Goal: Complete application form: Complete application form

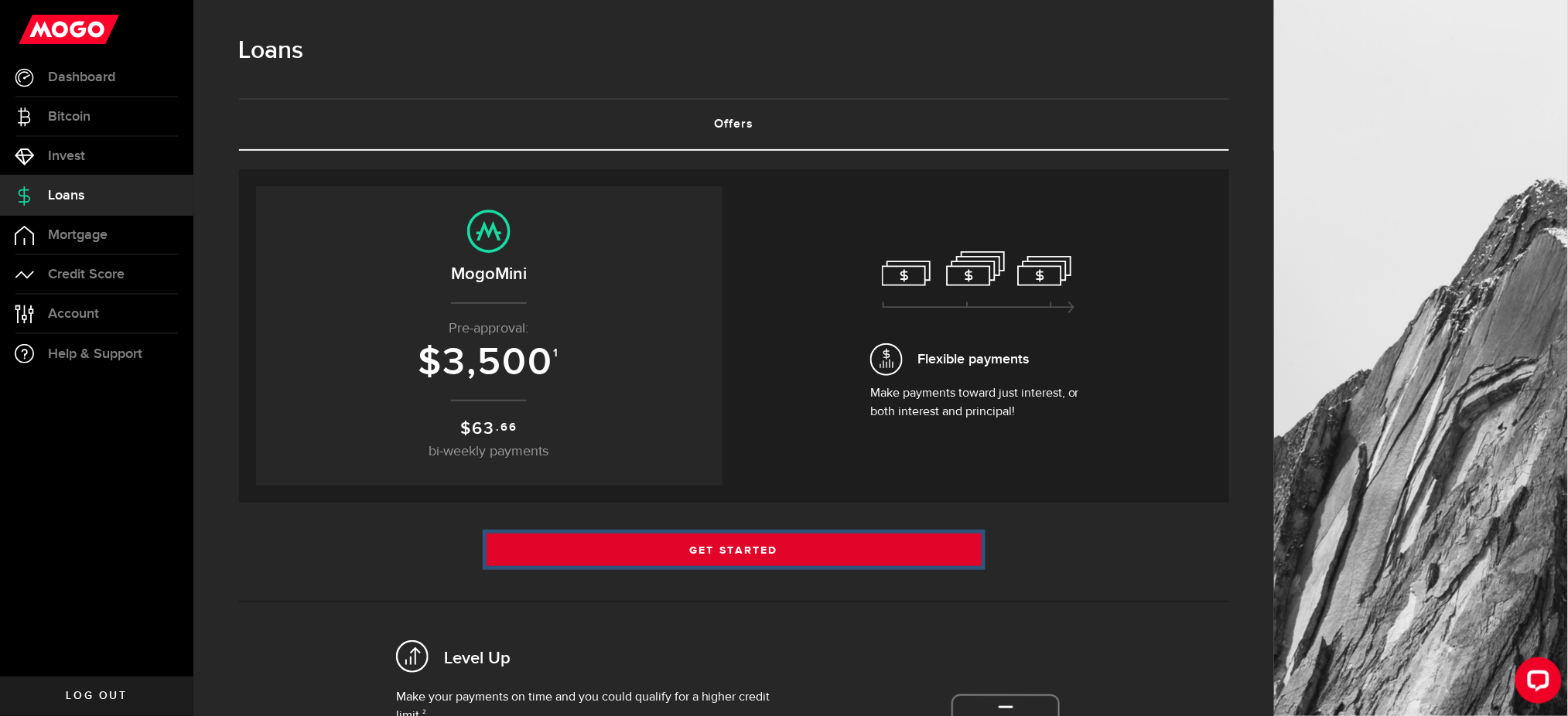
click at [778, 555] on link "Get Started" at bounding box center [733, 550] width 495 height 32
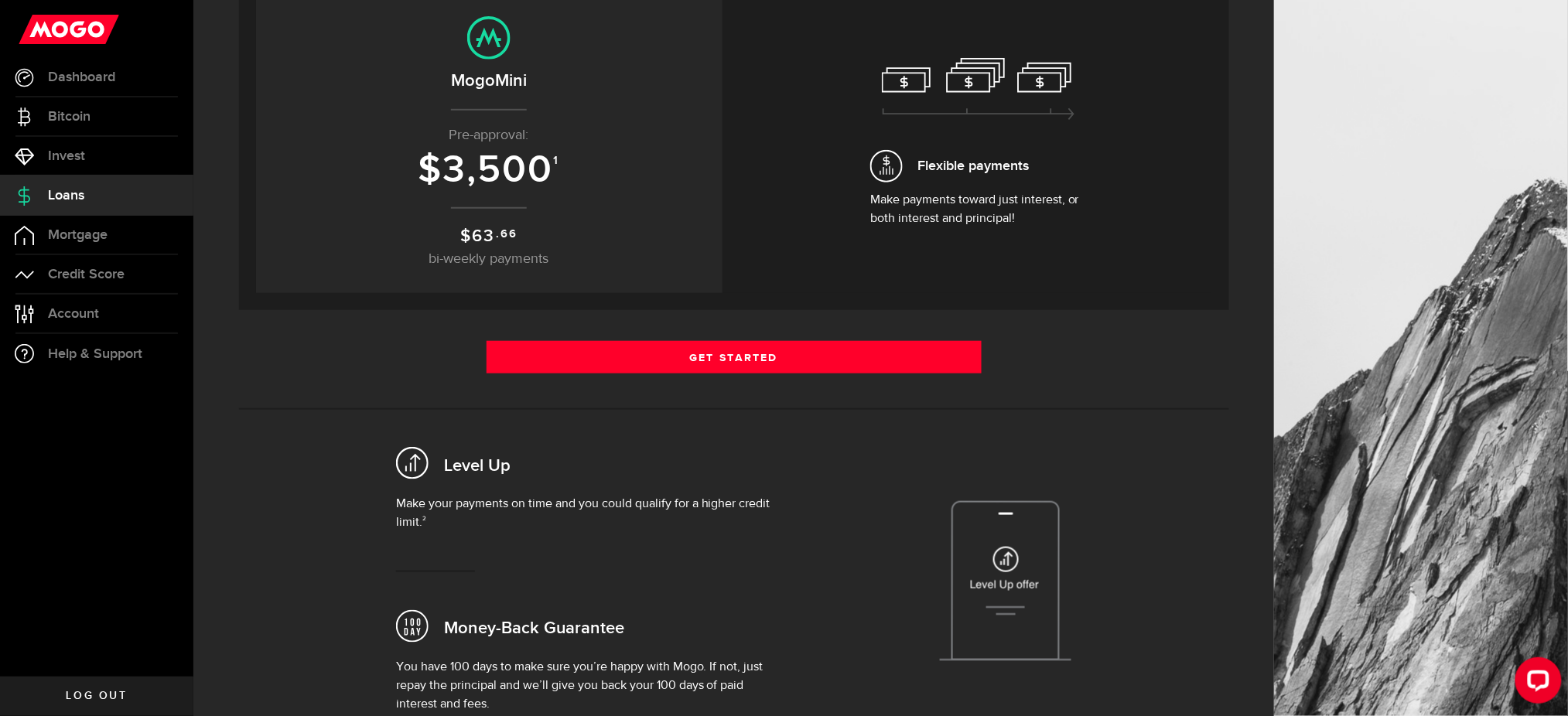
scroll to position [347, 0]
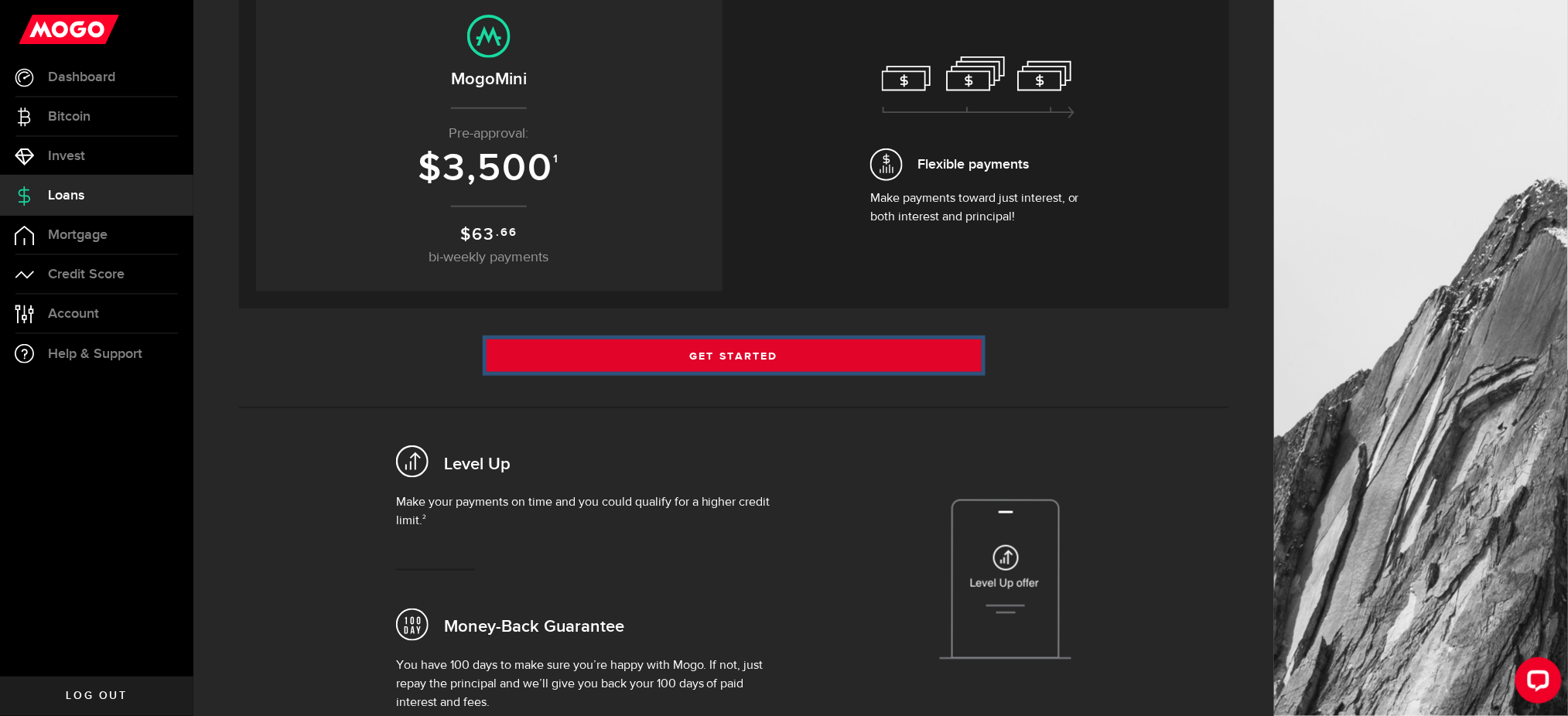
click at [790, 351] on link "Get Started" at bounding box center [733, 355] width 495 height 32
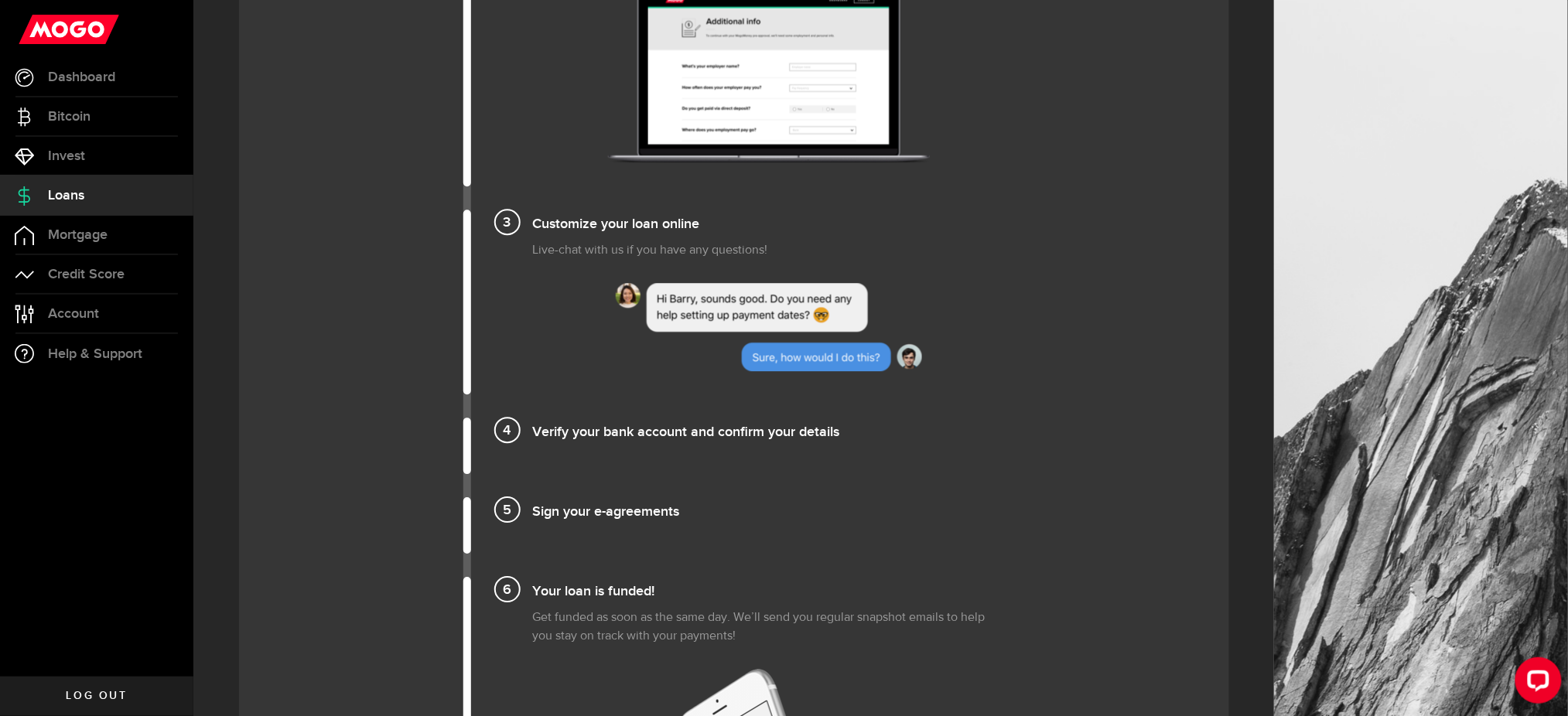
scroll to position [1427, 0]
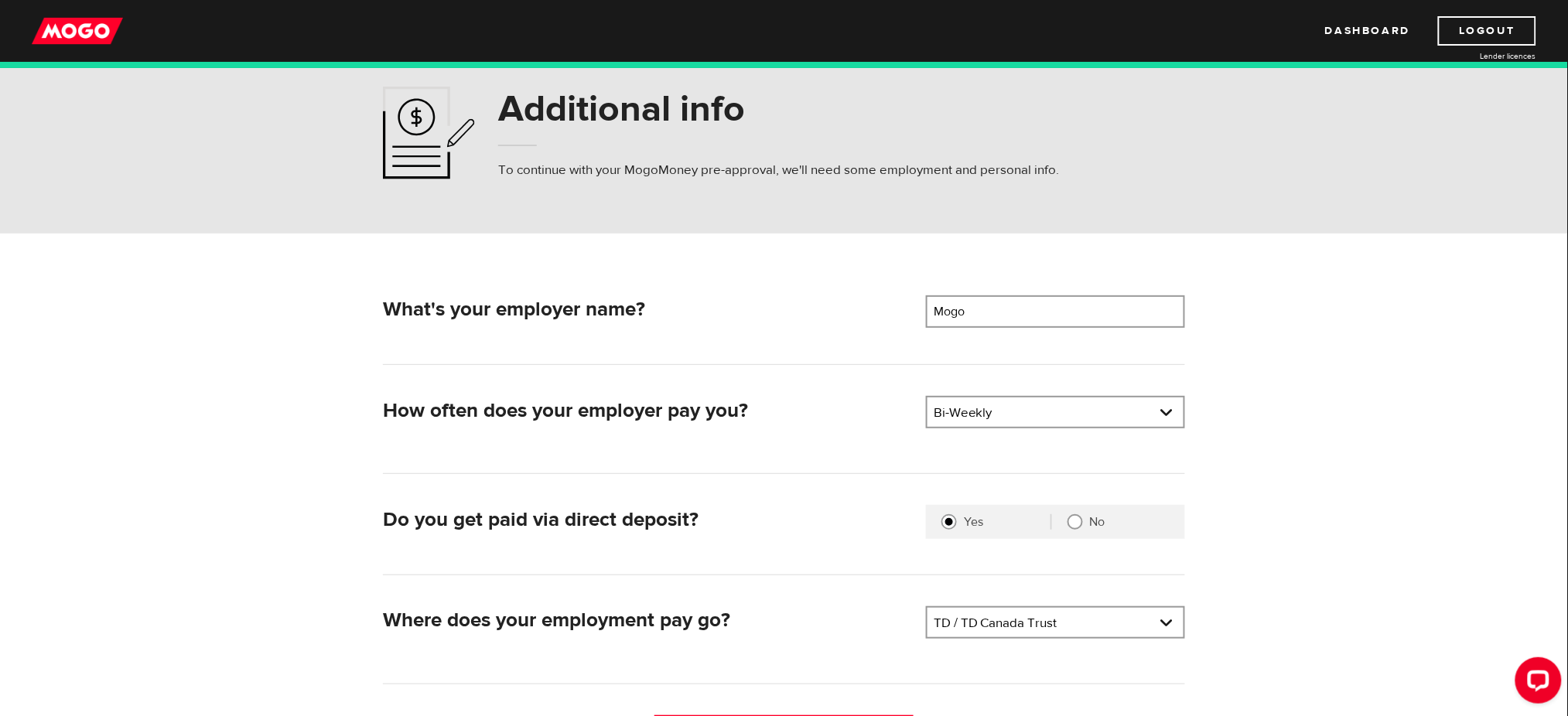
scroll to position [37, 0]
click at [1172, 412] on link at bounding box center [1055, 411] width 256 height 30
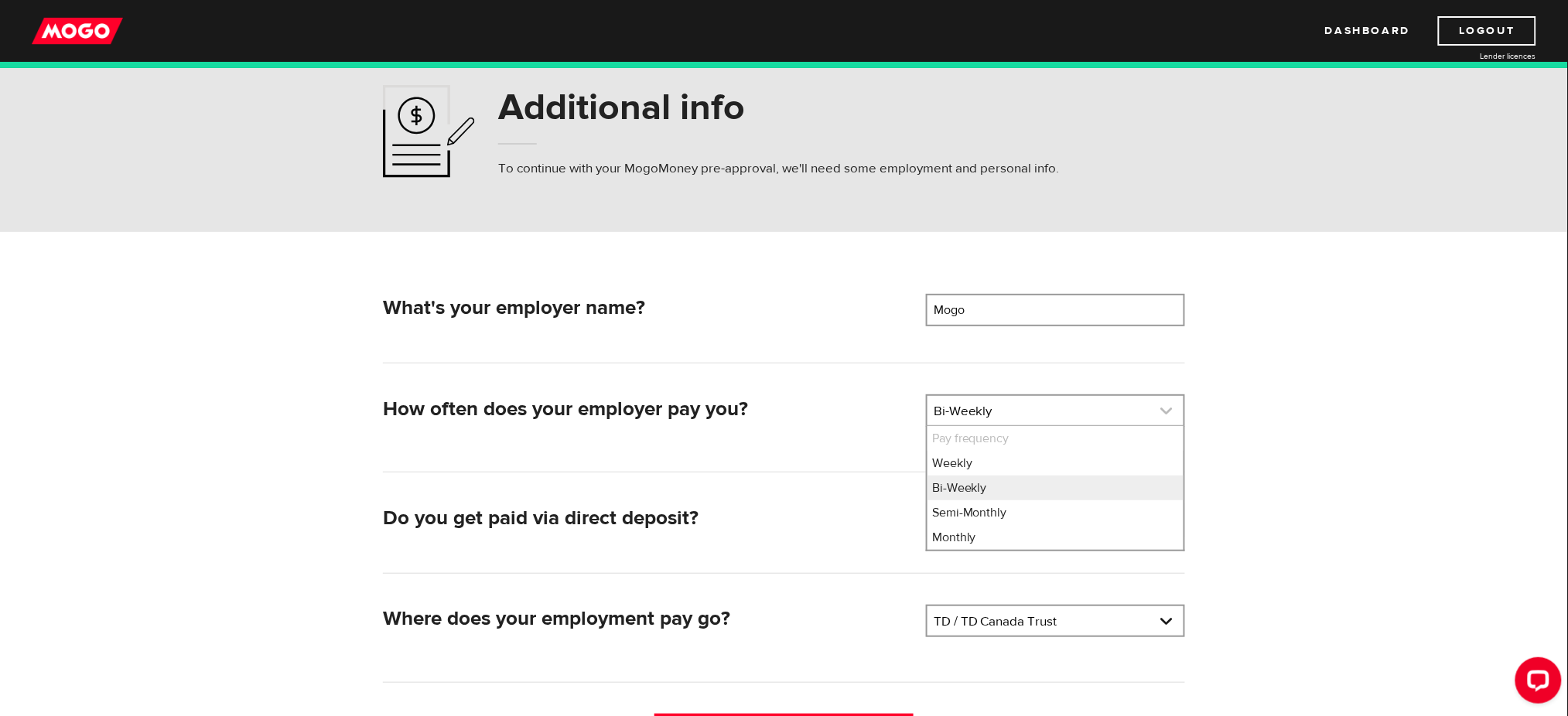
click at [1172, 412] on link at bounding box center [1055, 411] width 256 height 30
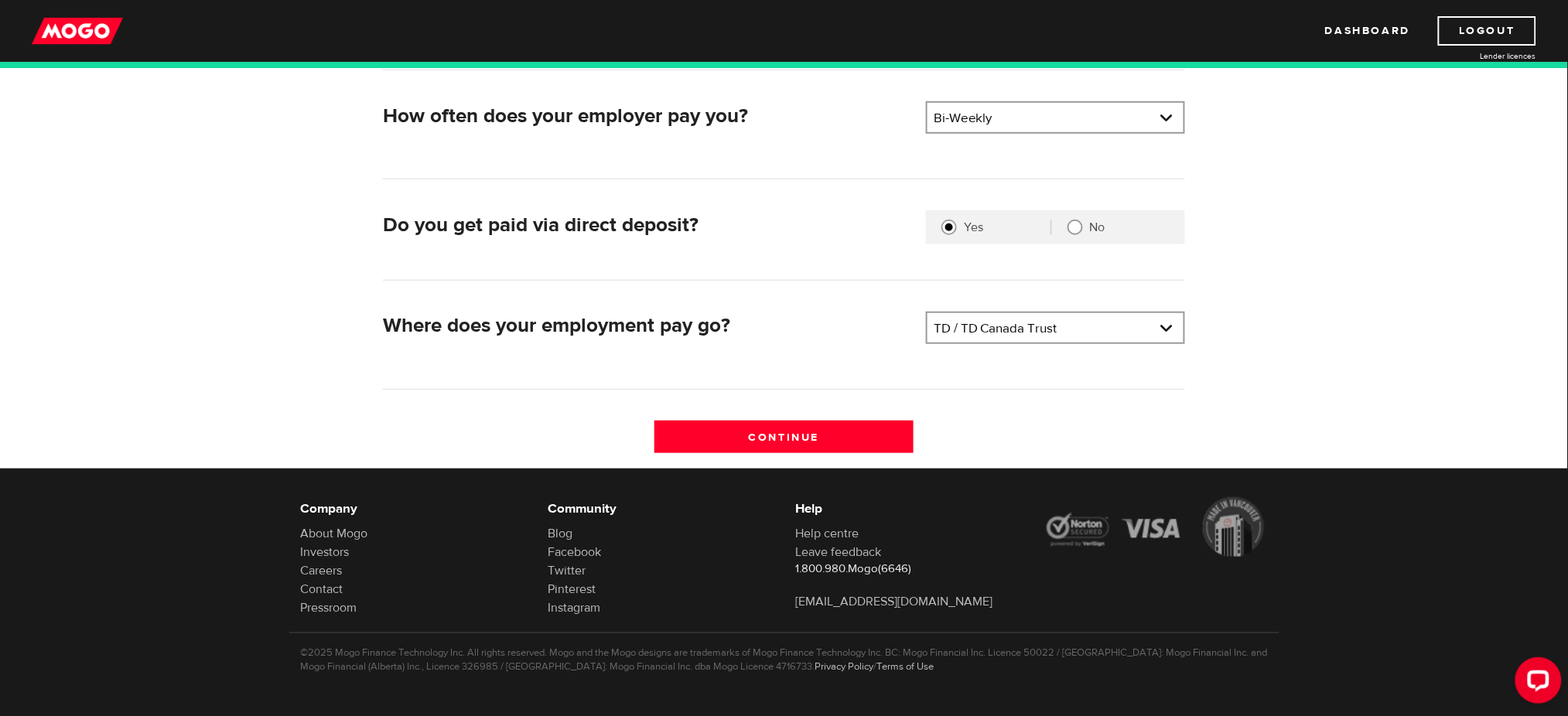
scroll to position [329, 0]
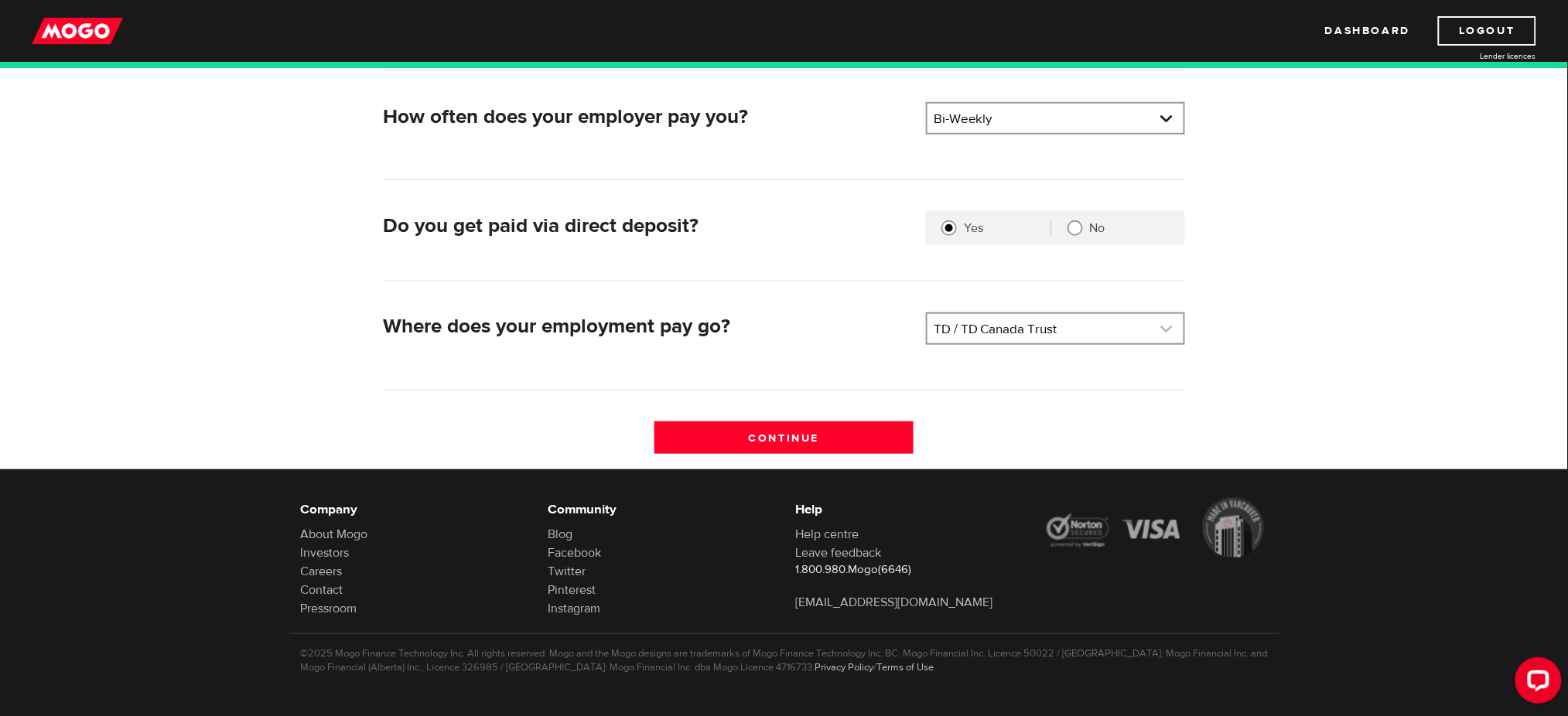
click at [1167, 326] on link at bounding box center [1055, 328] width 256 height 30
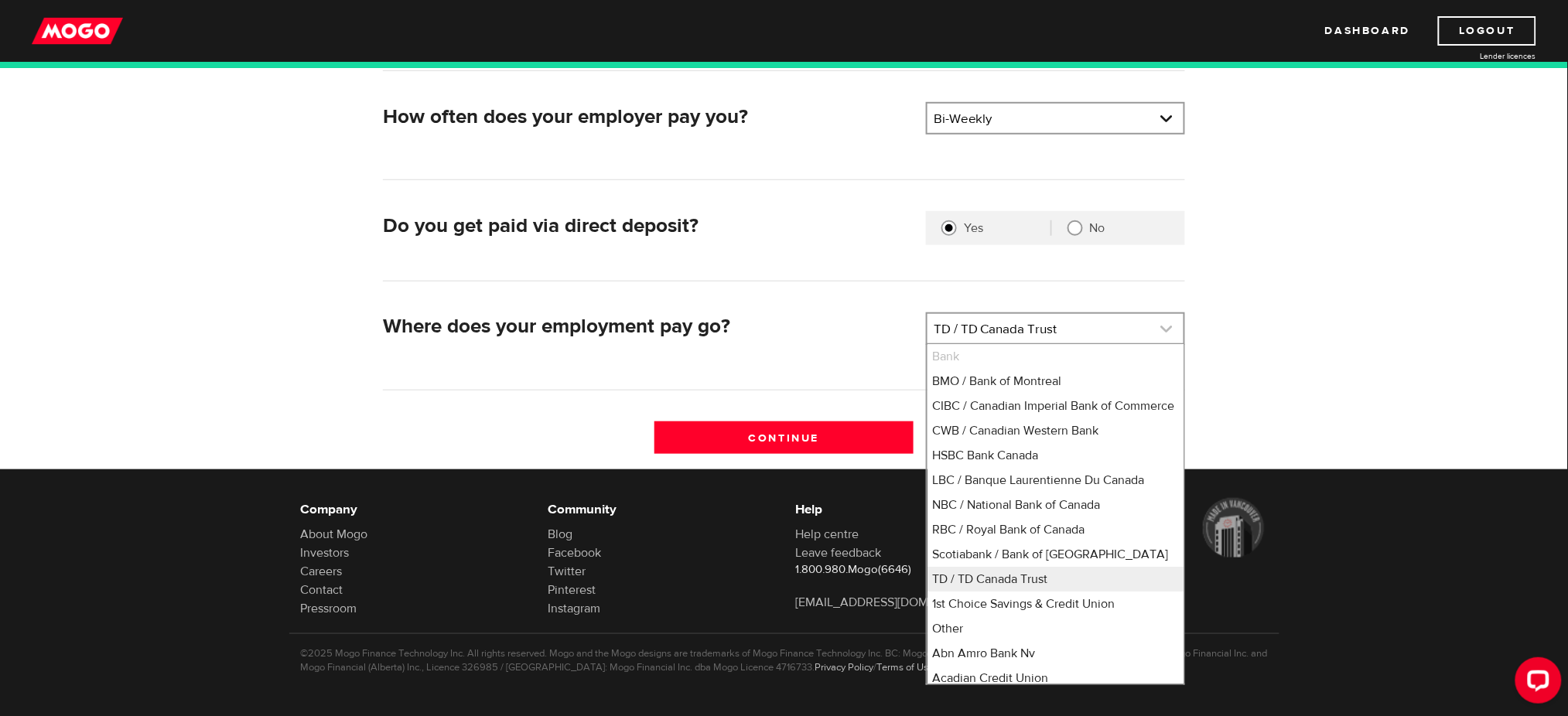
click at [1167, 326] on link at bounding box center [1055, 328] width 256 height 30
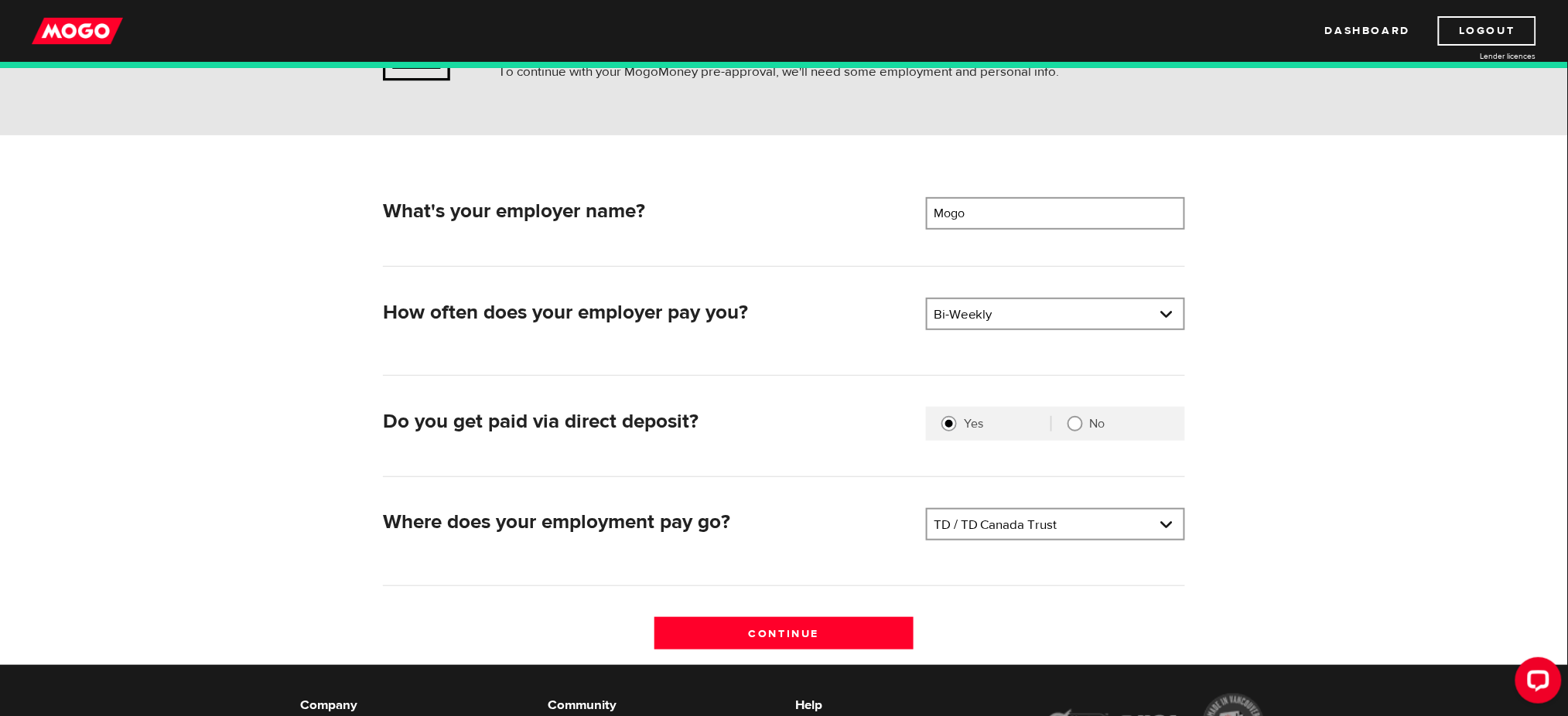
scroll to position [330, 0]
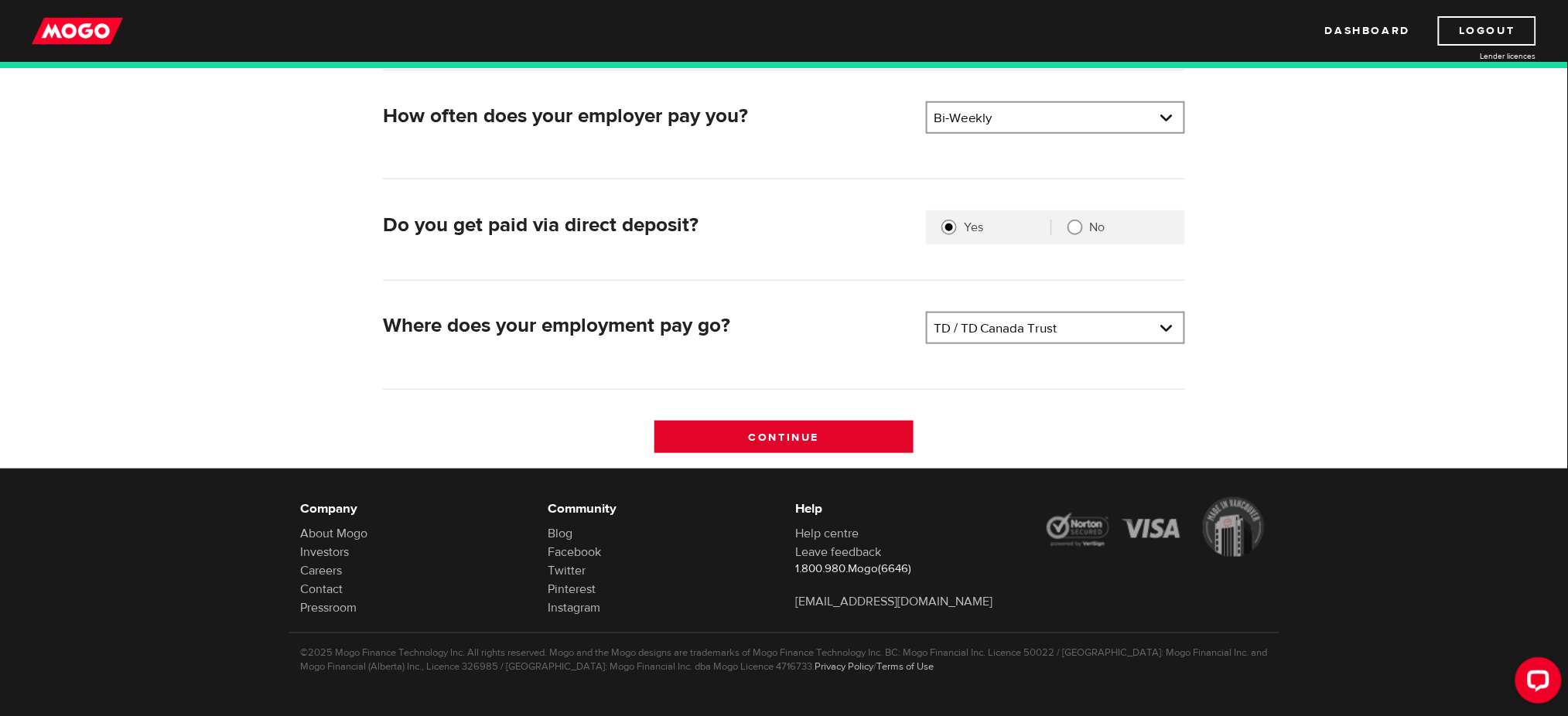
click at [814, 430] on input "Continue" at bounding box center [783, 436] width 259 height 32
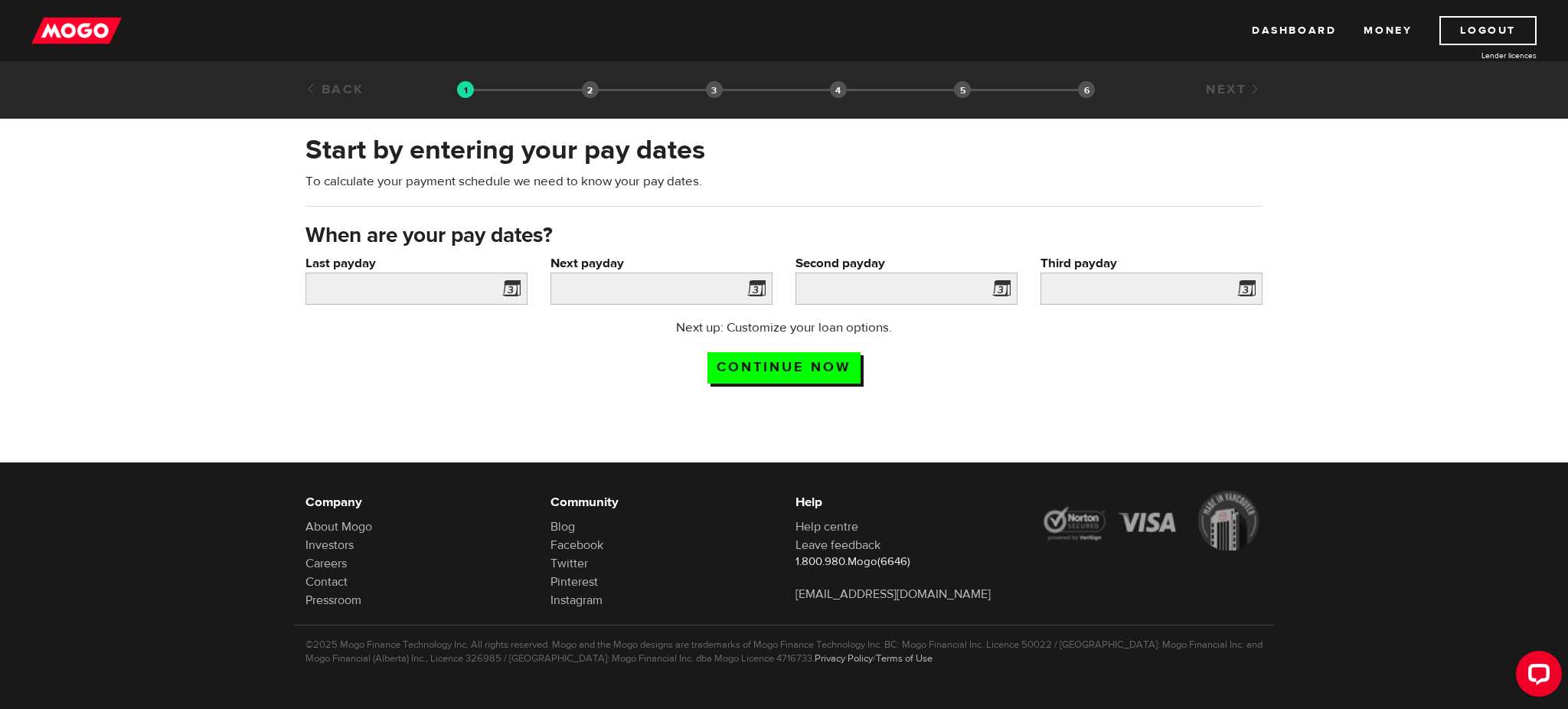
click at [510, 290] on span at bounding box center [508, 291] width 23 height 25
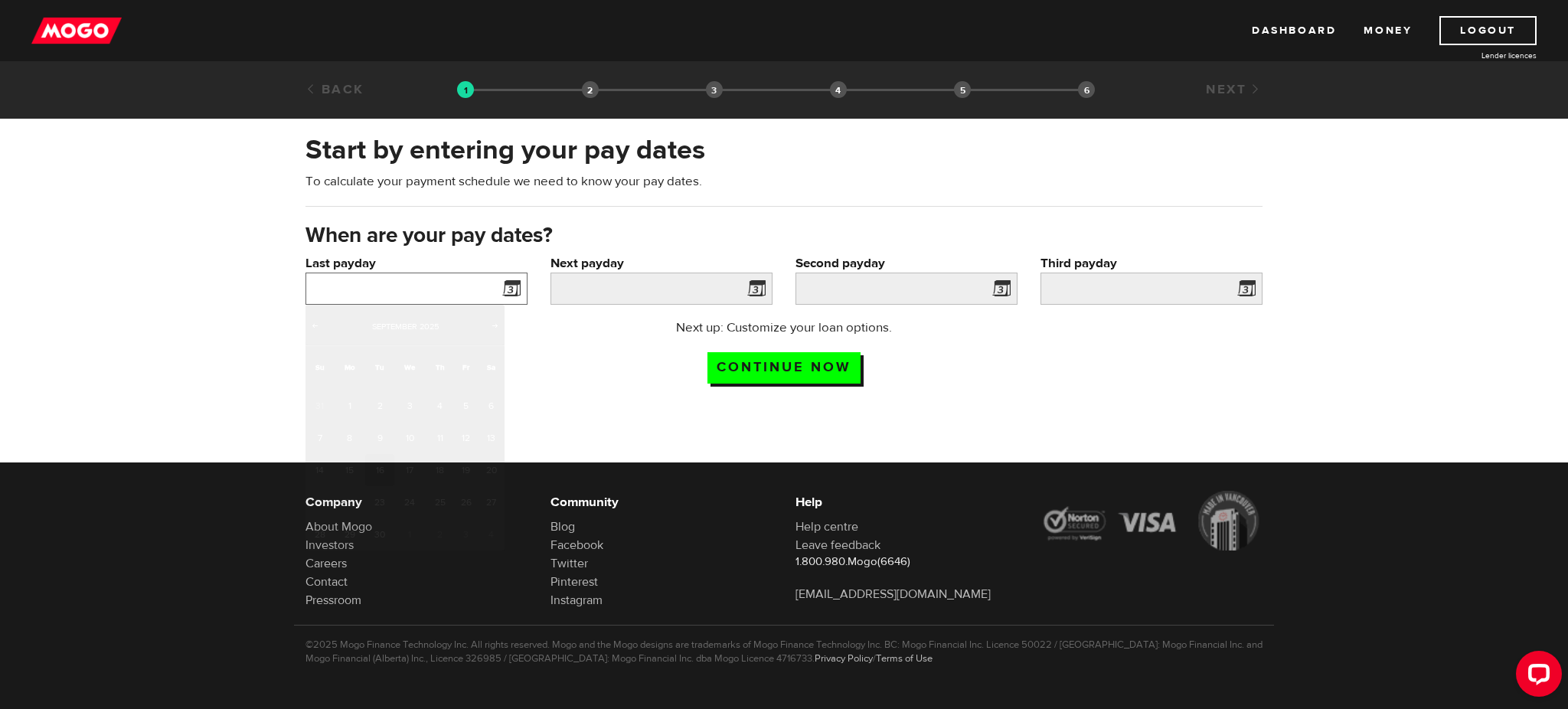
click at [437, 291] on input "Last payday" at bounding box center [416, 289] width 222 height 32
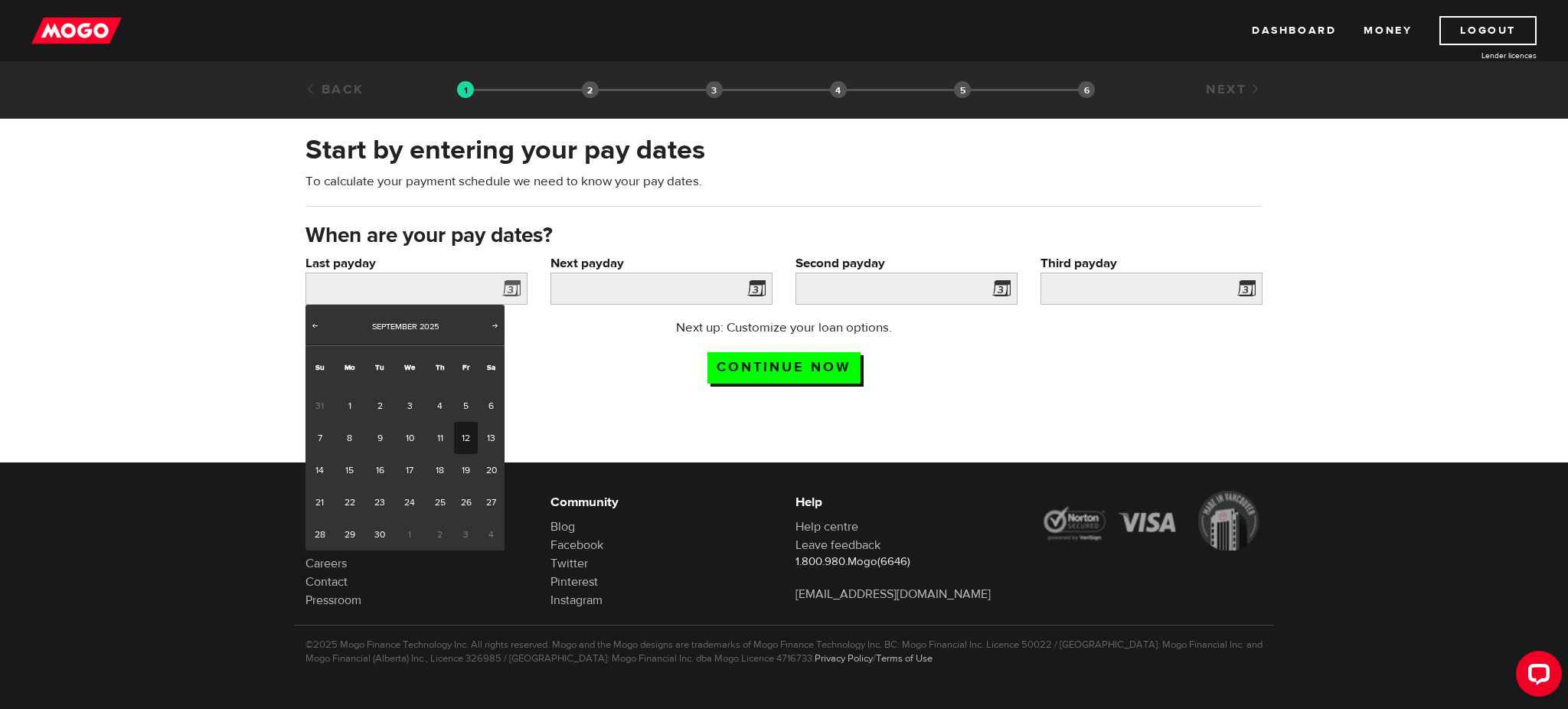
click at [468, 434] on link "12" at bounding box center [466, 438] width 24 height 32
type input "2025/09/12"
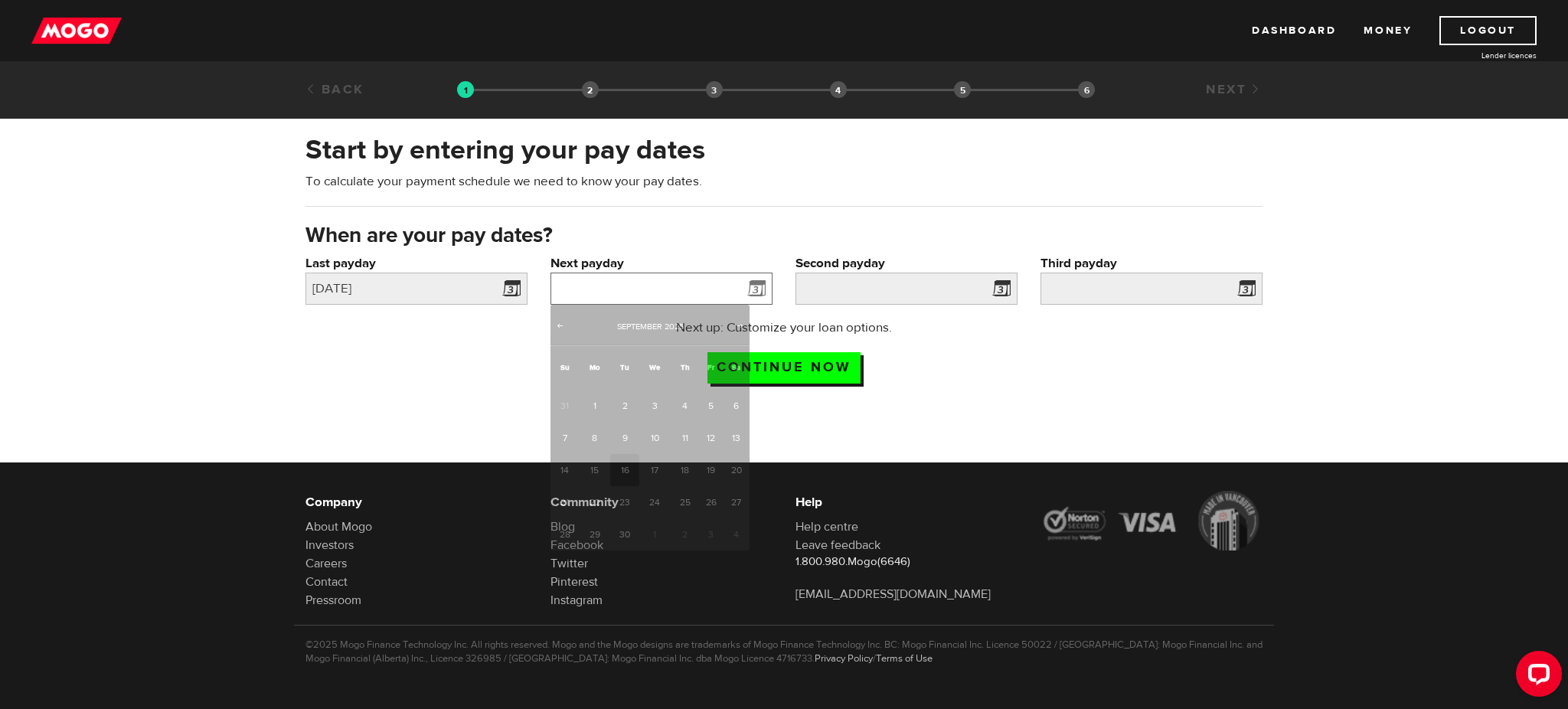
click at [696, 285] on input "Next payday" at bounding box center [661, 289] width 222 height 32
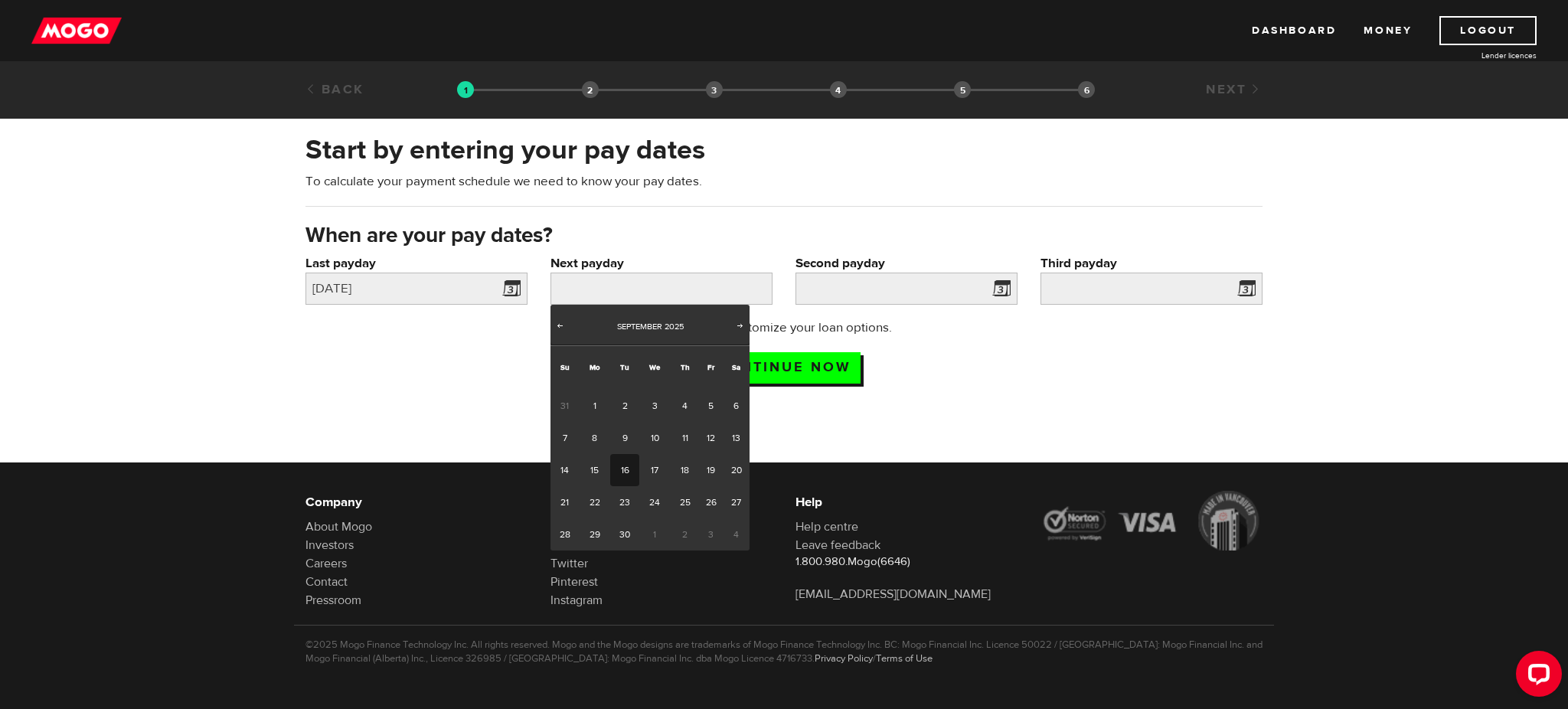
click at [942, 373] on div "Next up: Customize your loan options. Continue now" at bounding box center [784, 357] width 327 height 77
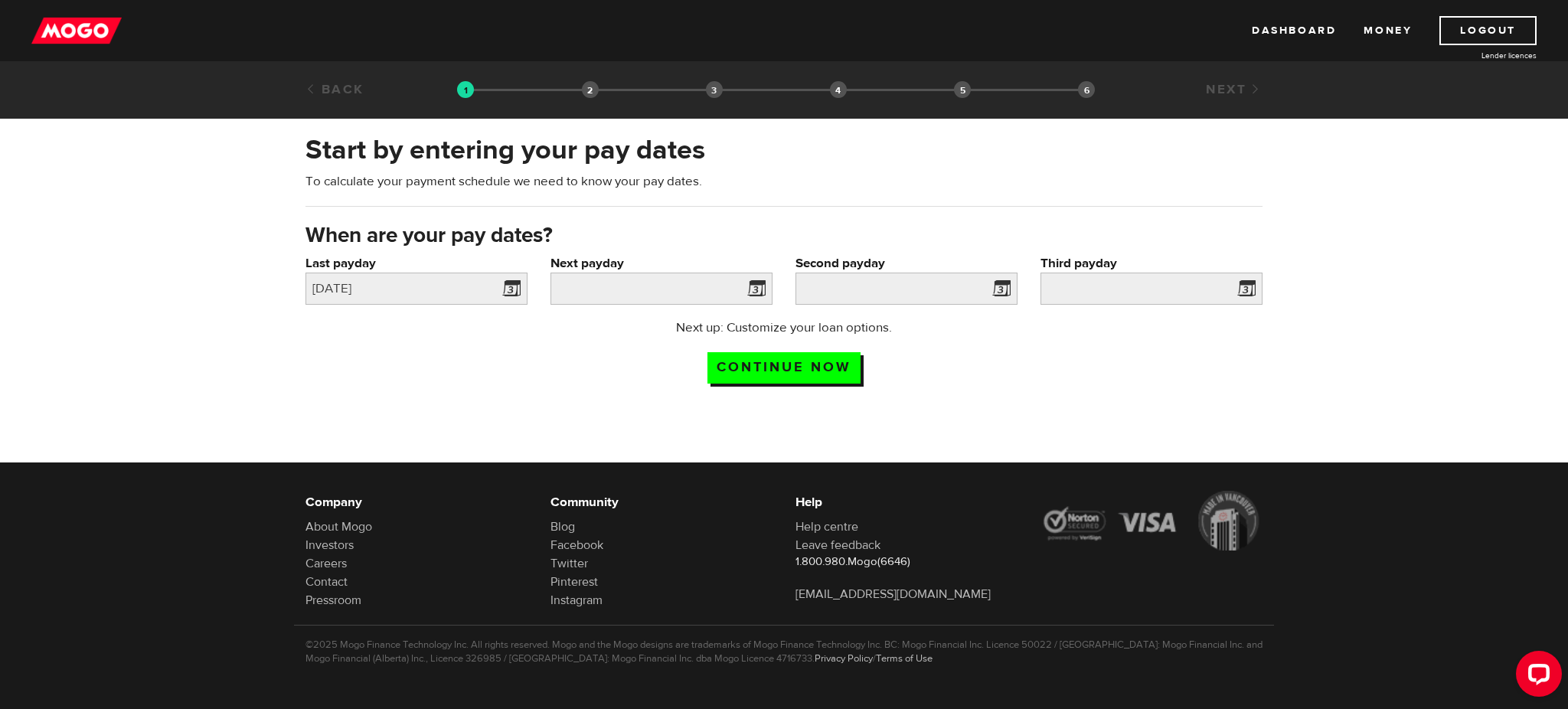
click at [762, 287] on span at bounding box center [753, 291] width 23 height 25
click at [761, 291] on span at bounding box center [753, 291] width 23 height 25
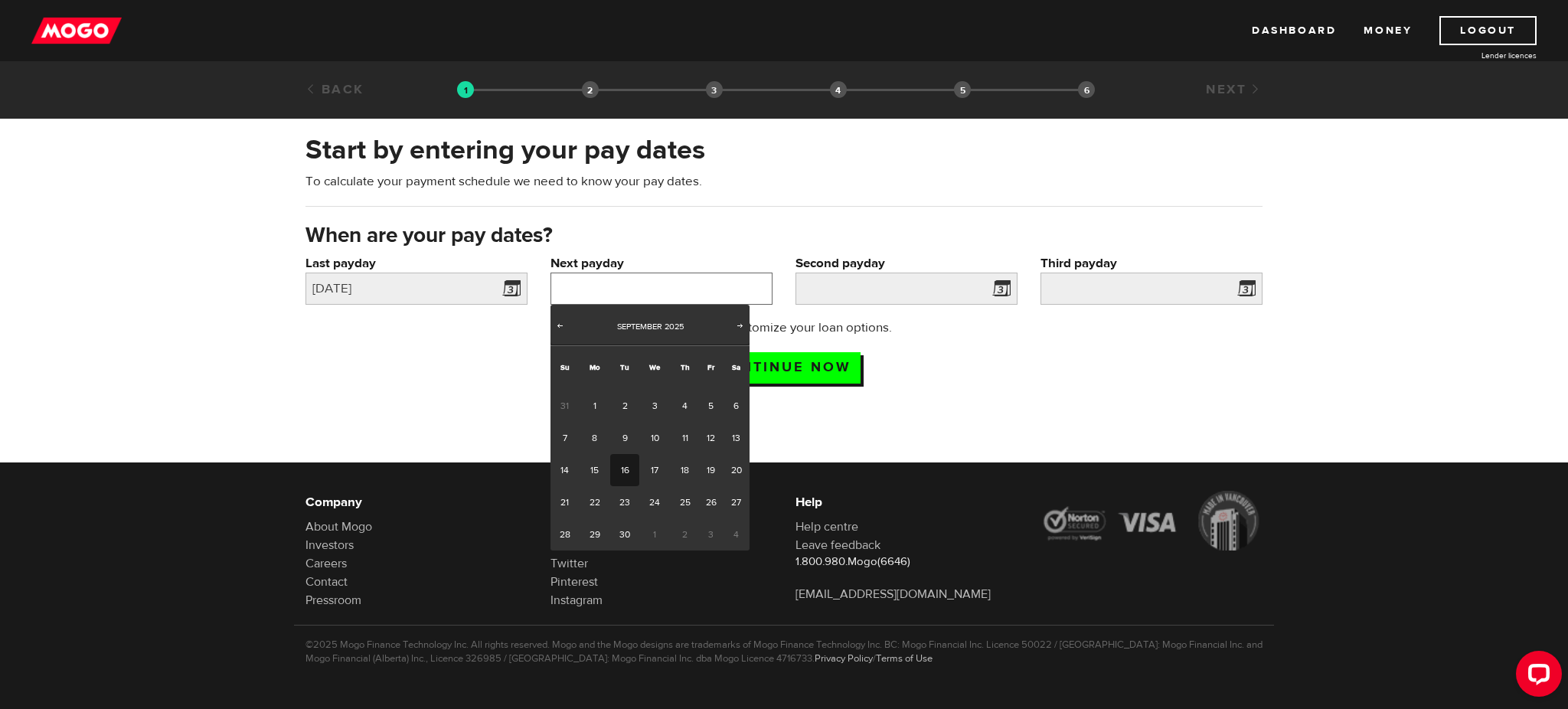
click at [695, 291] on input "Next payday" at bounding box center [661, 289] width 222 height 32
click at [706, 495] on link "26" at bounding box center [711, 502] width 24 height 32
type input "2025/09/26"
type input "2025/10/10"
type input "2025/10/24"
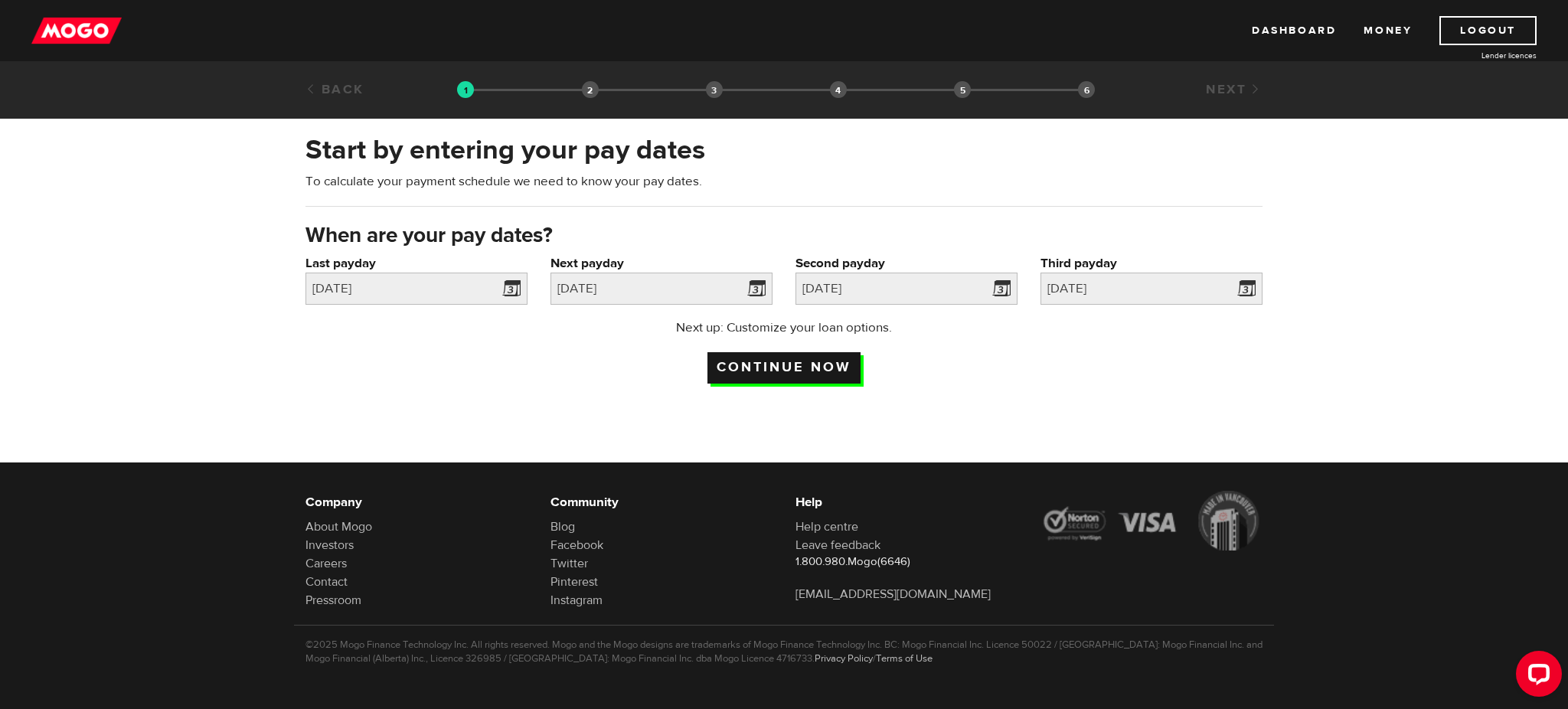
click at [826, 357] on input "Continue now" at bounding box center [784, 368] width 153 height 31
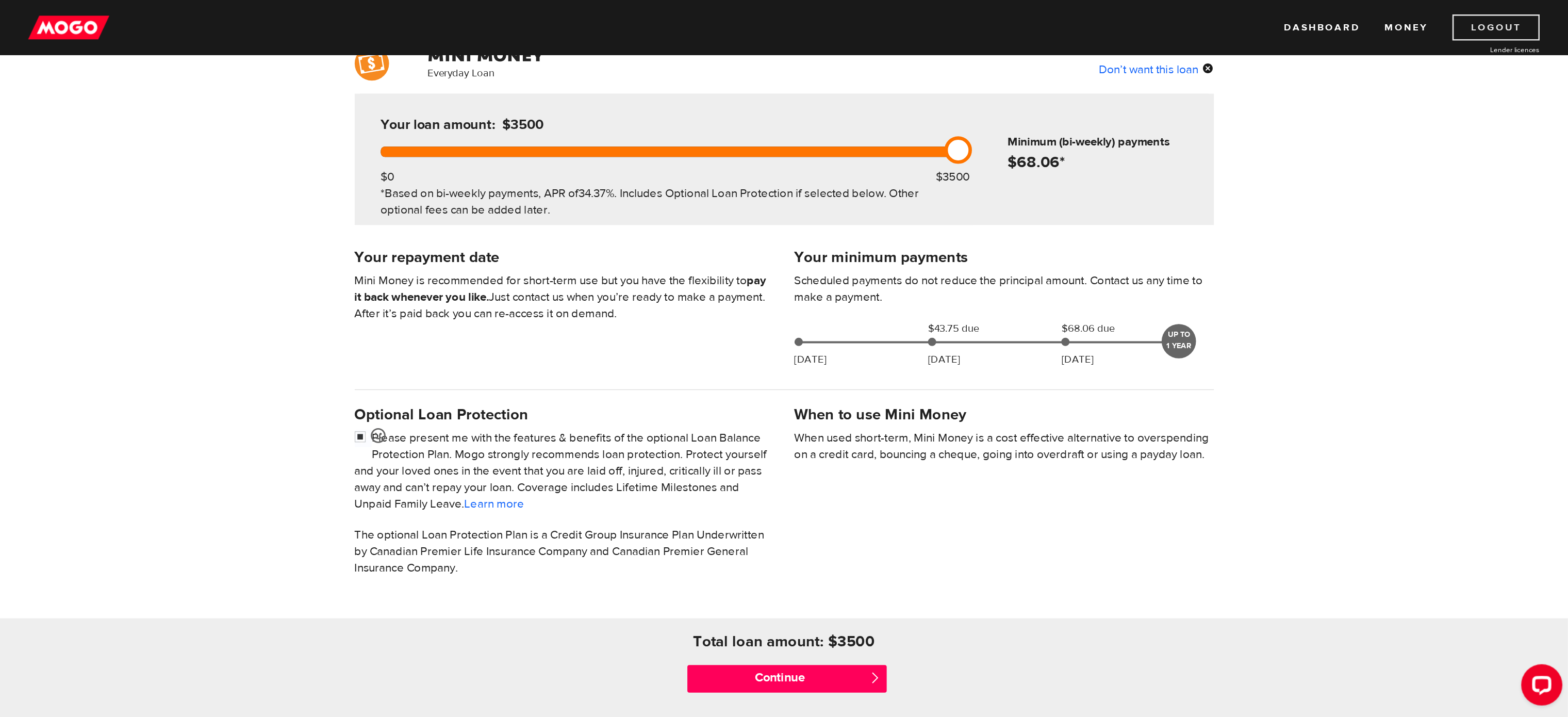
scroll to position [91, 0]
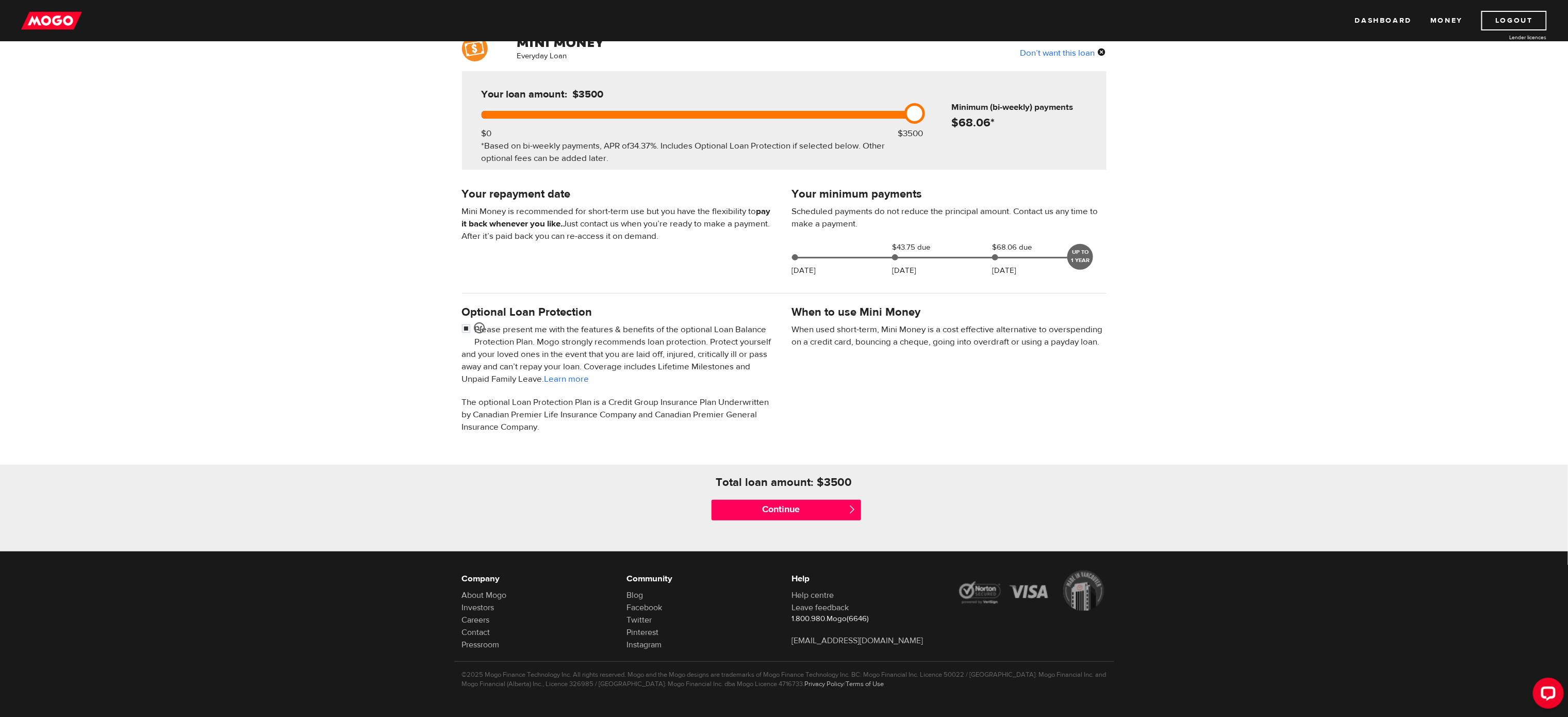
drag, startPoint x: 961, startPoint y: 14, endPoint x: 1200, endPoint y: 463, distance: 508.6
click at [1055, 463] on div "Everyday Loan Don’t want this loan Your loan amount: $3500 $0 $3500 *Based on b…" at bounding box center [784, 293] width 1568 height 516
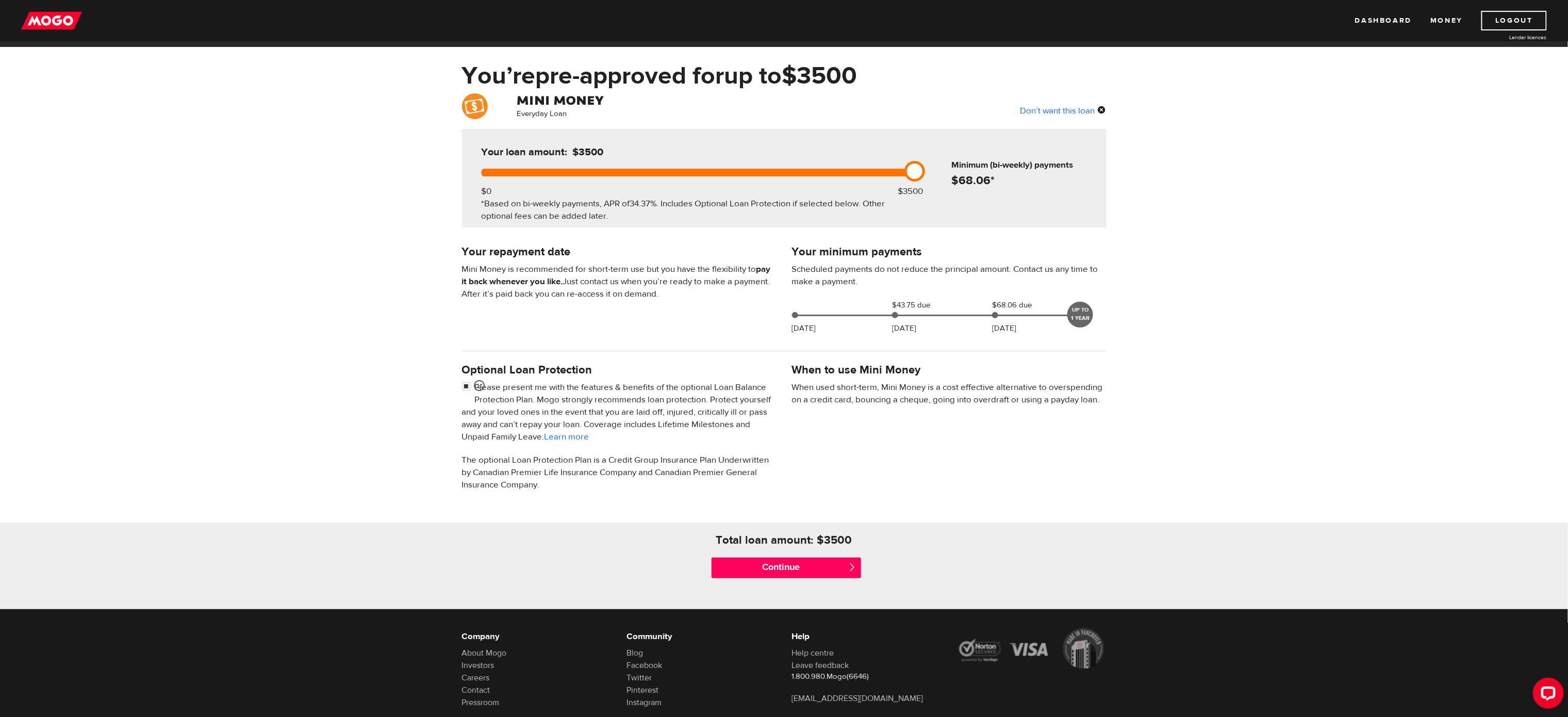
scroll to position [0, 0]
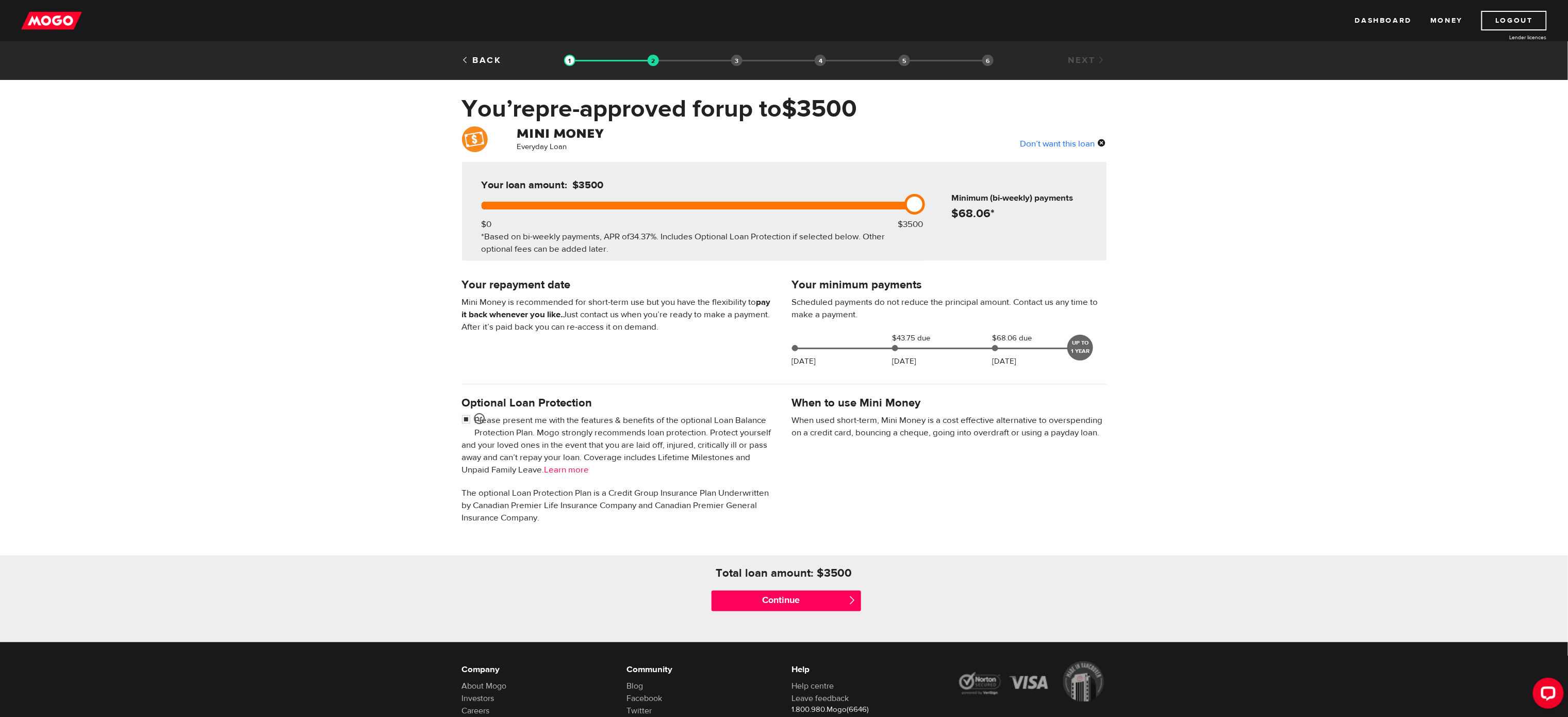
click at [586, 471] on link "Learn more" at bounding box center [567, 470] width 45 height 11
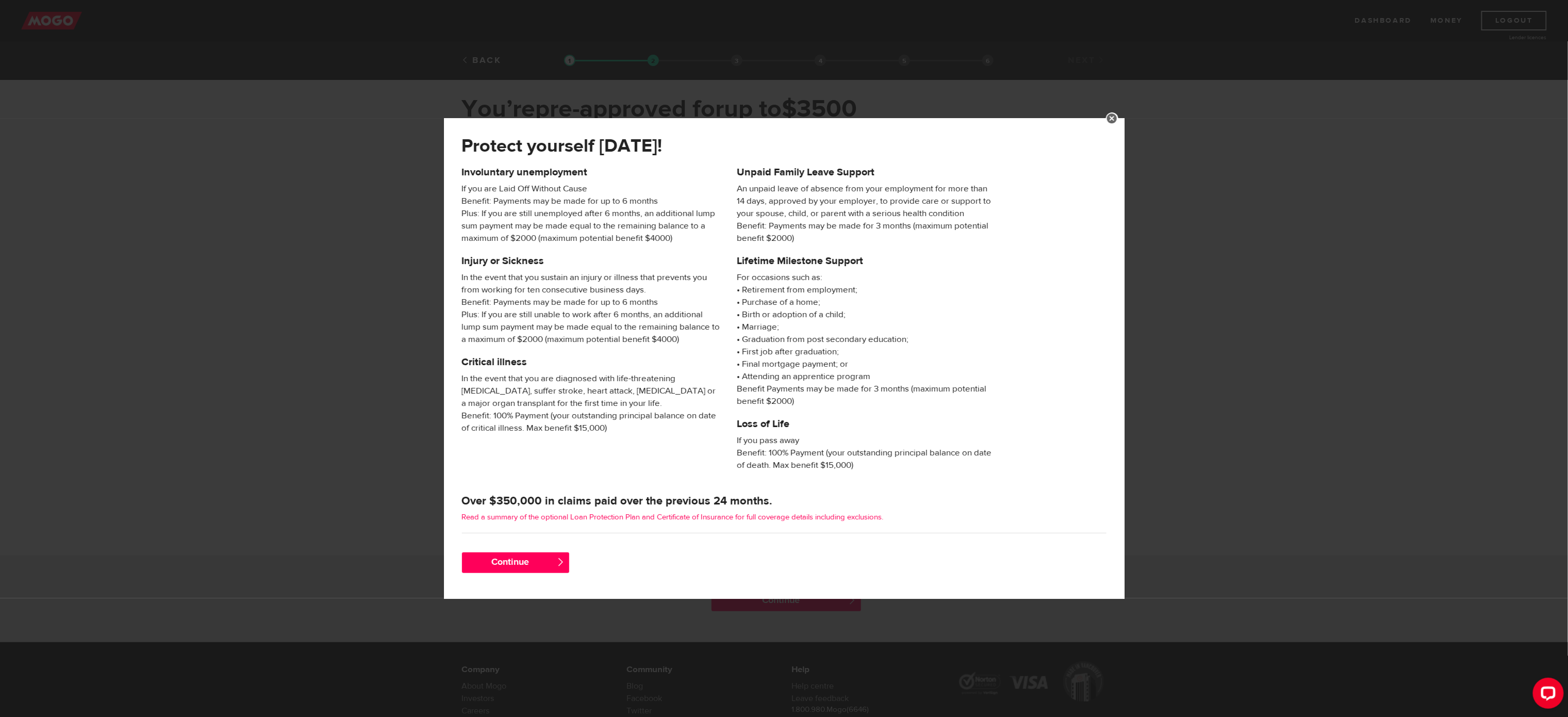
click at [835, 477] on link "Read a summary of the optional Loan Protection Plan and Certificate of Insuranc…" at bounding box center [673, 517] width 422 height 10
click at [542, 477] on button "Continue" at bounding box center [515, 563] width 107 height 21
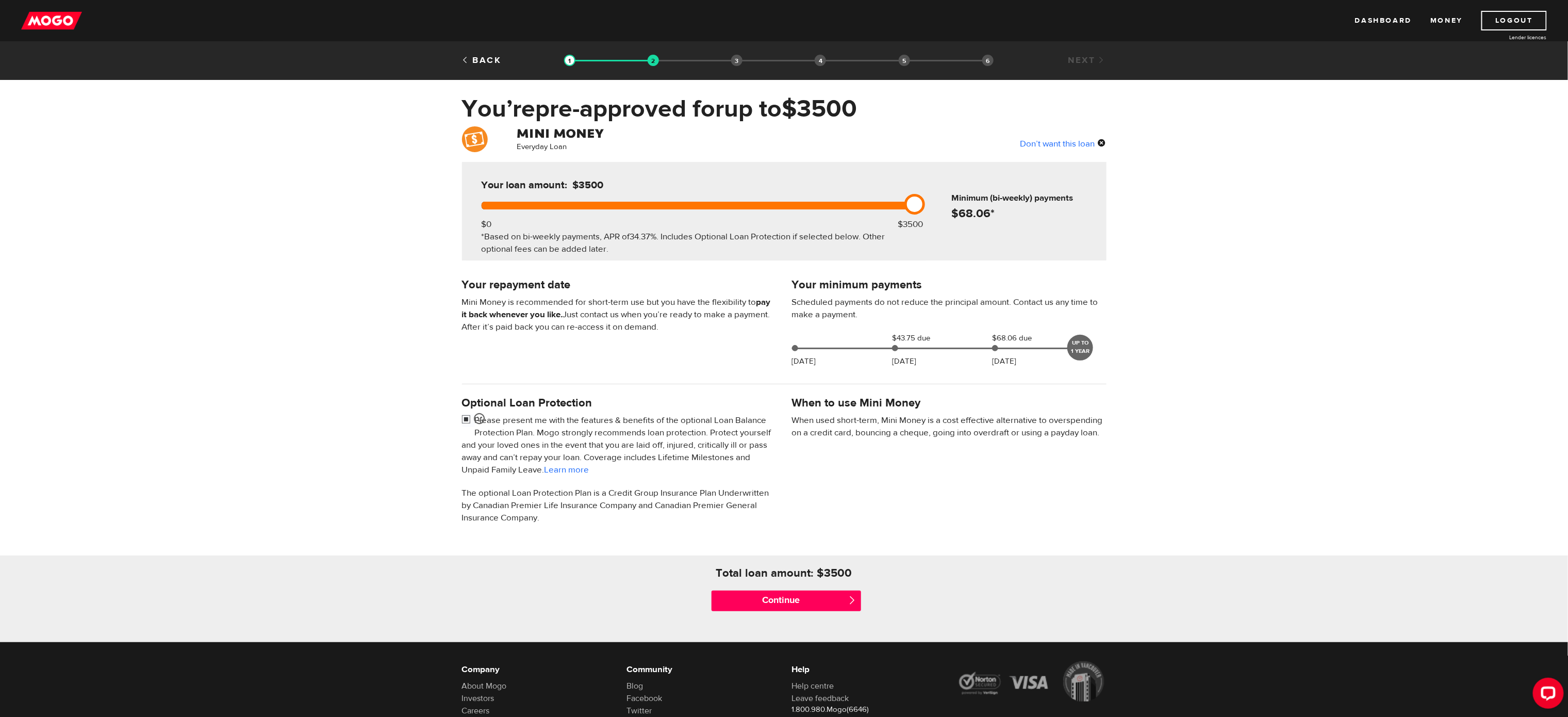
click at [464, 420] on input "checkbox" at bounding box center [468, 420] width 13 height 13
click at [774, 477] on input "Continue" at bounding box center [786, 601] width 149 height 21
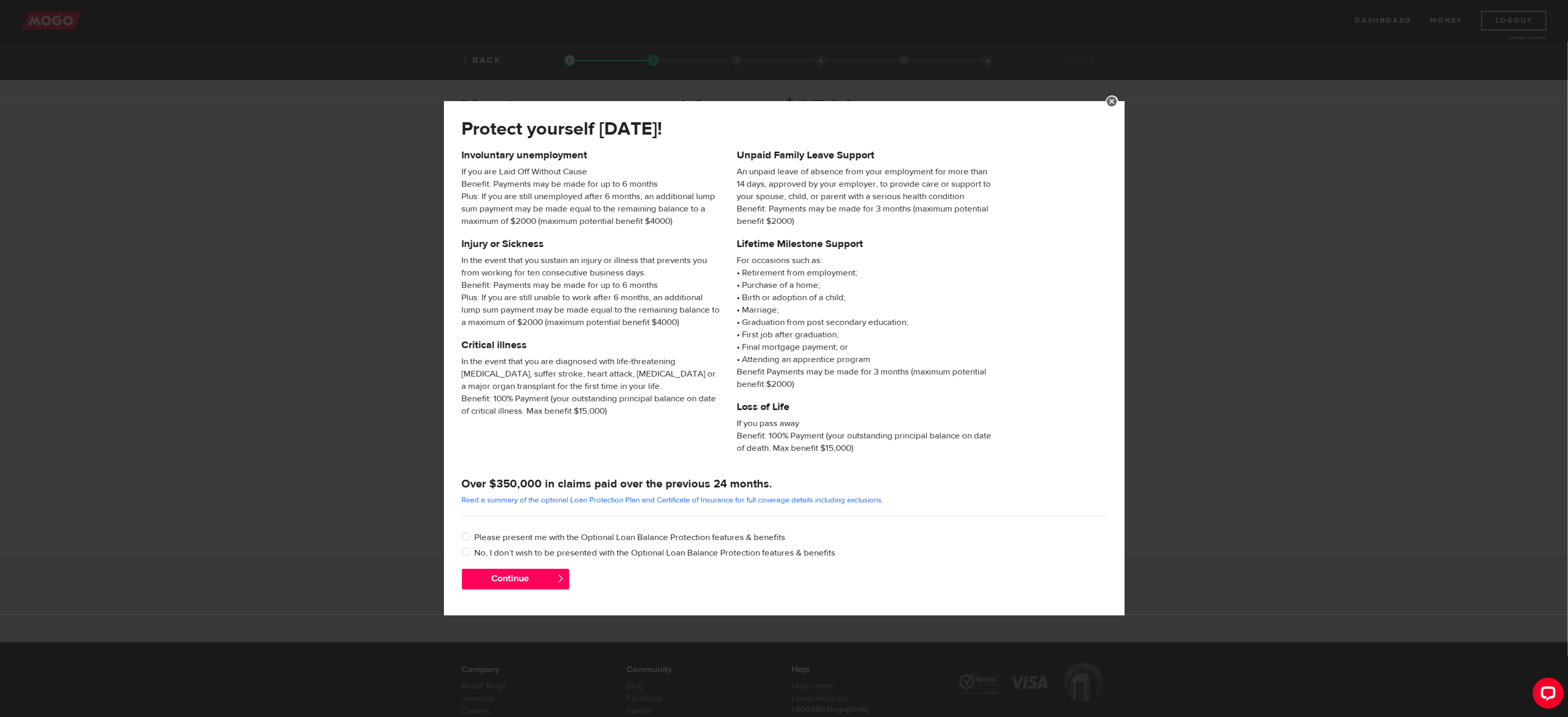
click at [1055, 98] on link at bounding box center [1112, 101] width 12 height 12
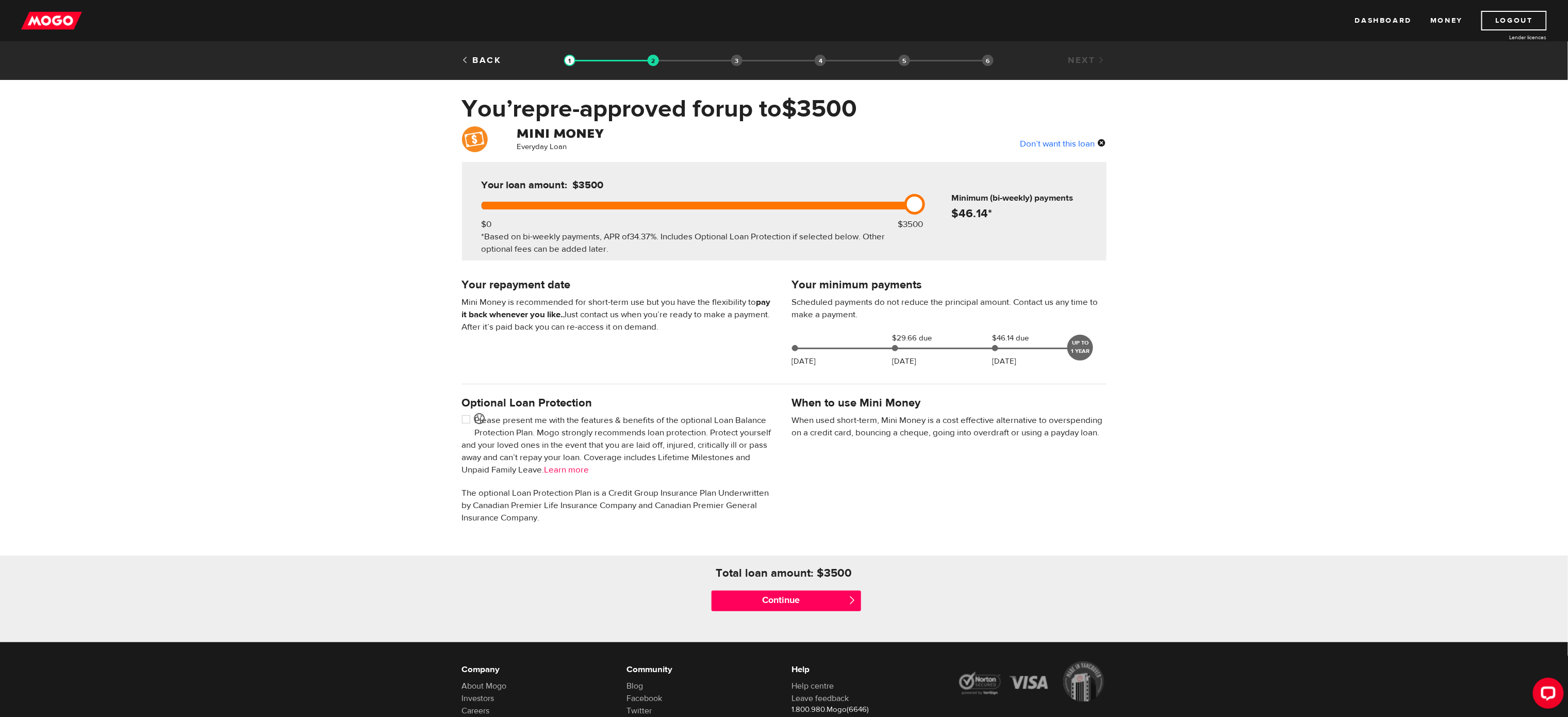
click at [589, 465] on link "Learn more" at bounding box center [567, 470] width 45 height 11
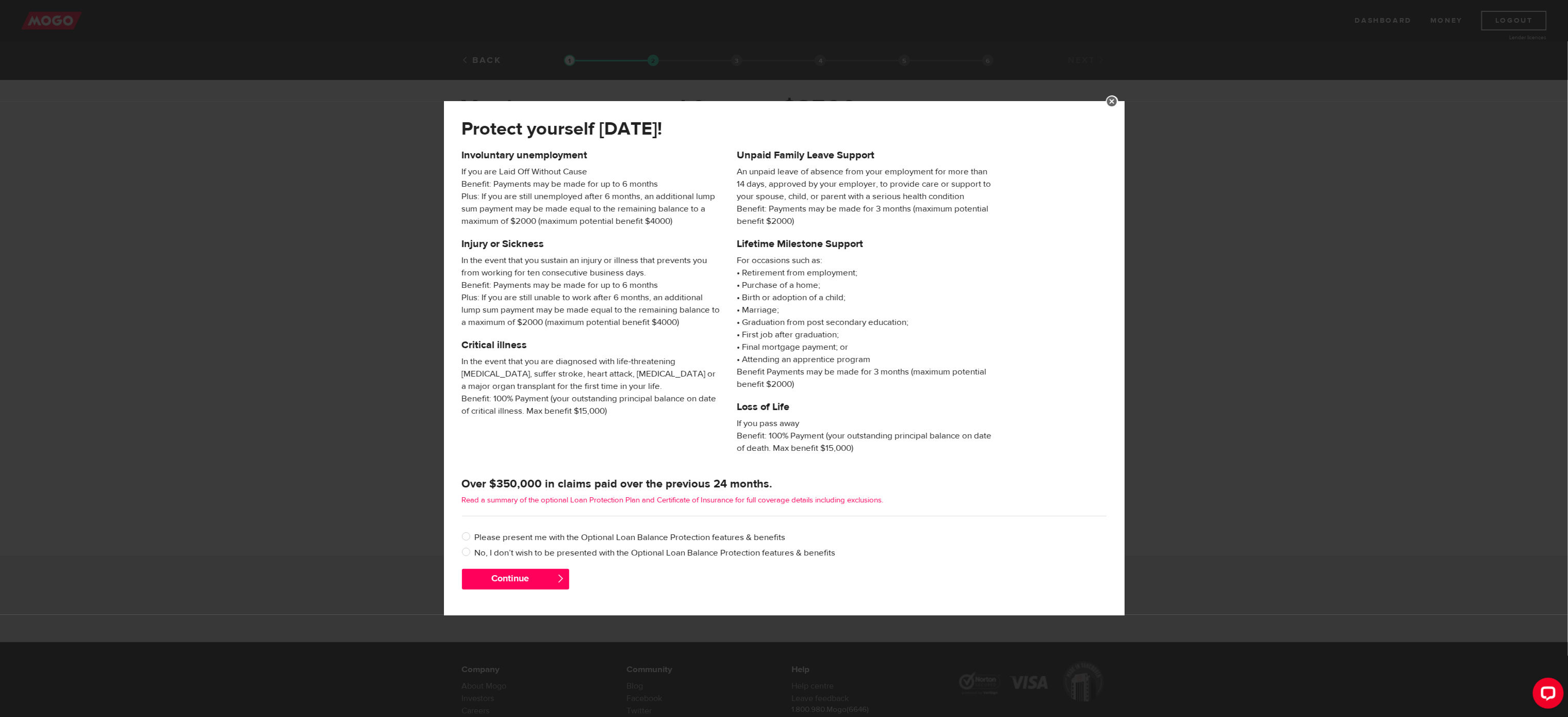
click at [576, 477] on link "Read a summary of the optional Loan Protection Plan and Certificate of Insuranc…" at bounding box center [673, 500] width 422 height 10
click at [1055, 98] on link at bounding box center [1112, 101] width 12 height 12
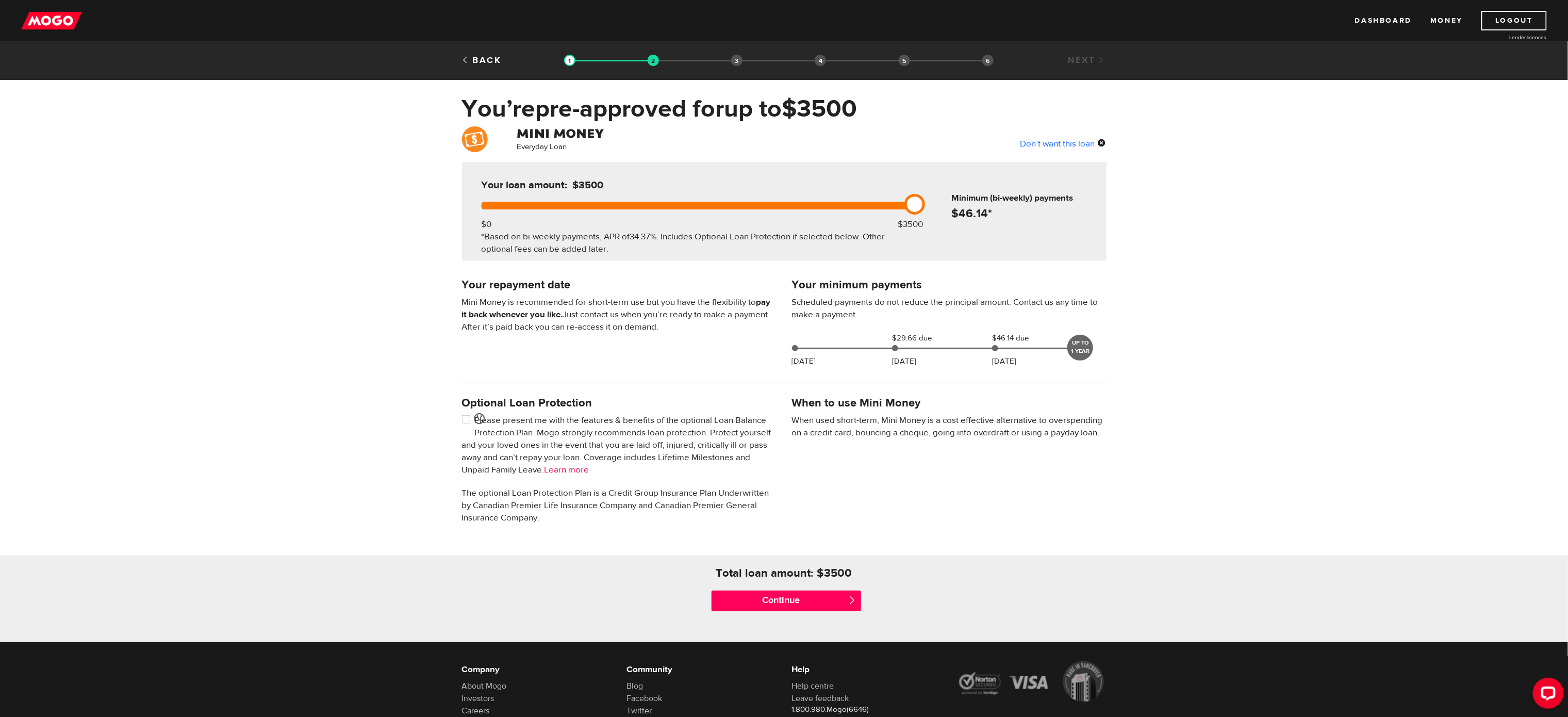
click at [589, 465] on link "Learn more" at bounding box center [567, 470] width 45 height 11
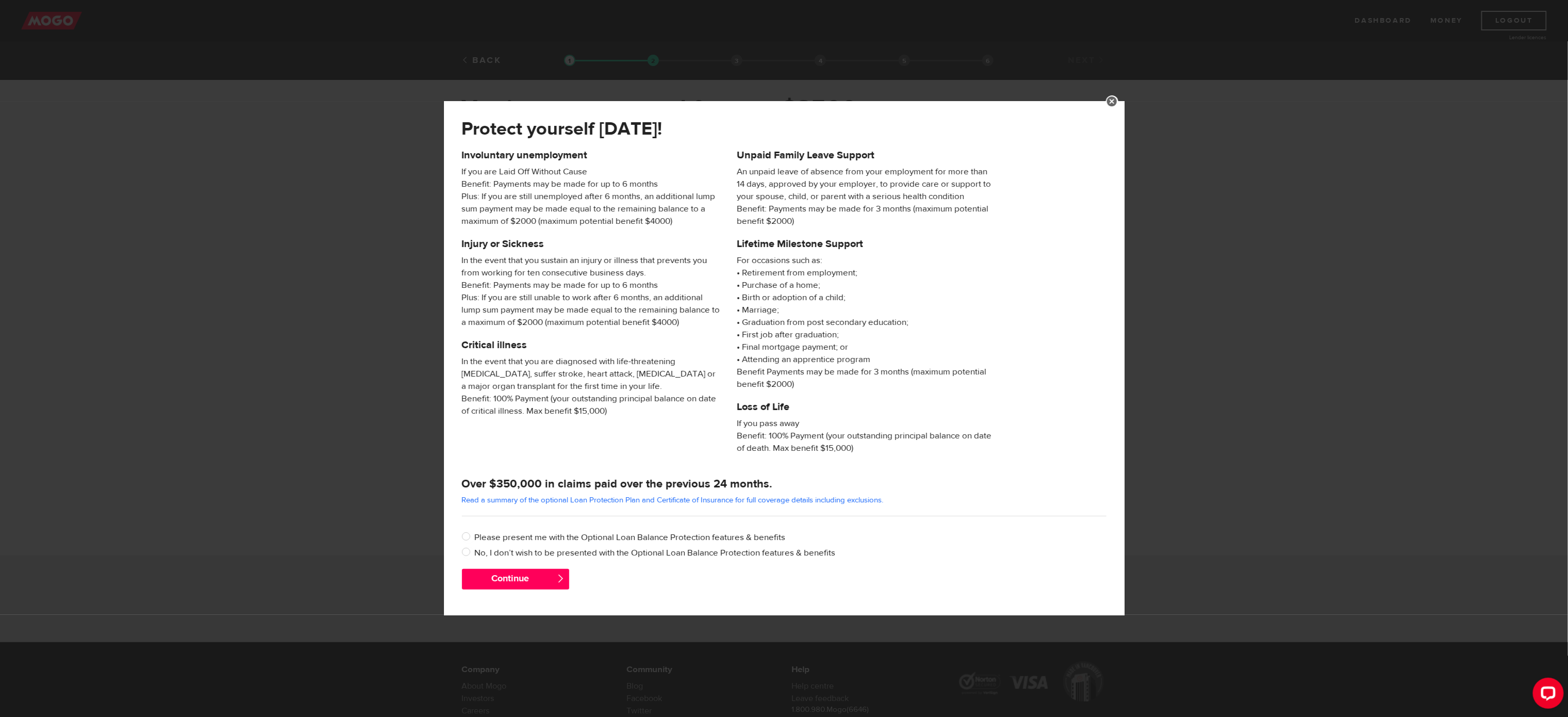
click at [1055, 306] on div "Protect yourself today! Involuntary unemployment If you are Laid Off Without Ca…" at bounding box center [784, 358] width 1568 height 717
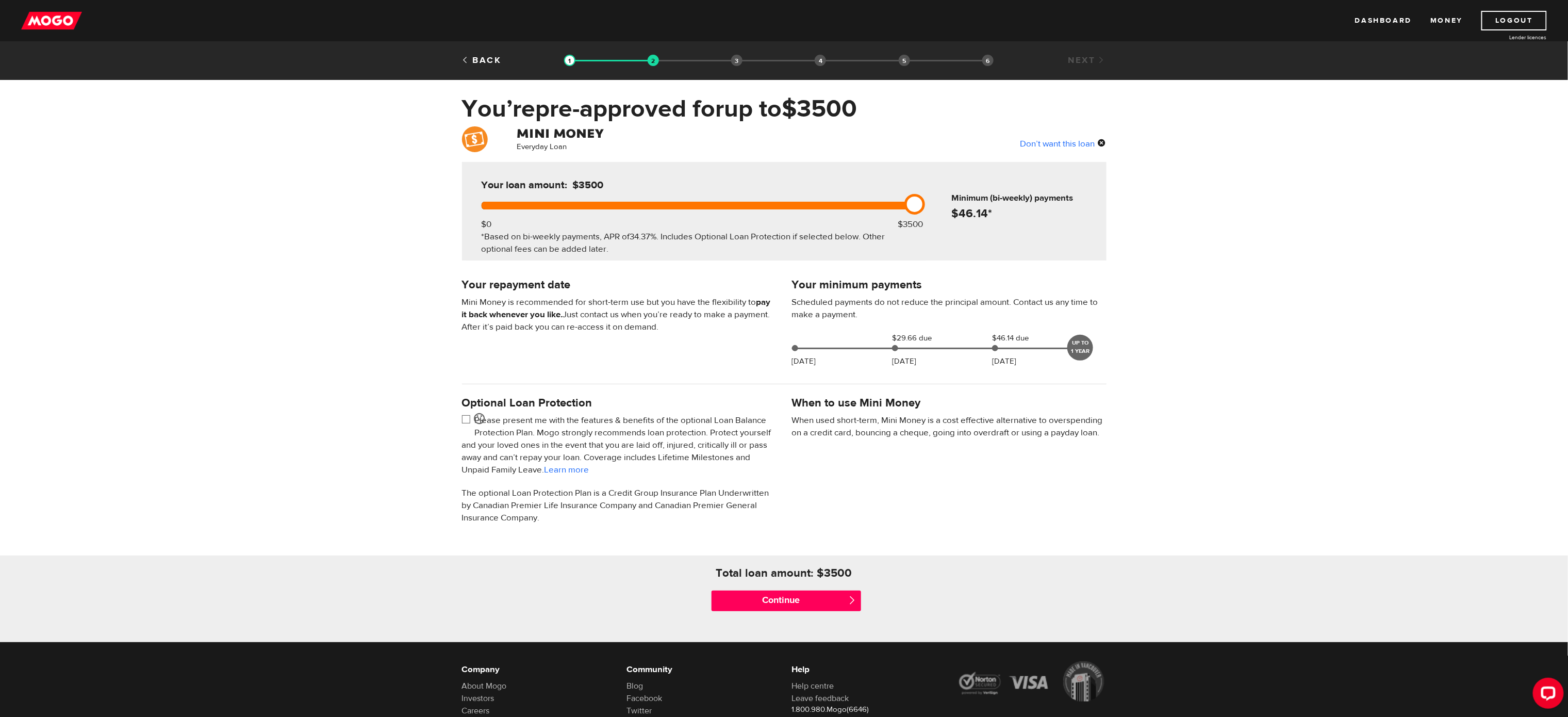
click at [468, 419] on input "checkbox" at bounding box center [468, 420] width 13 height 13
checkbox input "true"
click at [781, 477] on input "Continue" at bounding box center [786, 601] width 149 height 21
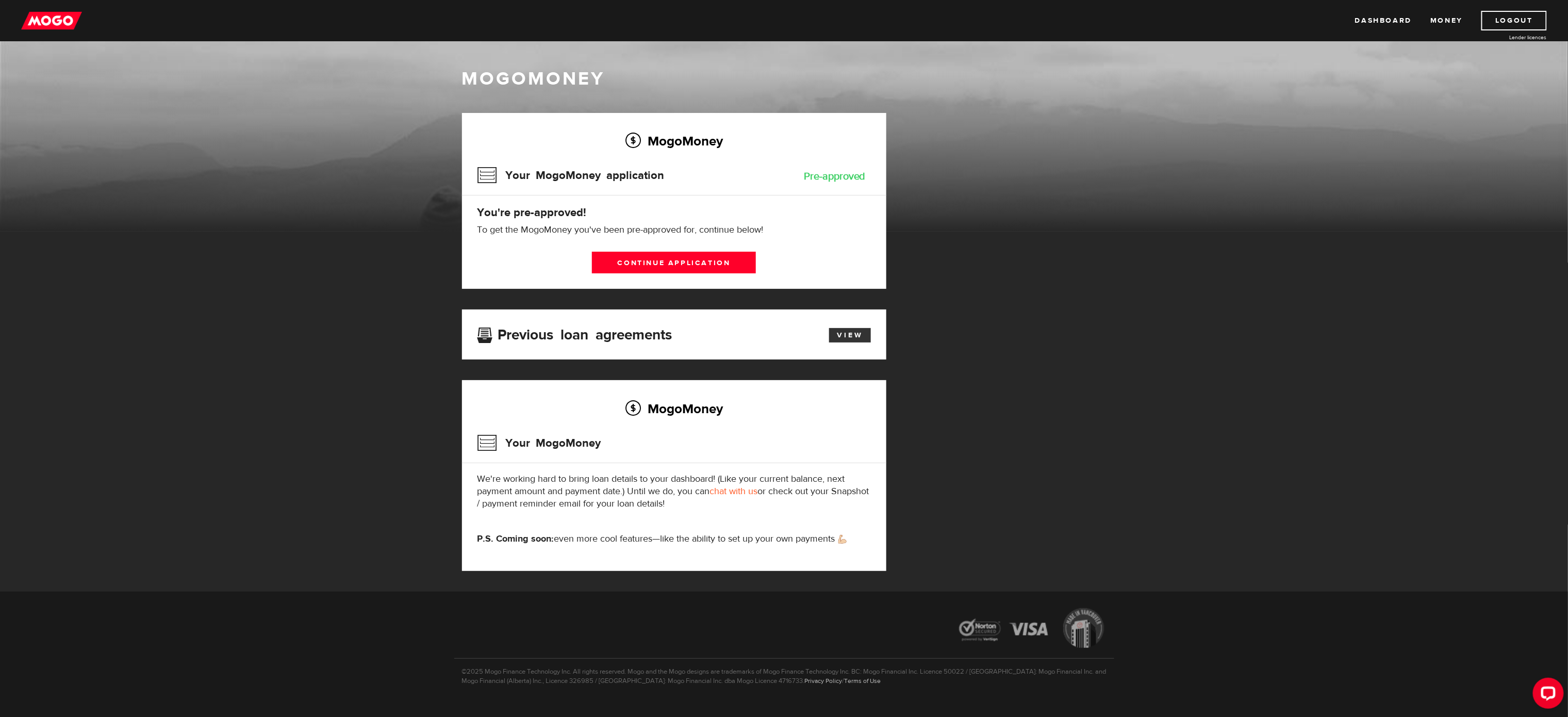
click at [846, 334] on link "View" at bounding box center [850, 335] width 42 height 14
click at [717, 256] on link "Continue application" at bounding box center [674, 262] width 164 height 22
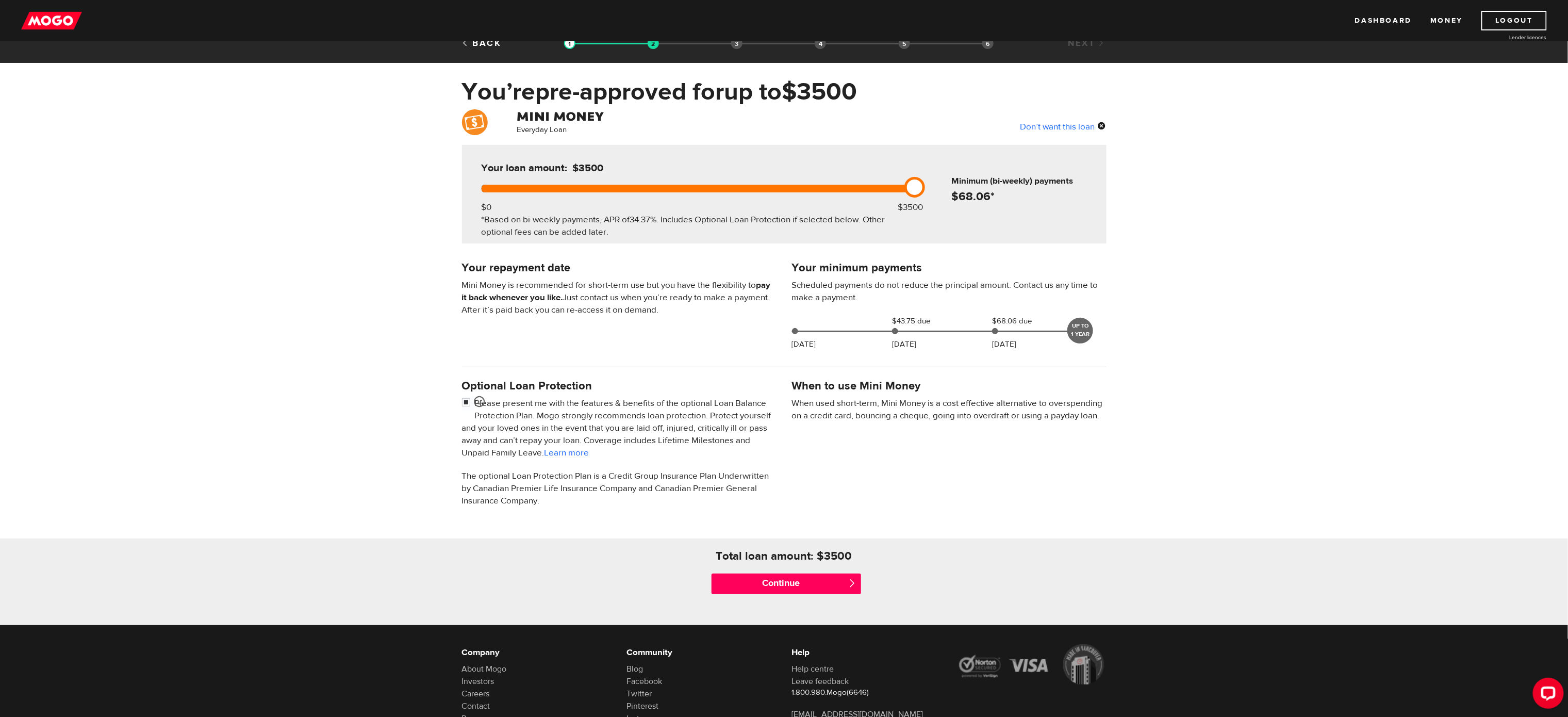
scroll to position [8, 0]
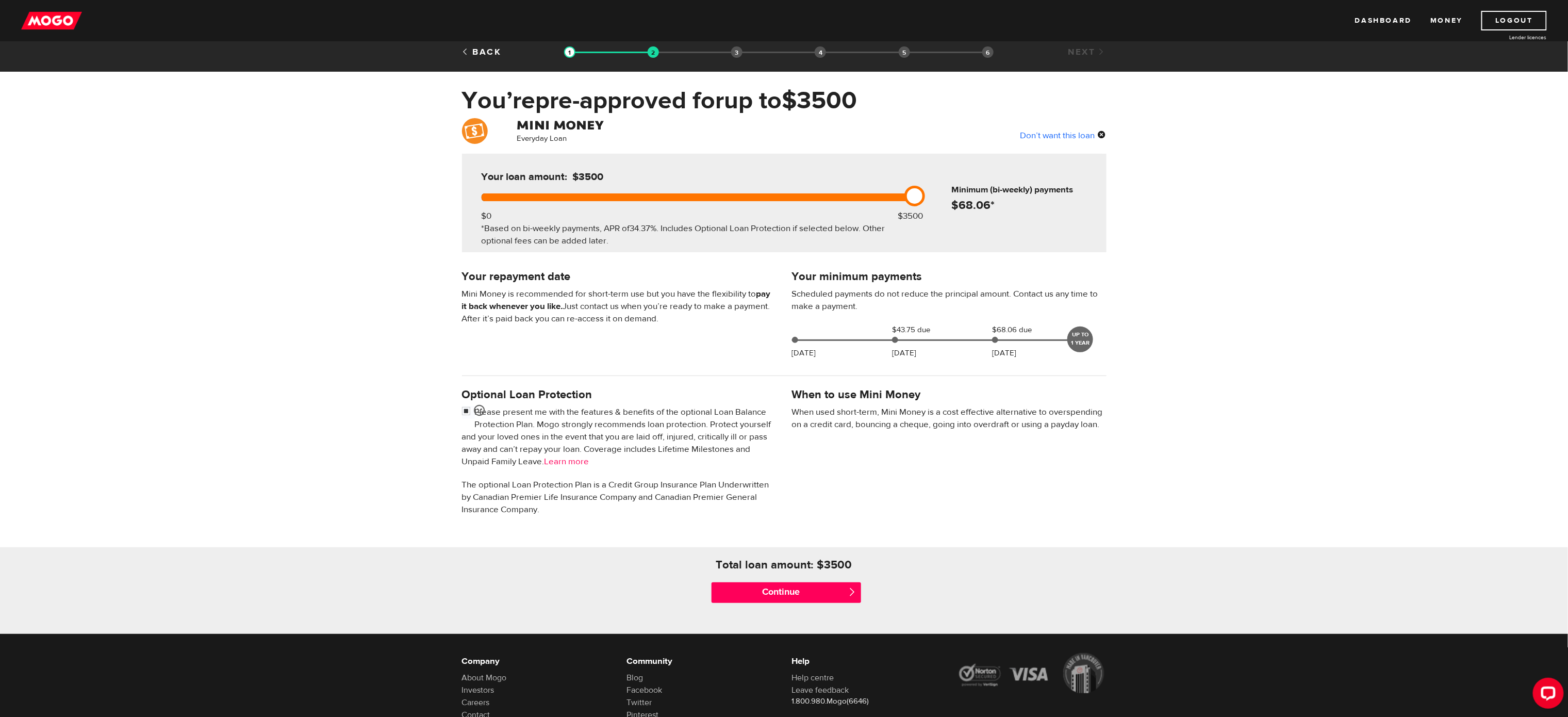
click at [584, 461] on link "Learn more" at bounding box center [567, 461] width 45 height 11
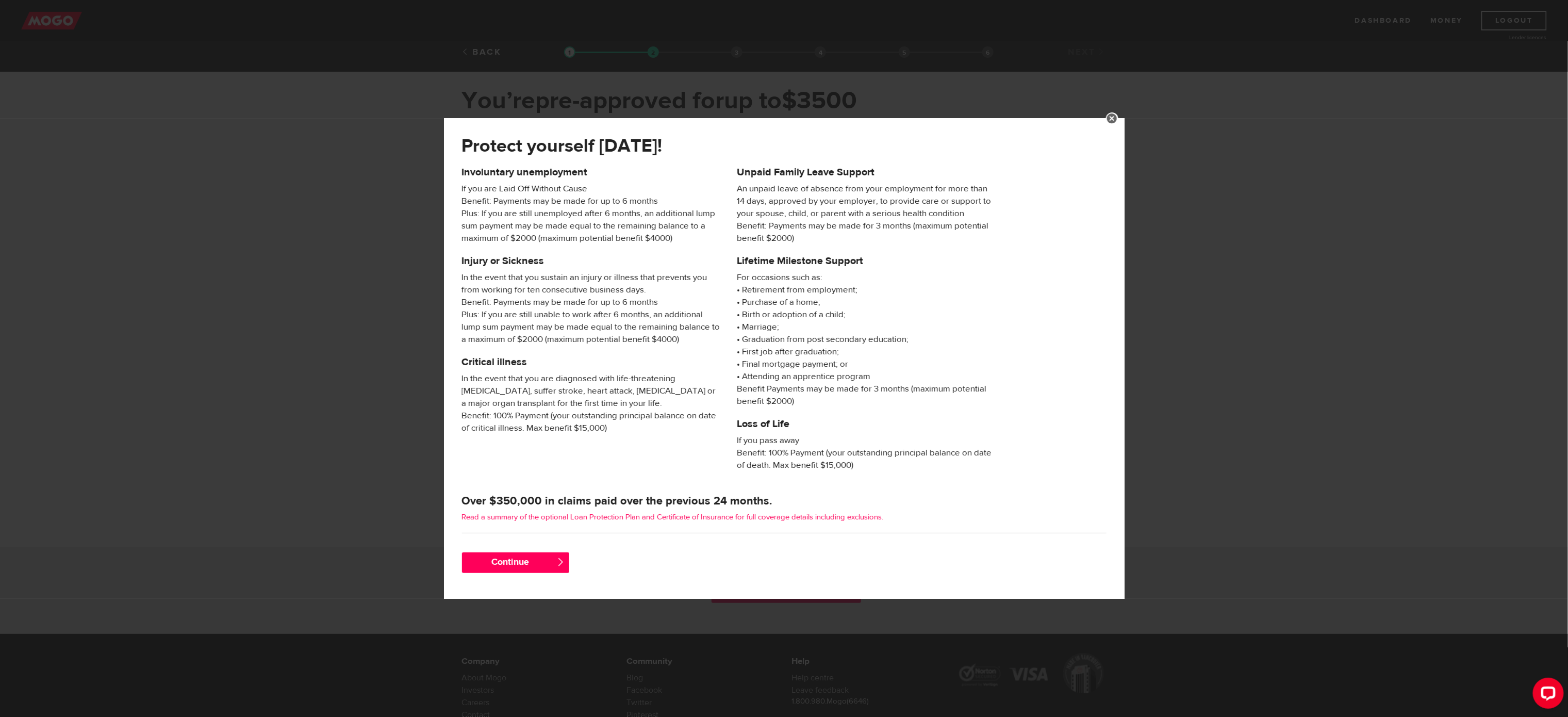
click at [637, 518] on link "Read a summary of the optional Loan Protection Plan and Certificate of Insuranc…" at bounding box center [673, 517] width 422 height 10
click at [557, 561] on span "" at bounding box center [561, 561] width 9 height 9
click at [515, 559] on button "Continue" at bounding box center [515, 563] width 107 height 21
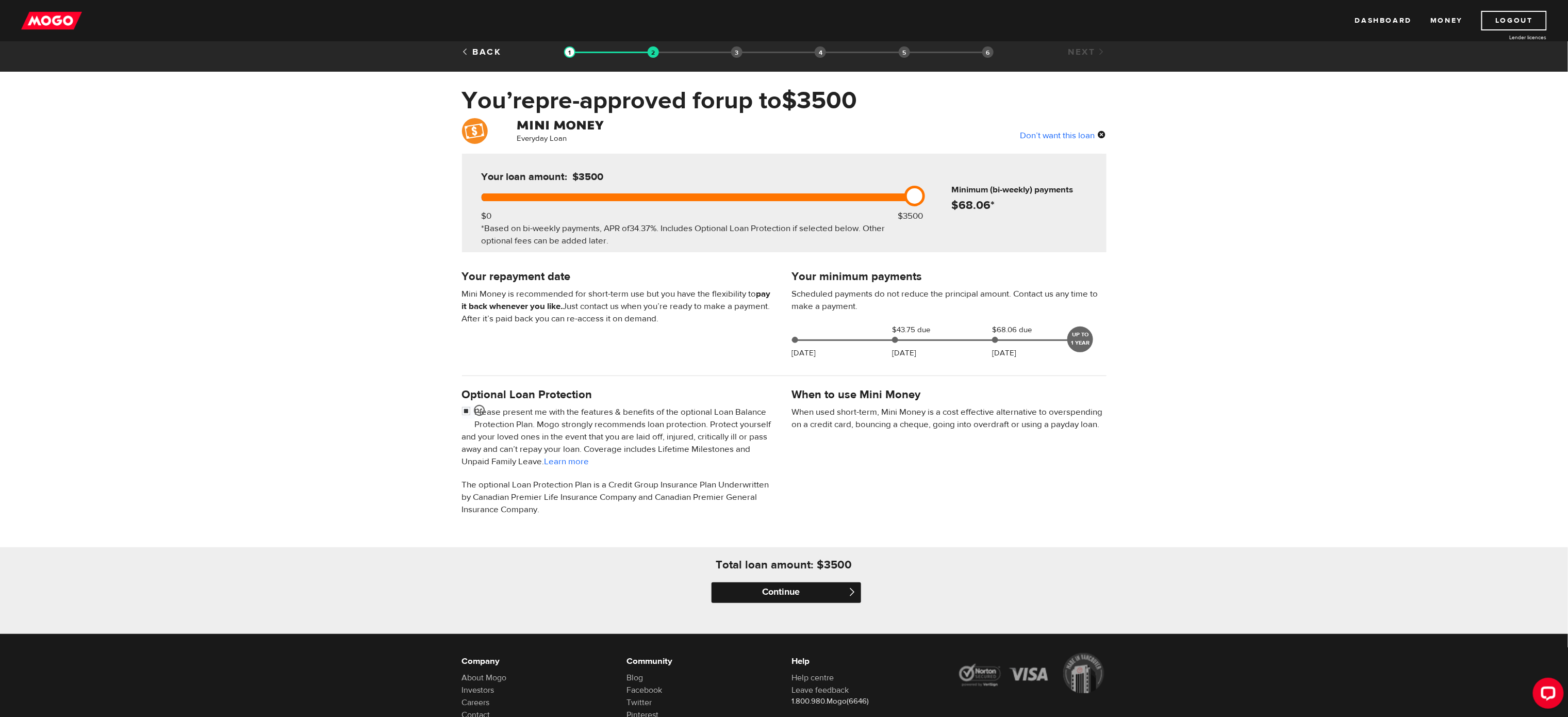
click at [771, 593] on input "Continue" at bounding box center [786, 593] width 149 height 21
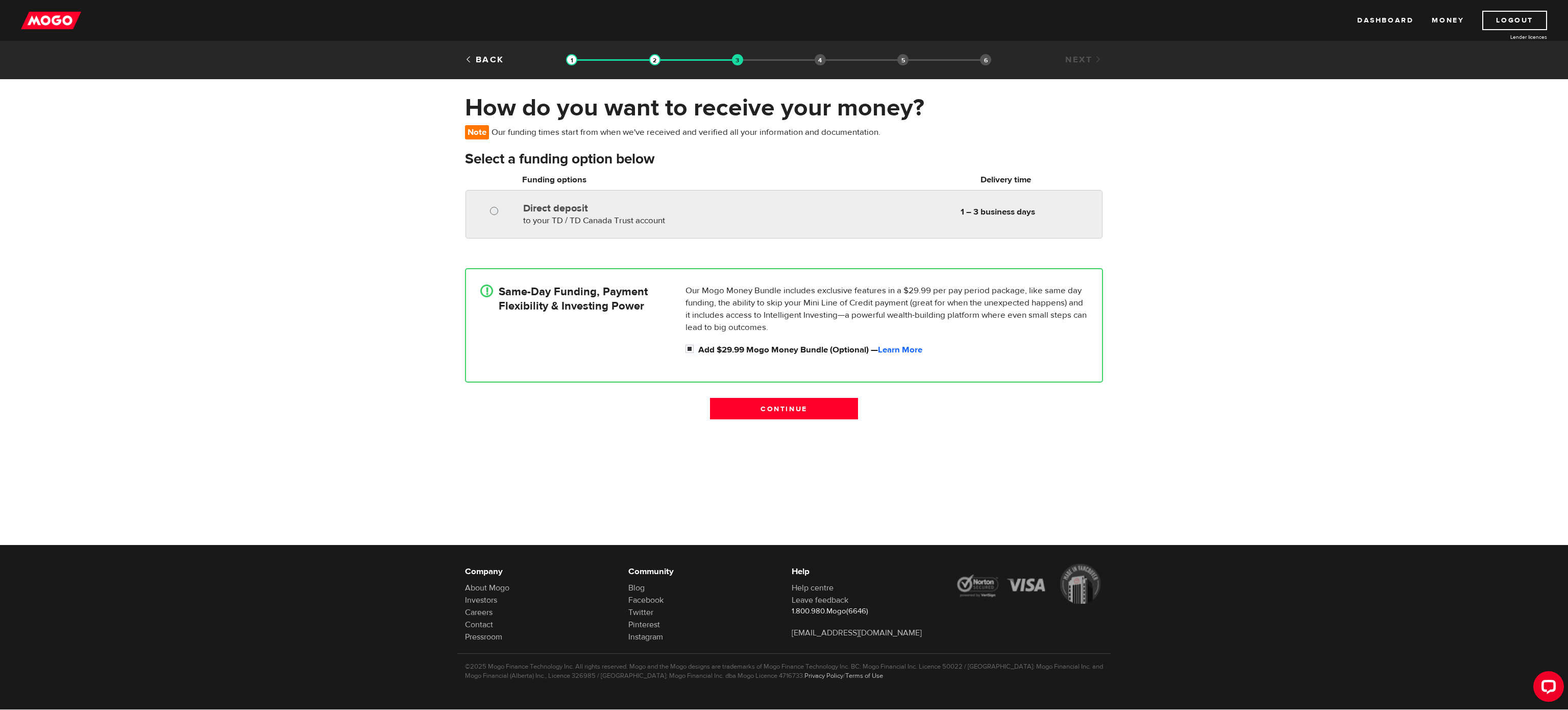
radio input "true"
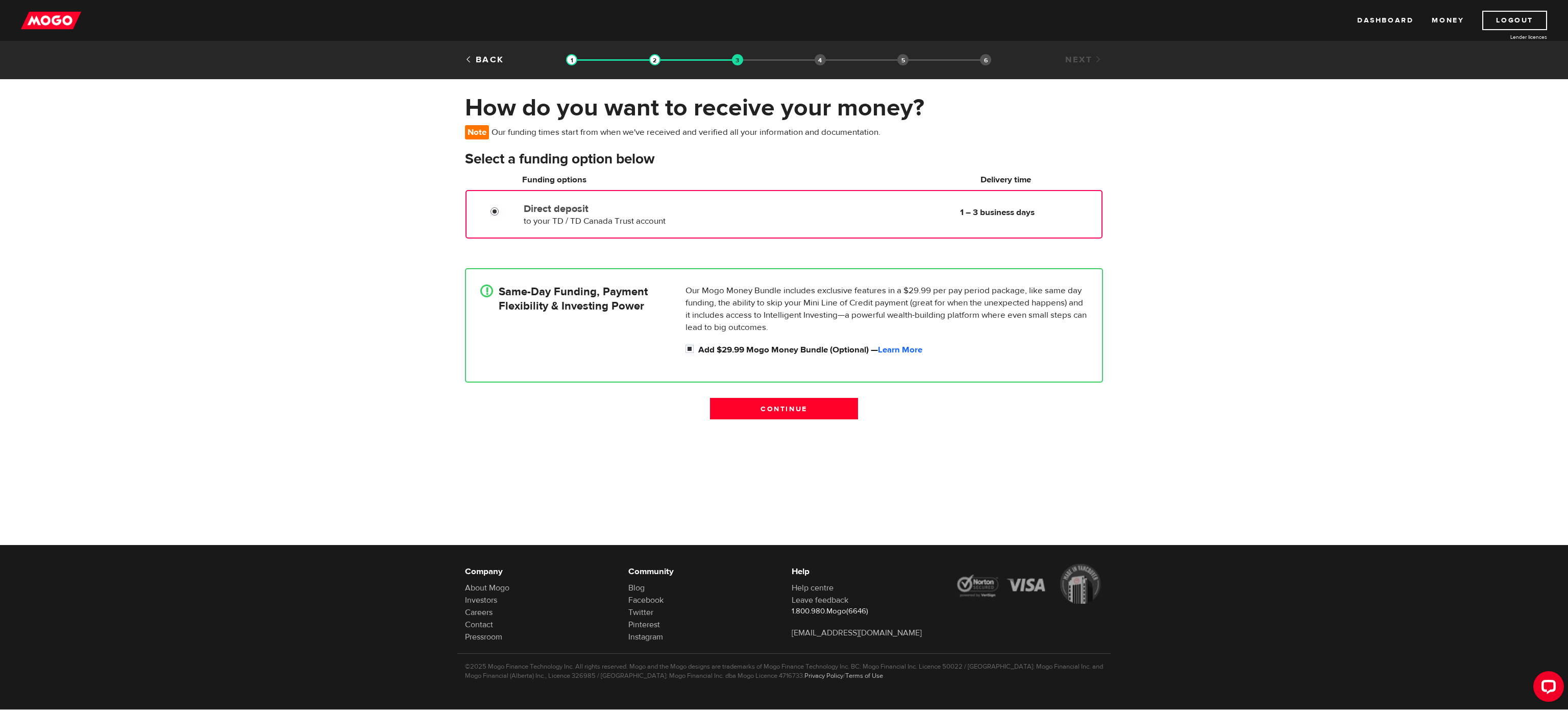
click at [493, 208] on input "Direct deposit" at bounding box center [497, 213] width 13 height 13
click at [820, 403] on input "Continue" at bounding box center [783, 408] width 148 height 21
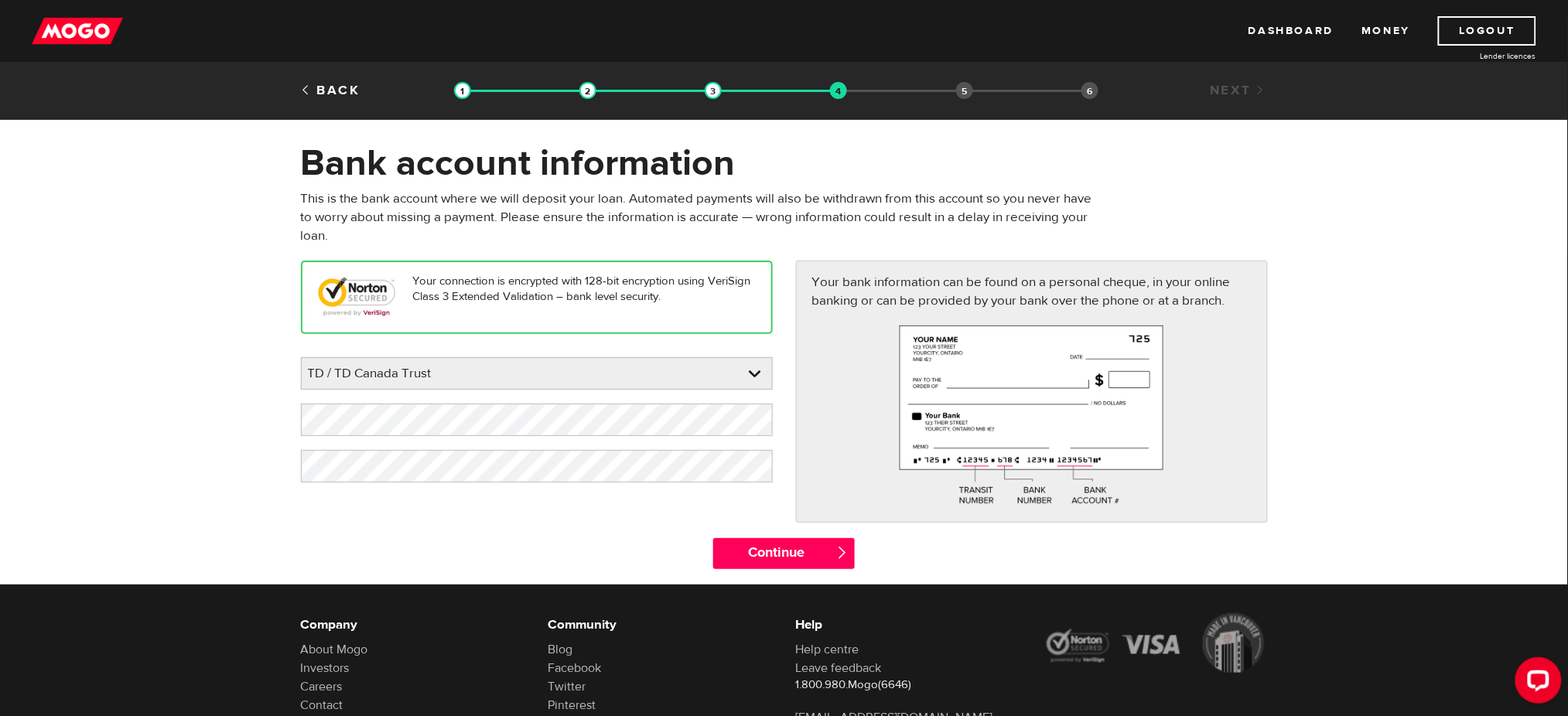
drag, startPoint x: 2367, startPoint y: 1, endPoint x: 1046, endPoint y: 117, distance: 1326.1
click at [1046, 117] on div "Back Loan approval Loan select Funding select Bank account information Employme…" at bounding box center [784, 90] width 1568 height 58
click at [807, 554] on input "Continue" at bounding box center [783, 555] width 141 height 31
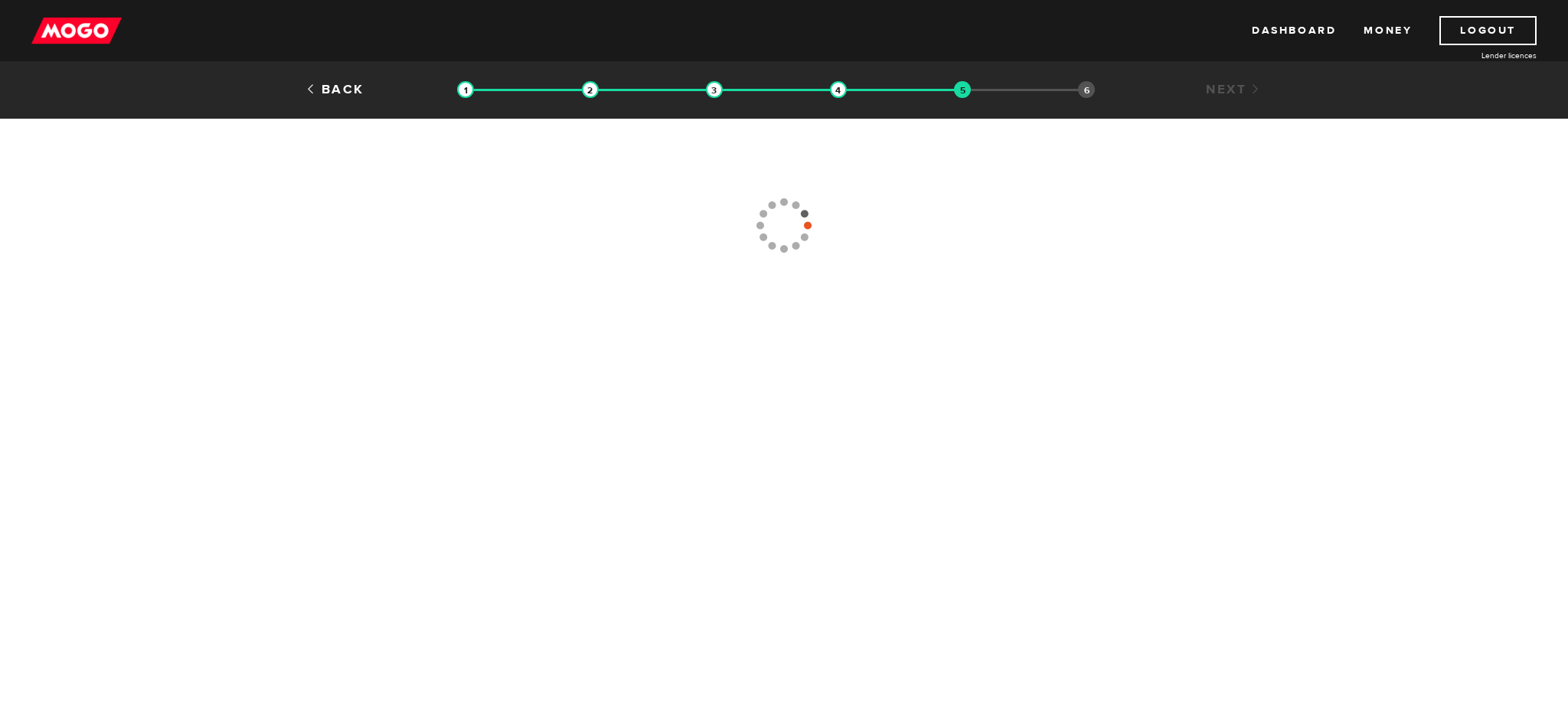
type input "(604) 659-4380"
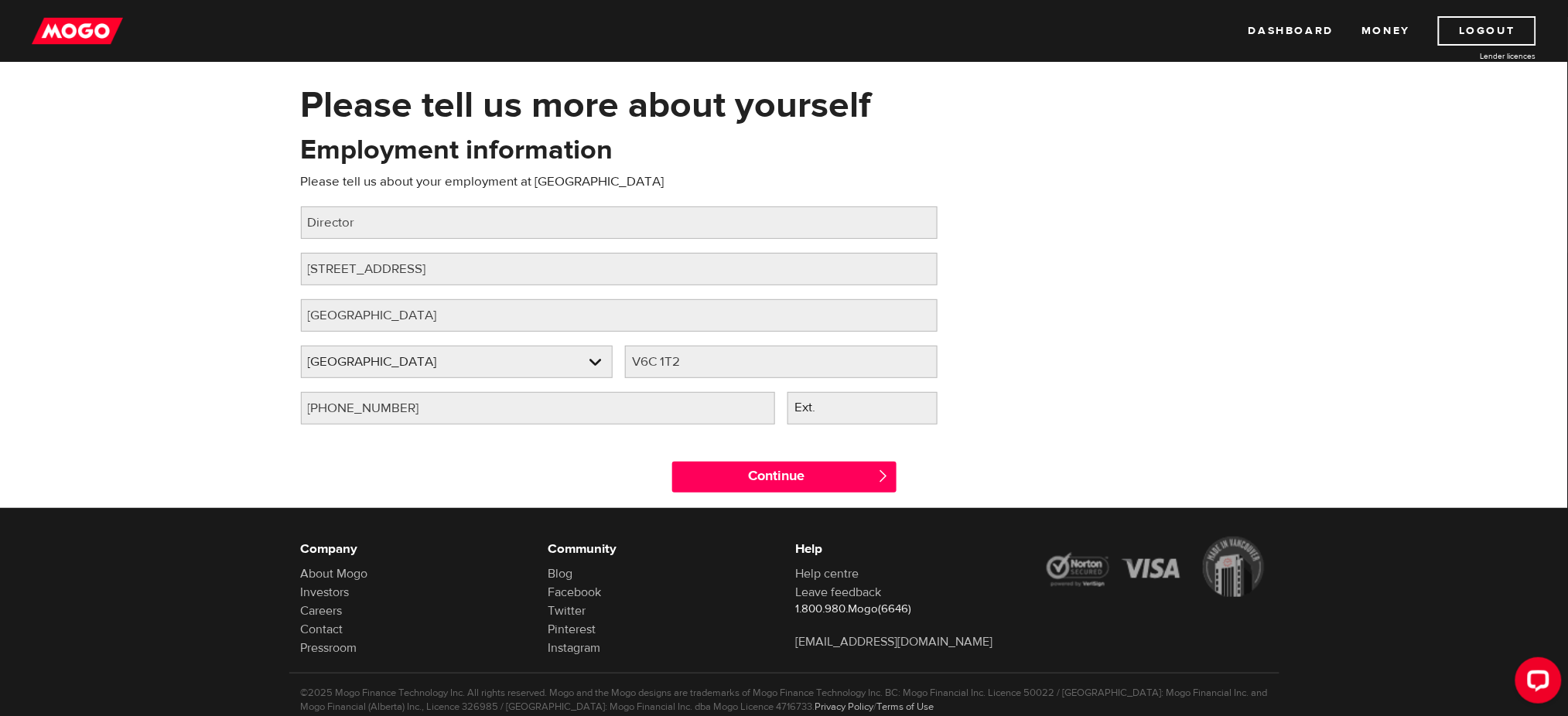
scroll to position [60, 0]
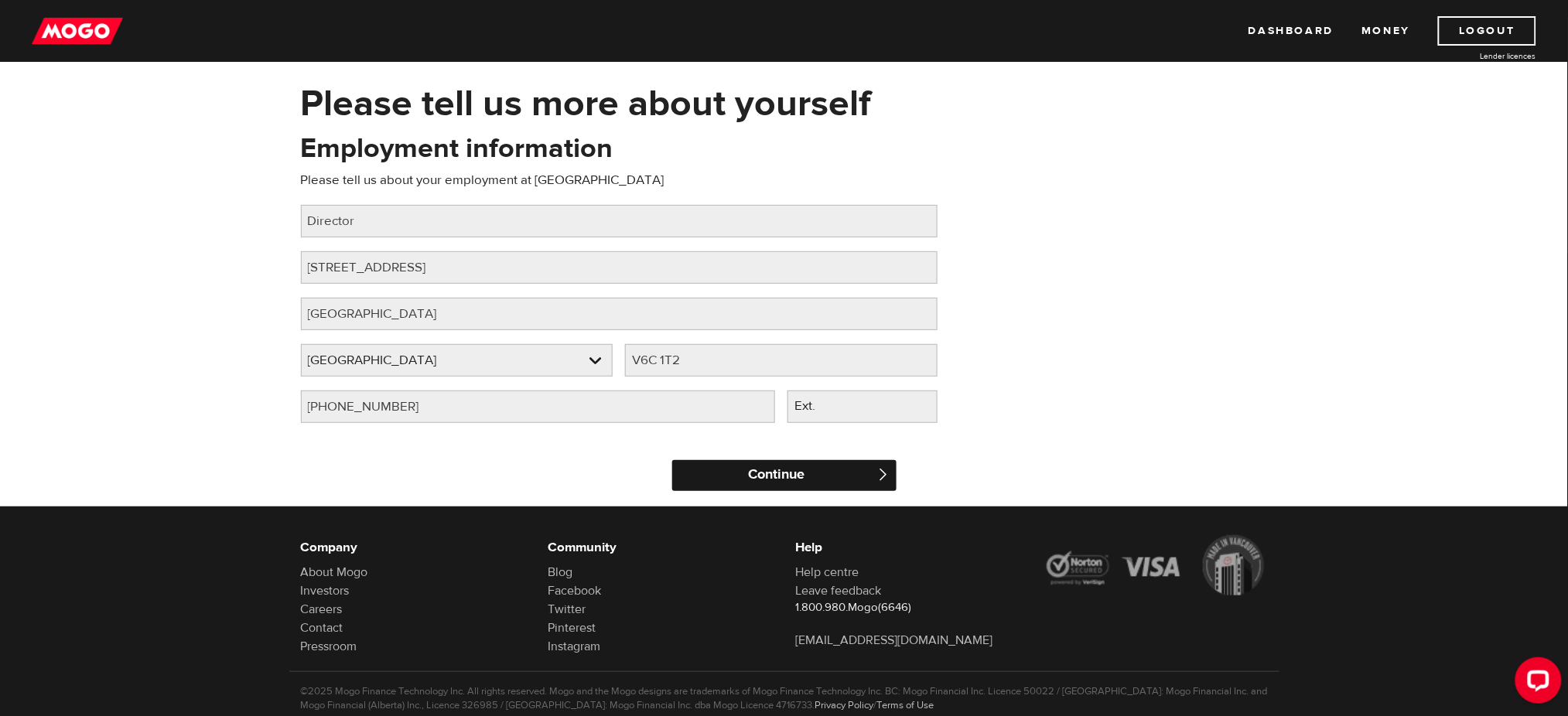
click at [779, 475] on input "Continue" at bounding box center [784, 476] width 224 height 31
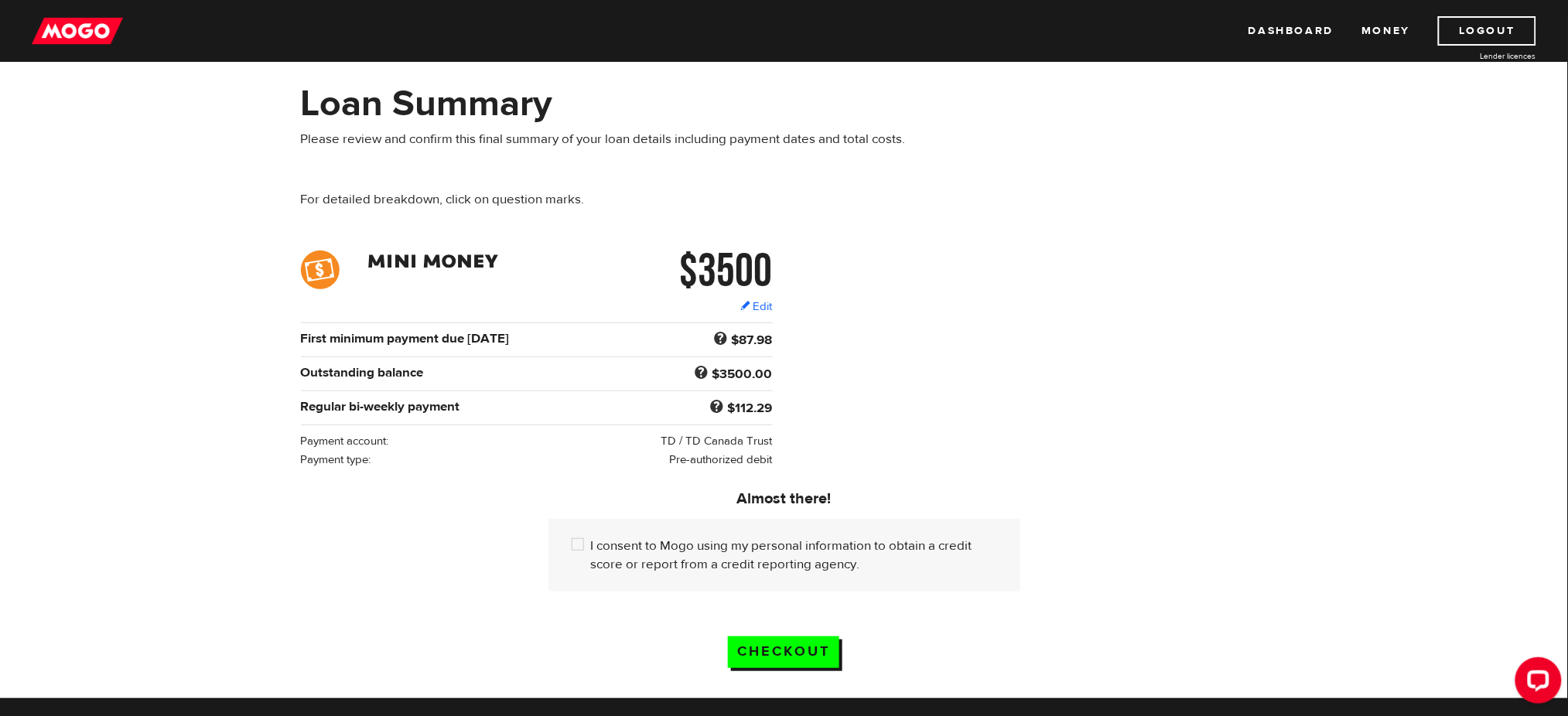
scroll to position [60, 0]
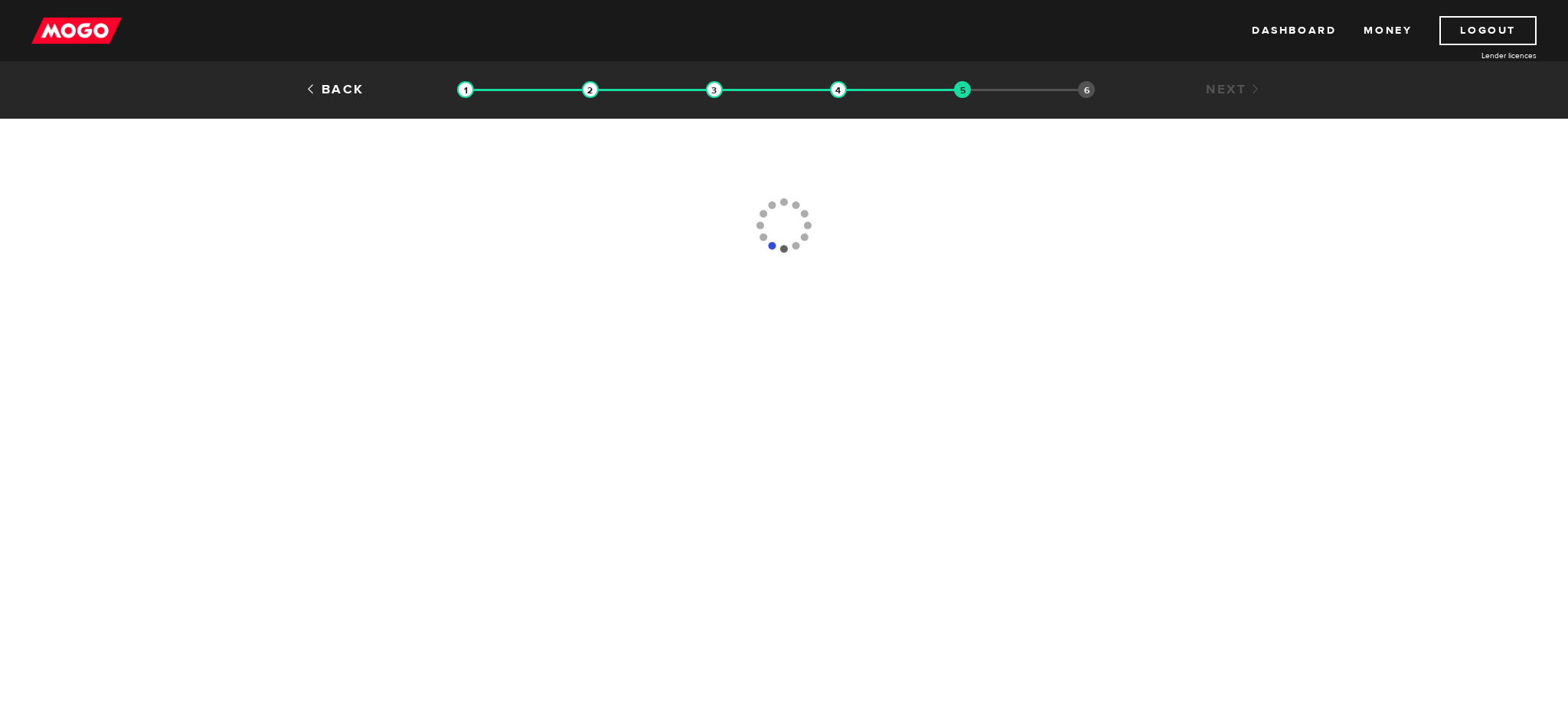
type input "[PHONE_NUMBER]"
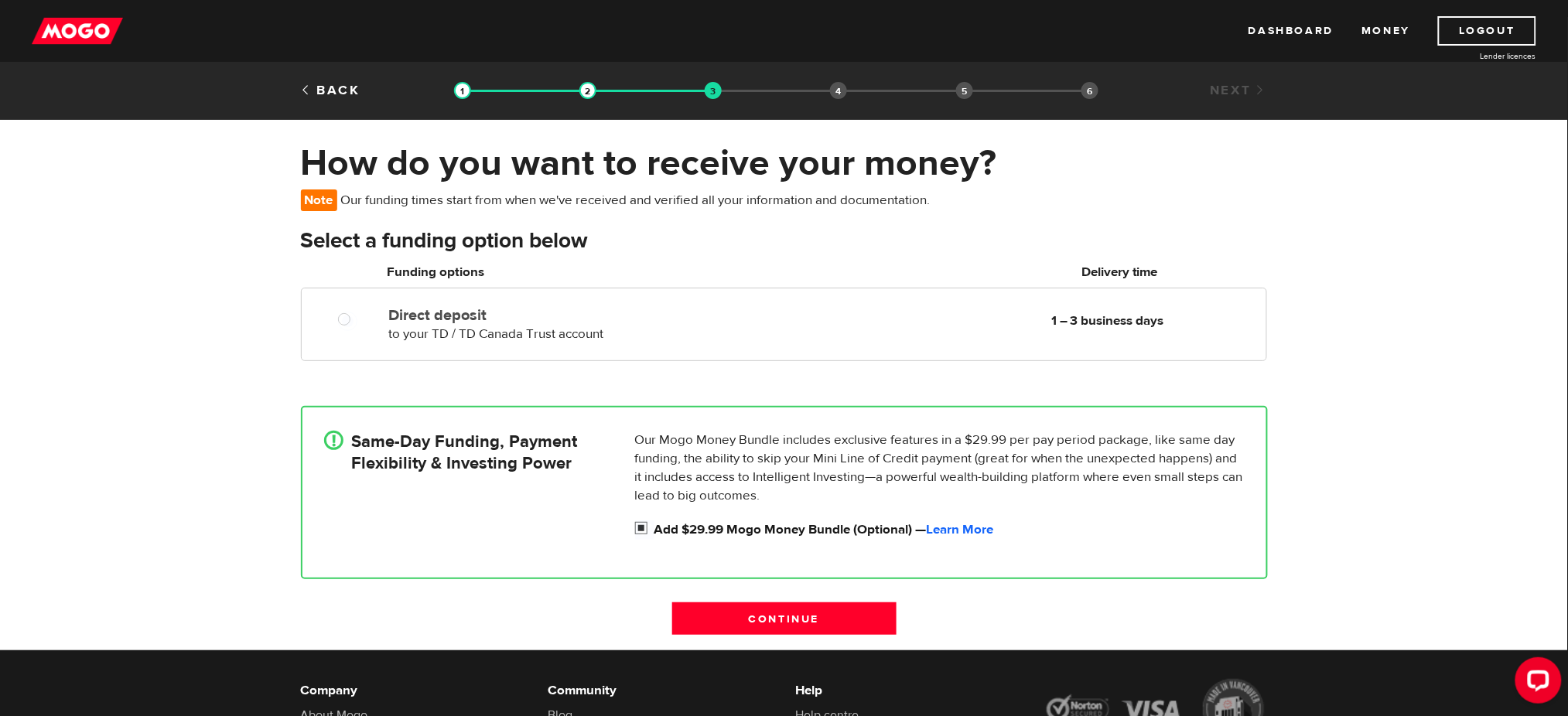
click at [641, 530] on input "Add $29.99 Mogo Money Bundle (Optional) — Learn More" at bounding box center [644, 530] width 19 height 19
checkbox input "false"
click at [968, 529] on link "Learn More" at bounding box center [960, 530] width 67 height 17
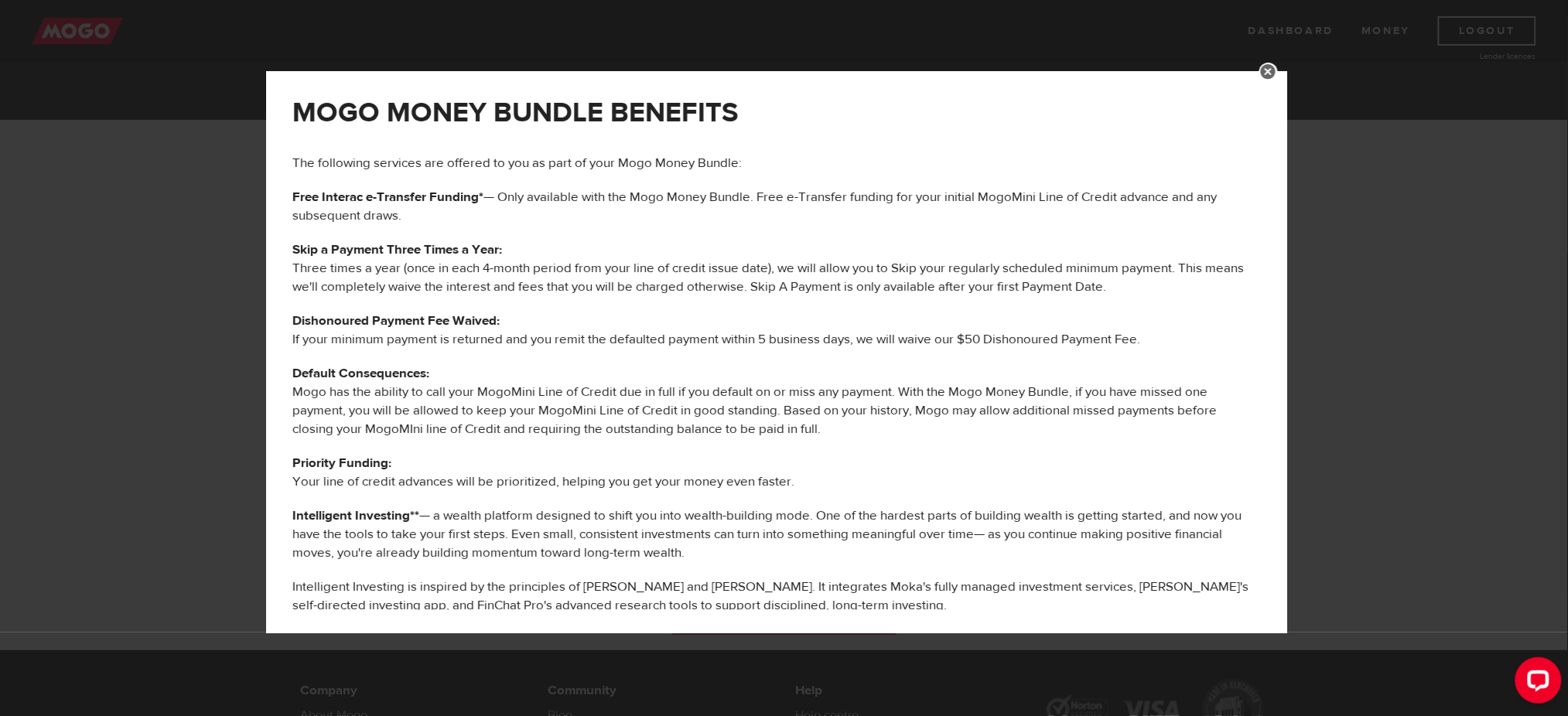
click at [1277, 71] on link at bounding box center [1268, 72] width 18 height 18
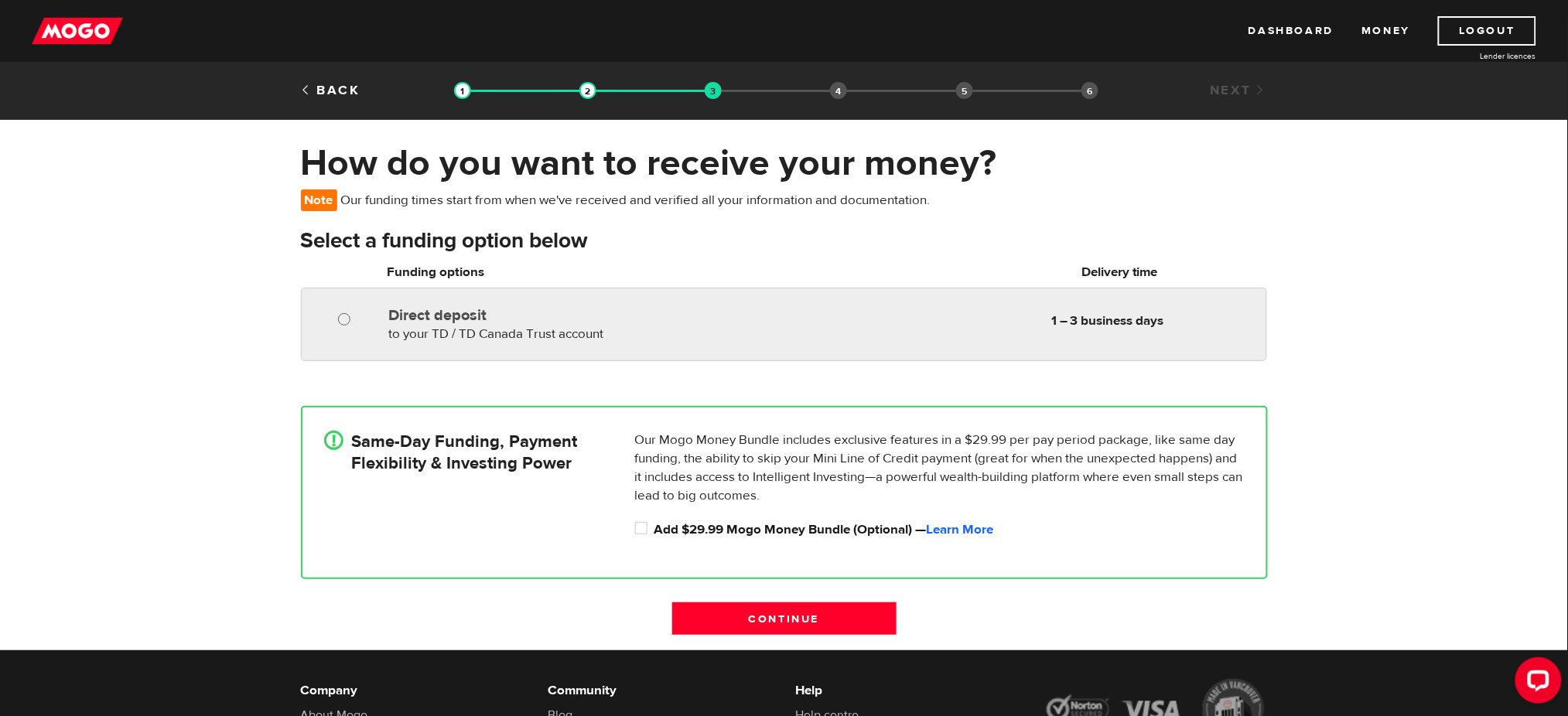
radio input "true"
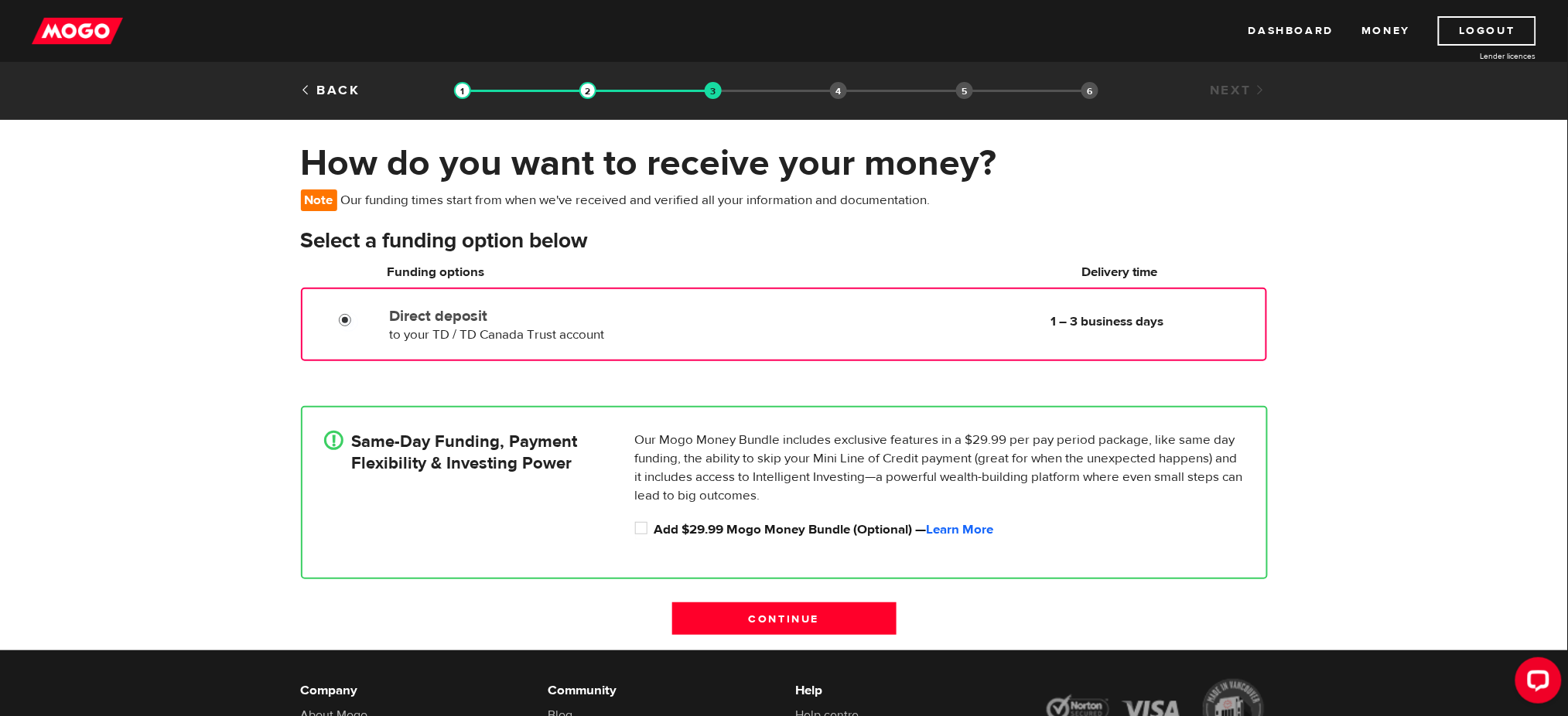
click at [343, 316] on input "Direct deposit" at bounding box center [348, 322] width 19 height 19
click at [817, 618] on input "Continue" at bounding box center [784, 618] width 224 height 32
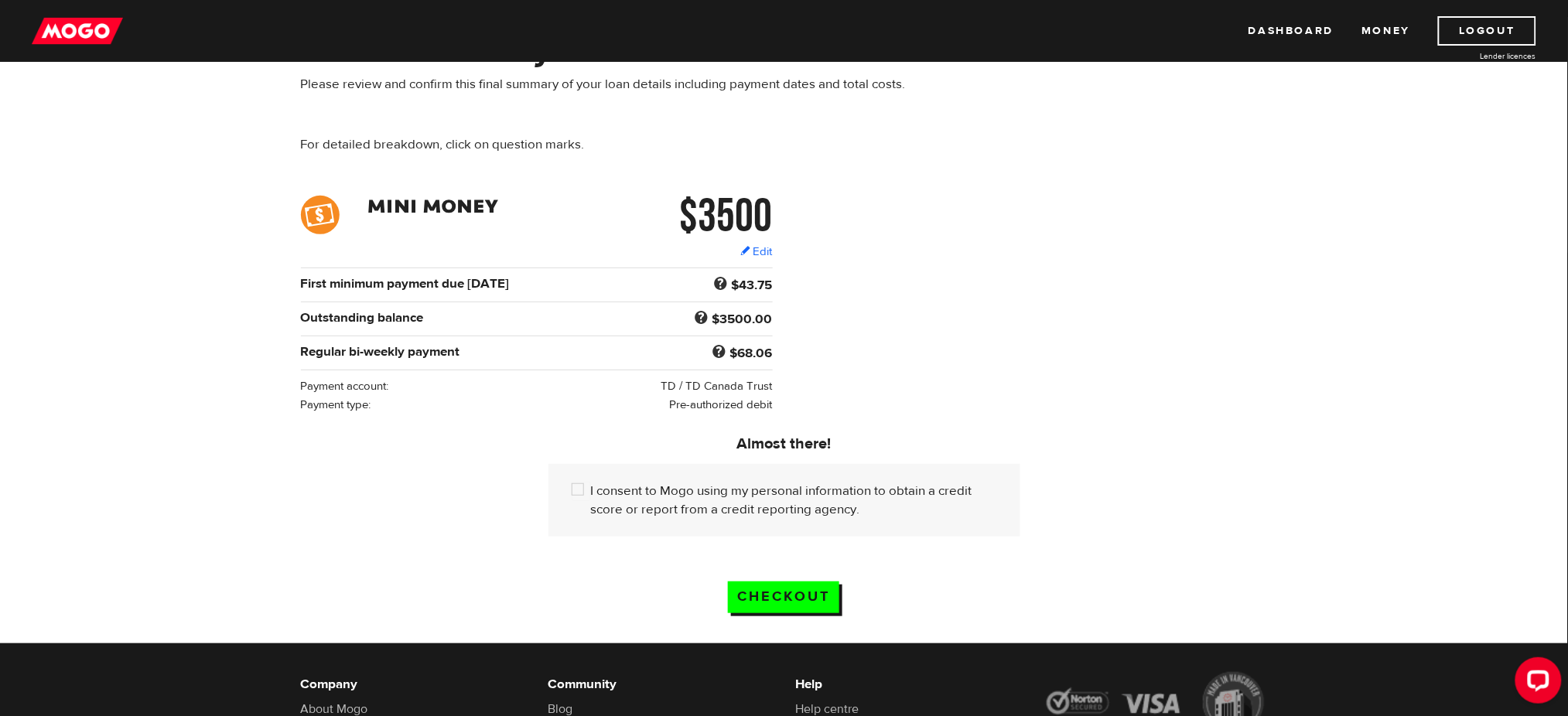
scroll to position [115, 0]
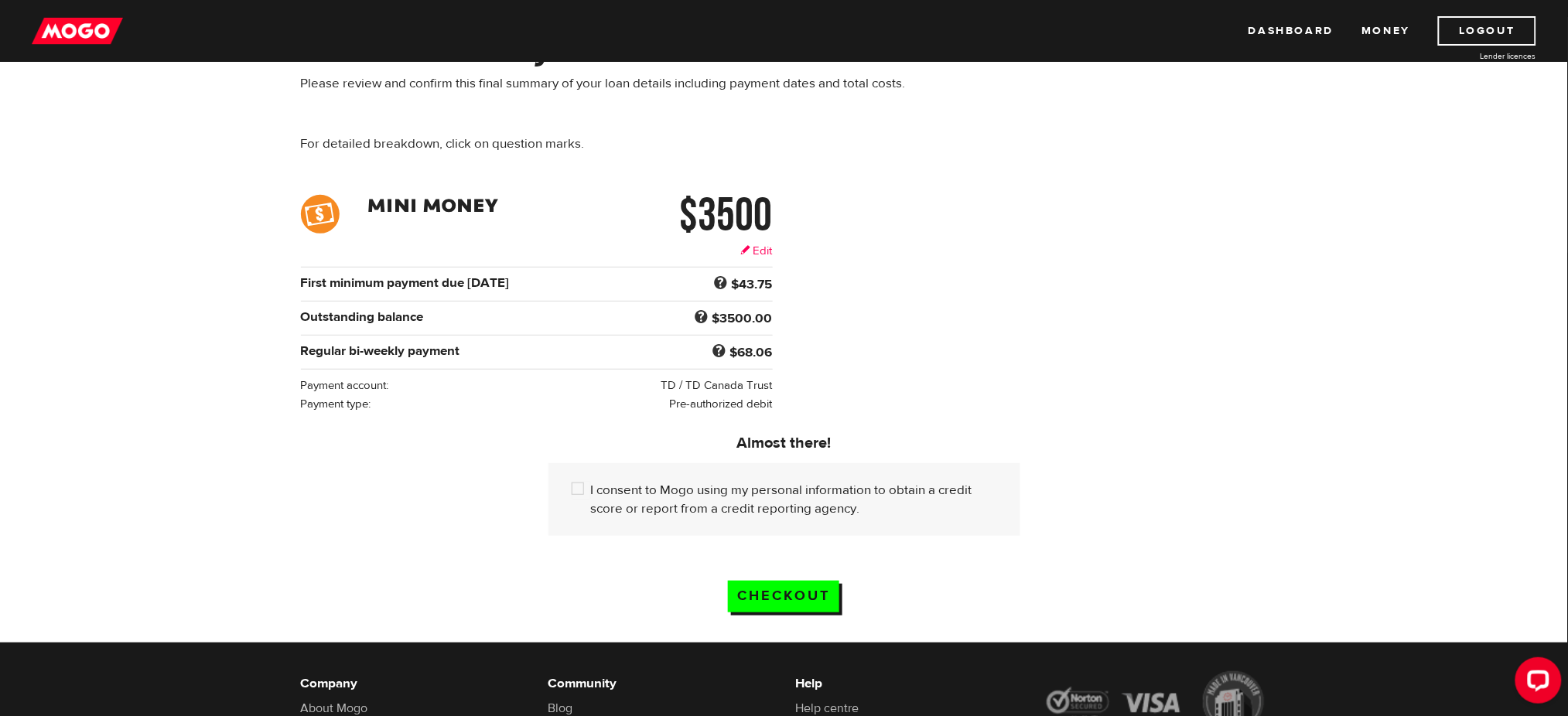
click at [762, 245] on link "Edit" at bounding box center [756, 251] width 31 height 17
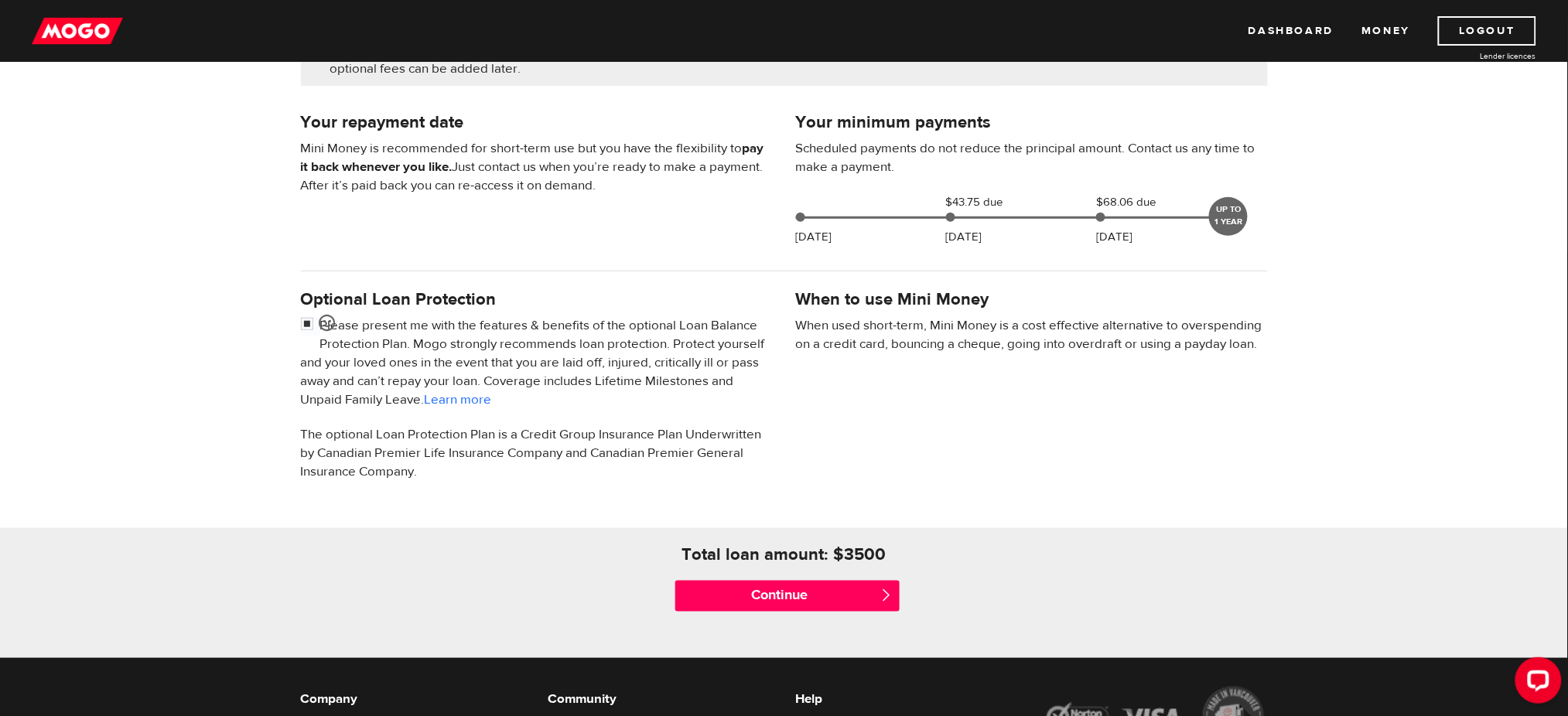
scroll to position [313, 0]
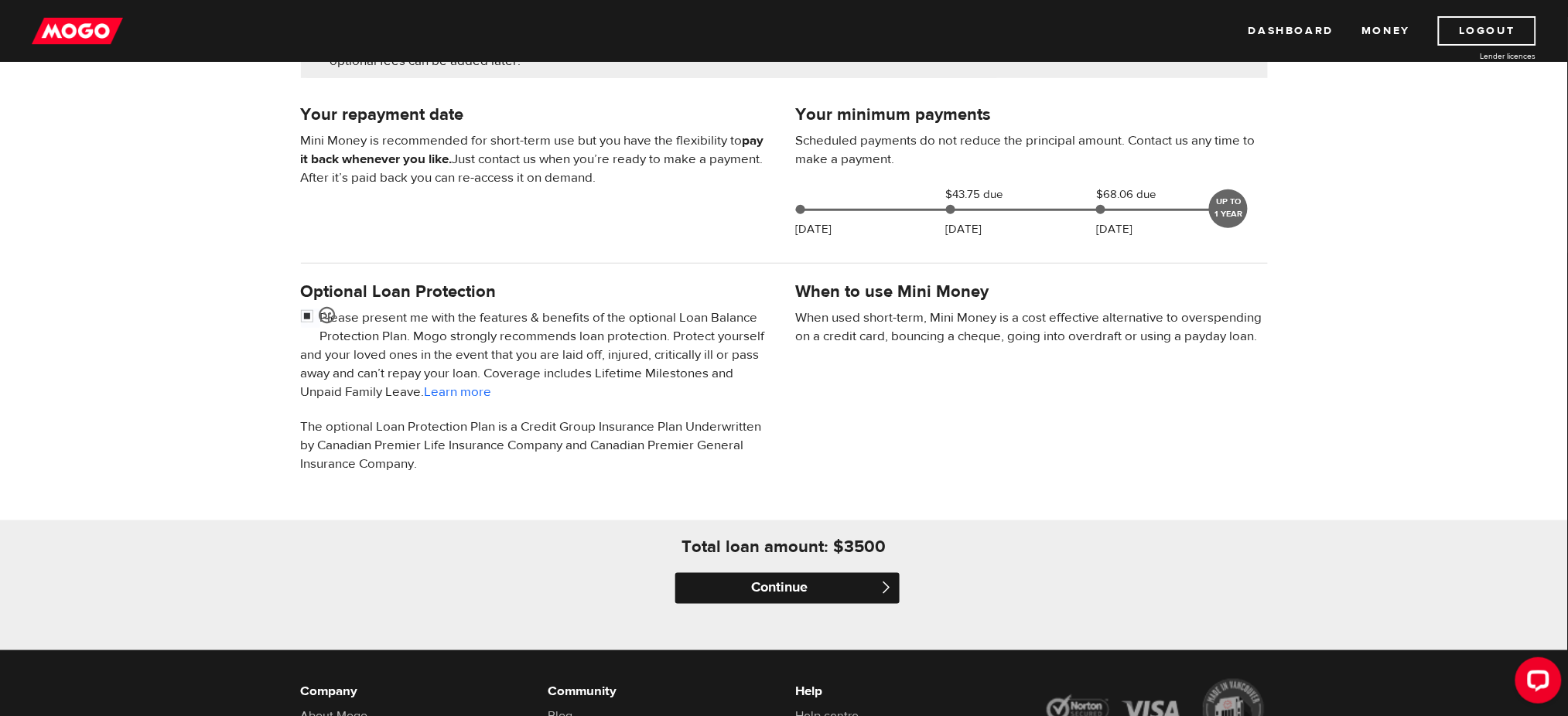
click at [770, 586] on input "Continue" at bounding box center [787, 589] width 224 height 31
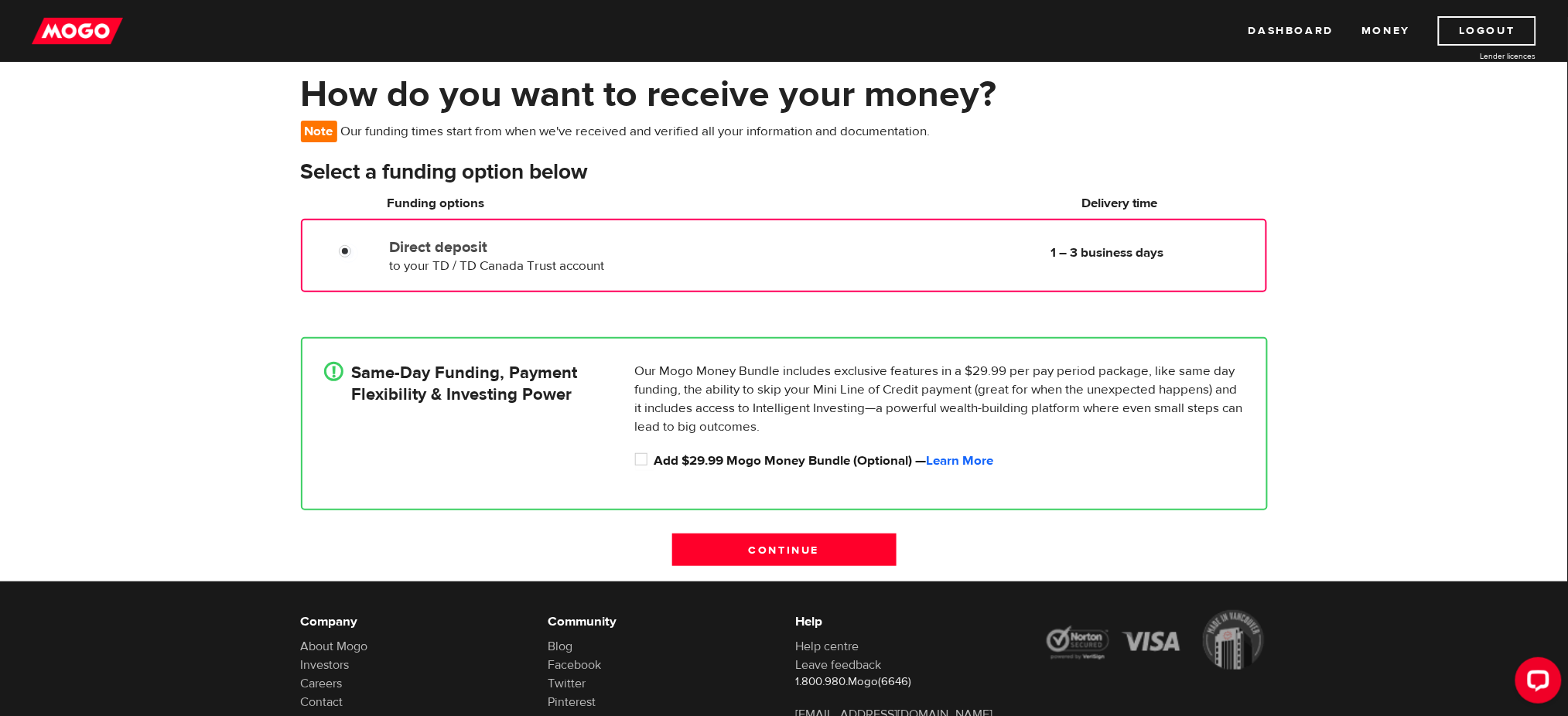
scroll to position [77, 0]
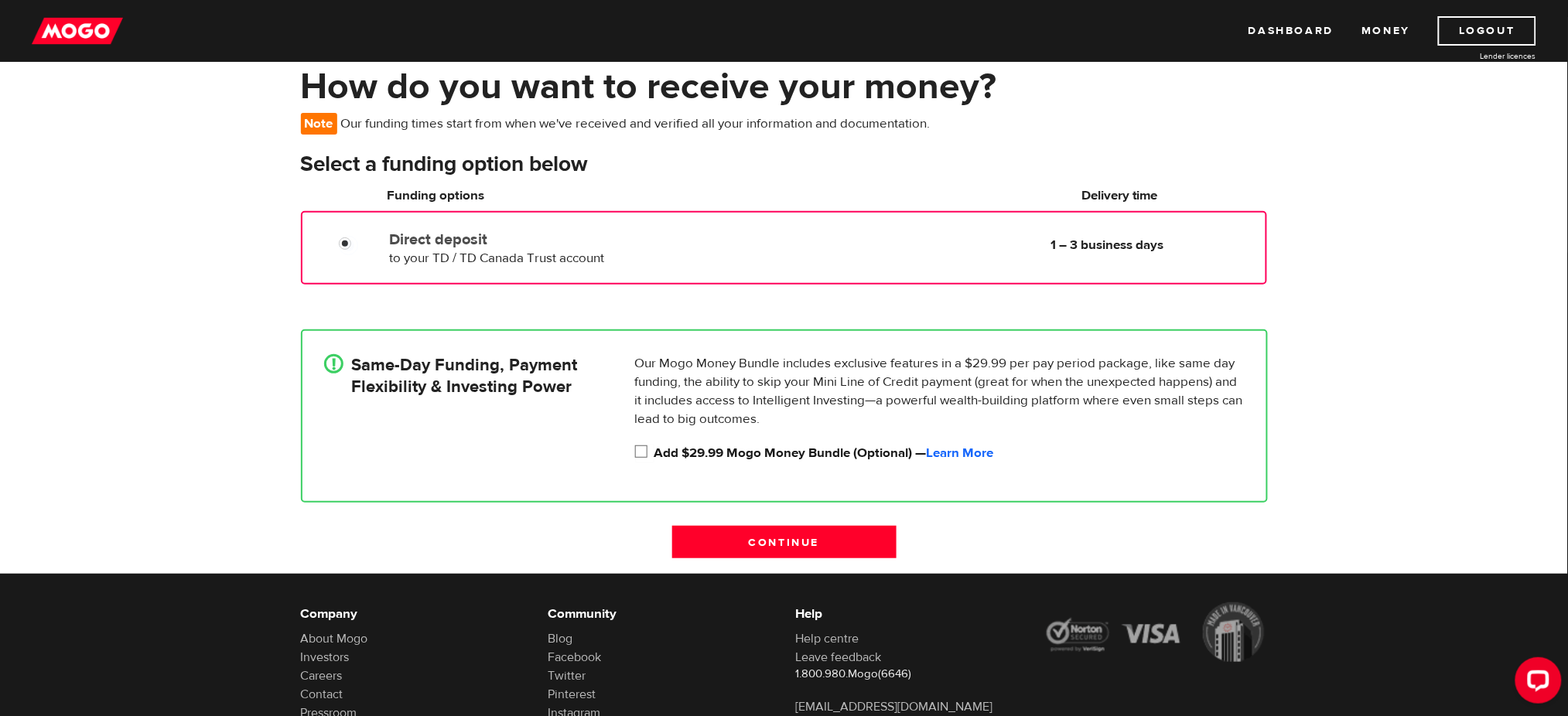
click at [639, 444] on input "Add $29.99 Mogo Money Bundle (Optional) — Learn More" at bounding box center [644, 453] width 19 height 19
checkbox input "true"
click at [741, 537] on input "Continue" at bounding box center [784, 542] width 224 height 32
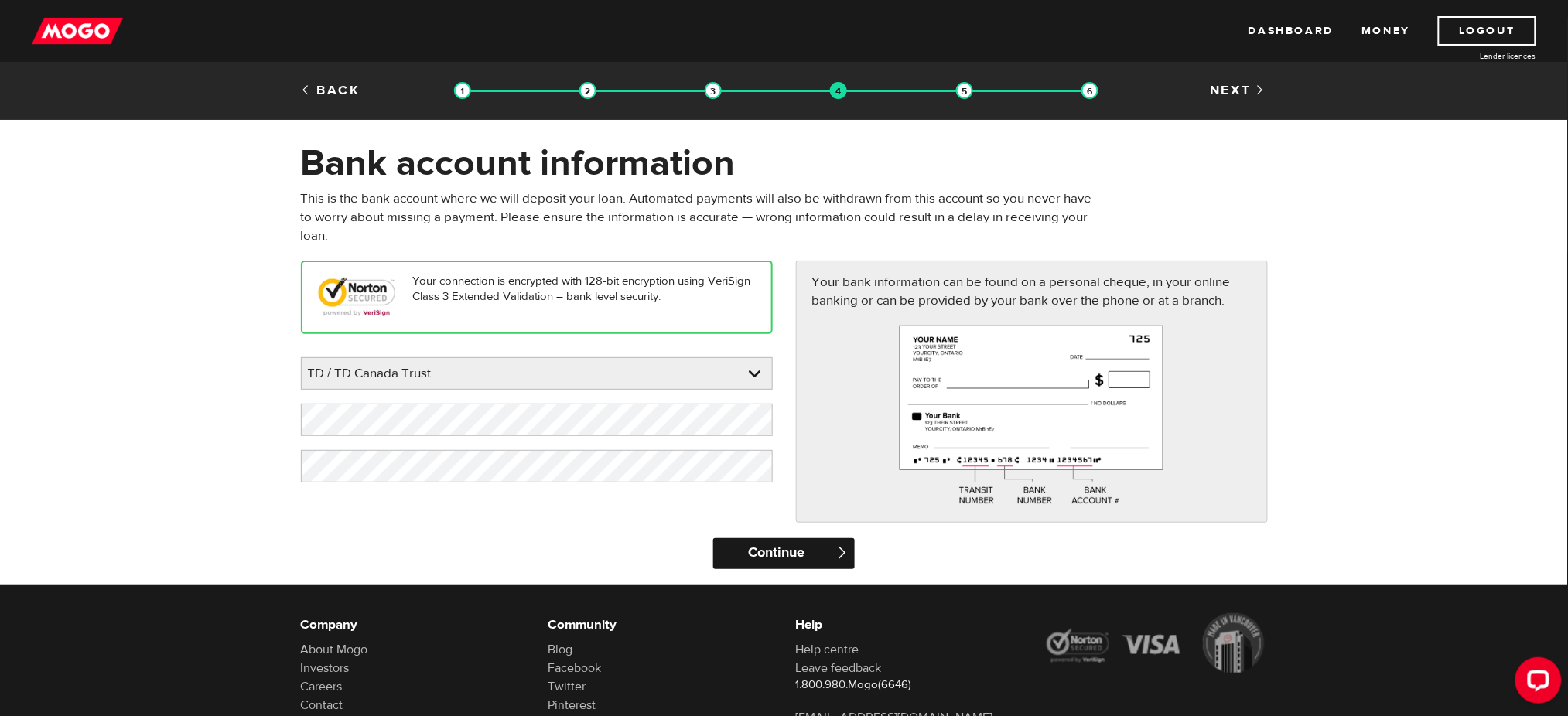
click at [788, 554] on input "Continue" at bounding box center [783, 555] width 141 height 31
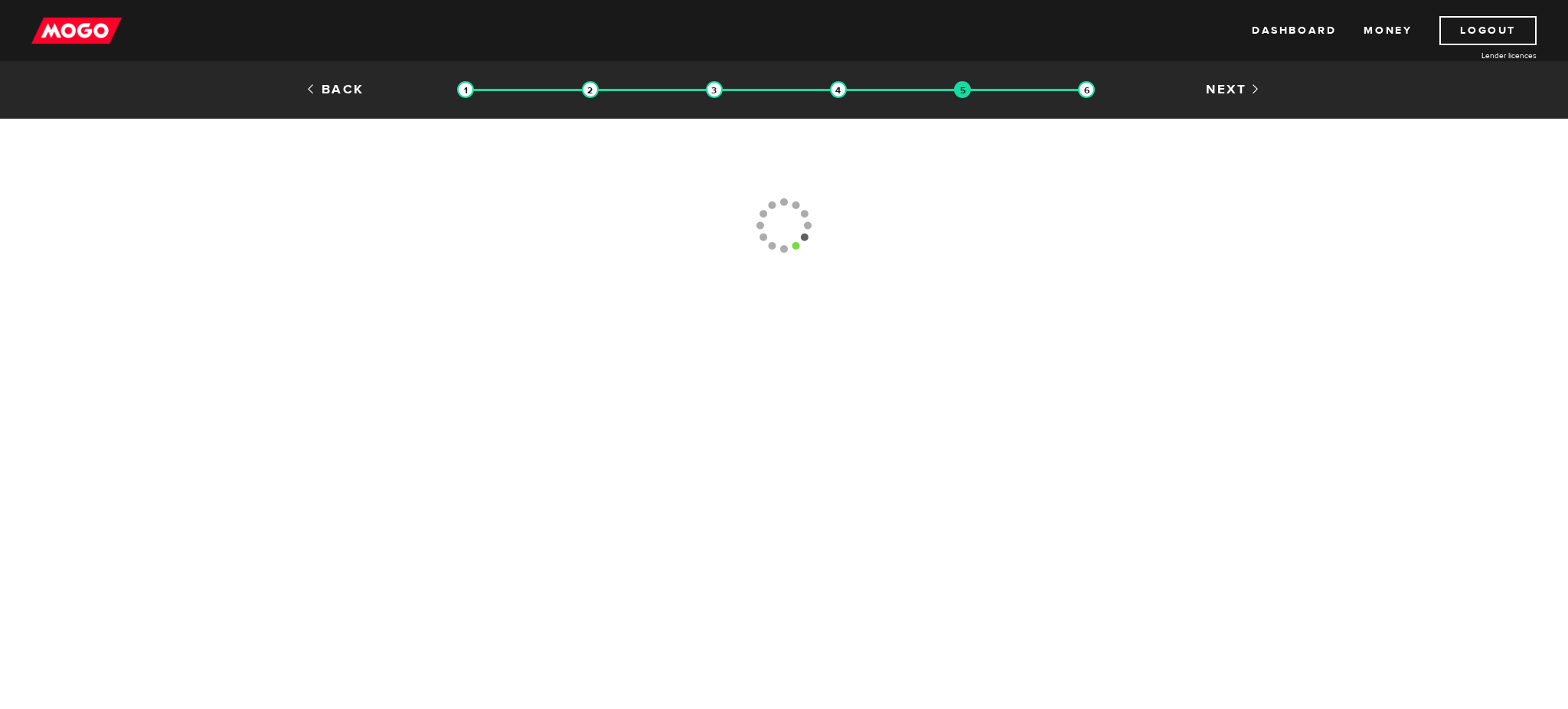
type input "[PHONE_NUMBER]"
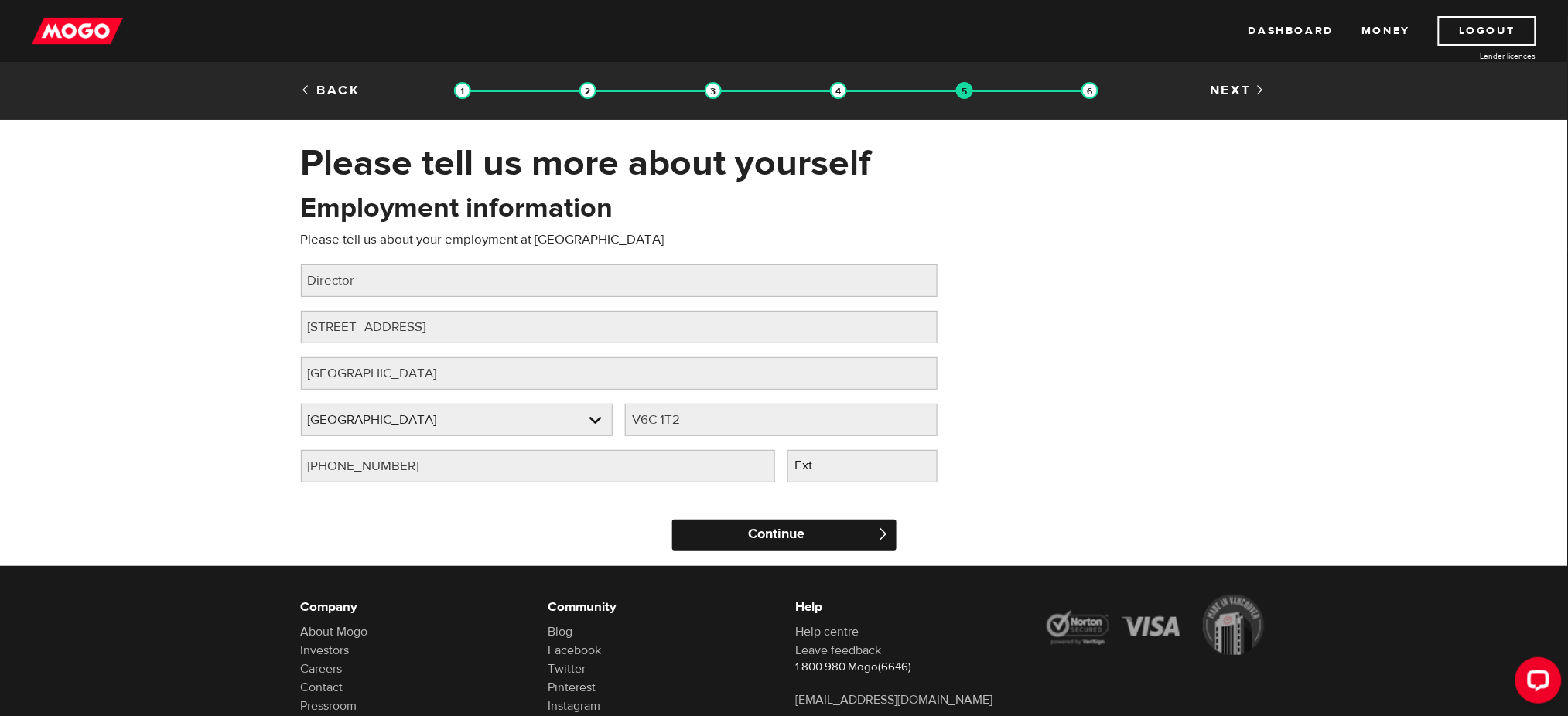
click at [837, 535] on input "Continue" at bounding box center [784, 536] width 224 height 31
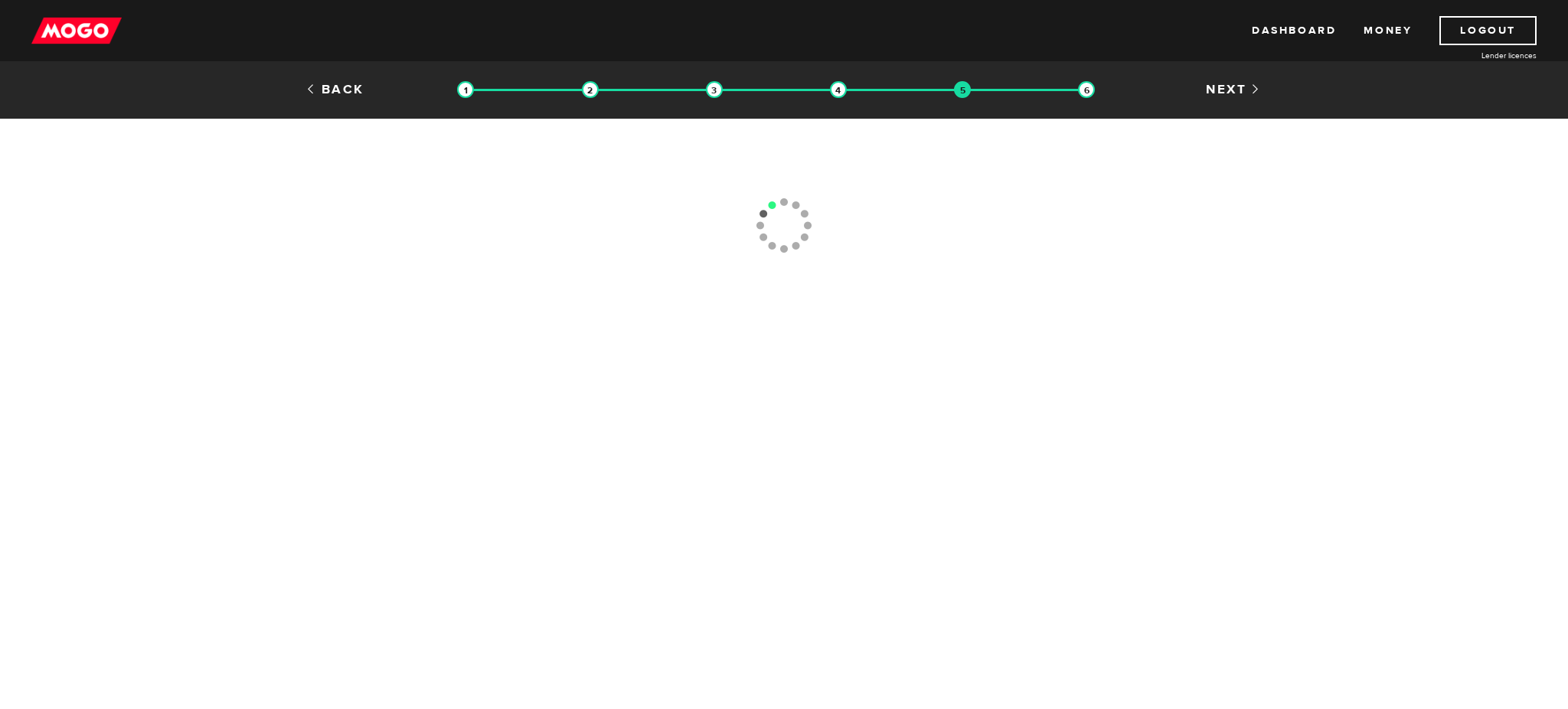
type input "(604) 659-4380"
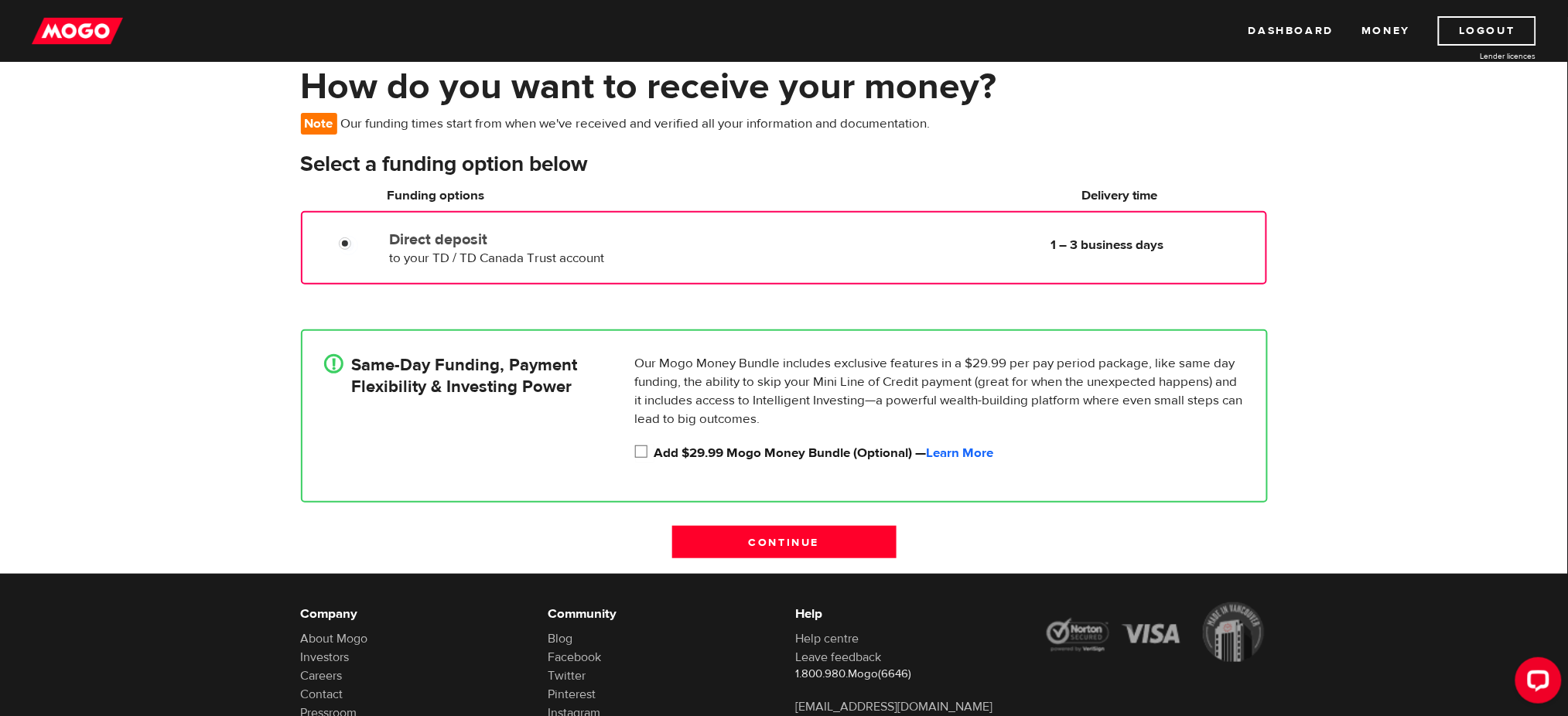
click at [642, 448] on input "Add $29.99 Mogo Money Bundle (Optional) — Learn More" at bounding box center [644, 453] width 19 height 19
click at [342, 242] on input "Direct deposit" at bounding box center [348, 245] width 19 height 19
click at [342, 237] on input "Direct deposit" at bounding box center [348, 245] width 19 height 19
click at [374, 396] on div "Same-Day Funding, Payment Flexibility & Investing Power" at bounding box center [473, 376] width 299 height 43
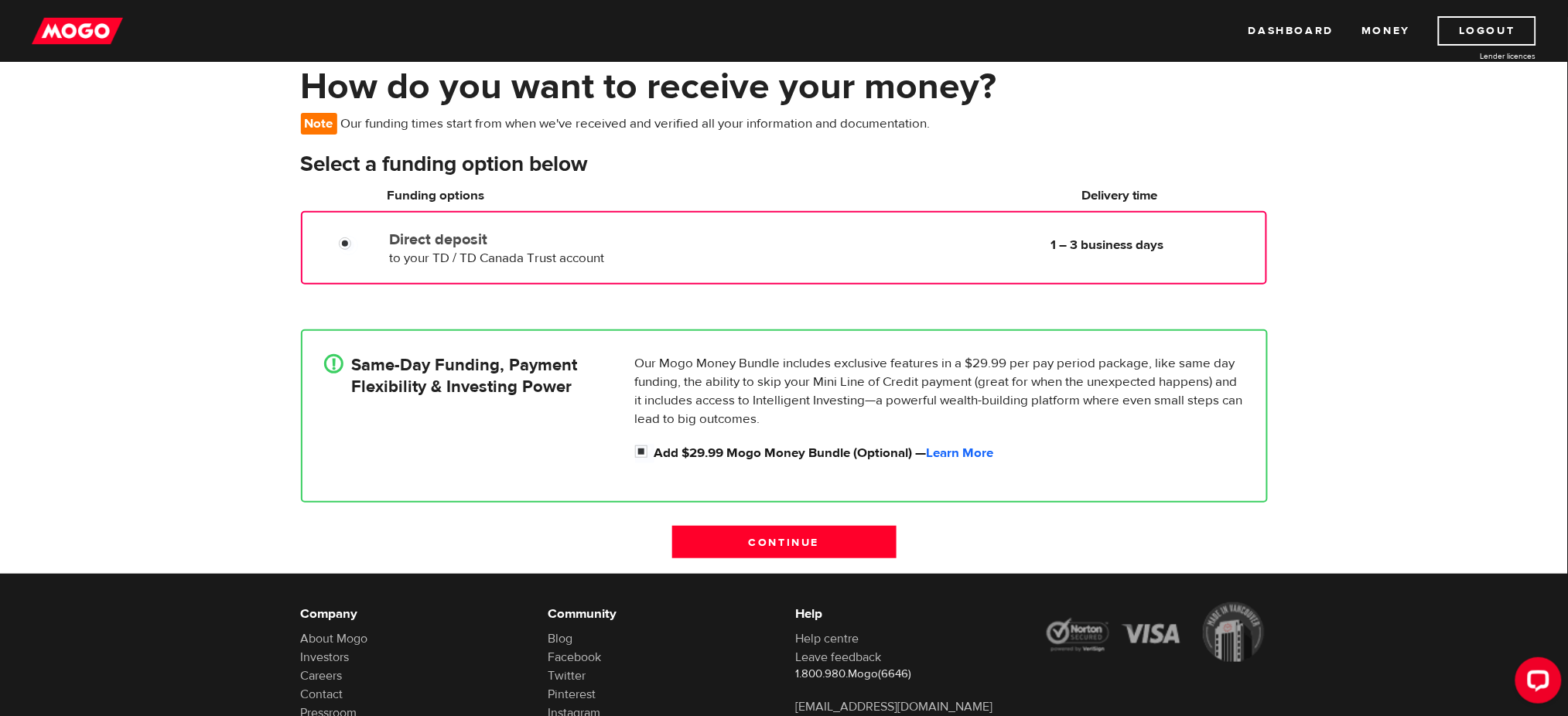
click at [579, 420] on div "! Same-Day Funding, Payment Flexibility & Investing Power" at bounding box center [473, 412] width 311 height 116
click at [538, 272] on div "Direct deposit to your TD / TD Canada Trust account Delivery in 1 – 3 business …" at bounding box center [783, 248] width 965 height 74
click at [344, 241] on input "Direct deposit" at bounding box center [348, 245] width 19 height 19
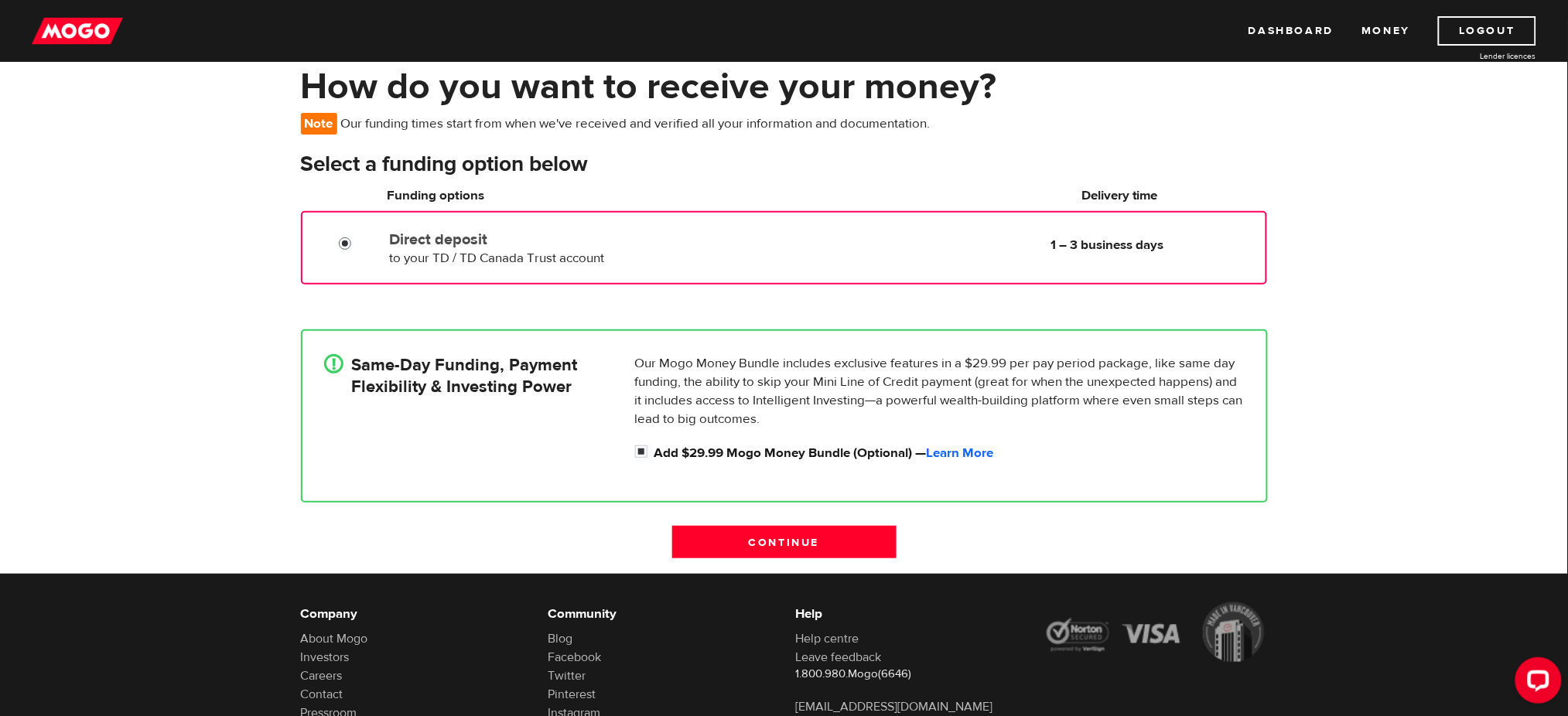
click at [344, 241] on input "Direct deposit" at bounding box center [348, 245] width 19 height 19
drag, startPoint x: 393, startPoint y: 428, endPoint x: 389, endPoint y: 420, distance: 8.9
click at [389, 420] on div "! Same-Day Funding, Payment Flexibility & Investing Power" at bounding box center [473, 412] width 311 height 116
click at [389, 419] on div "! Same-Day Funding, Payment Flexibility & Investing Power" at bounding box center [473, 412] width 311 height 116
click at [637, 446] on input "Add $29.99 Mogo Money Bundle (Optional) — Learn More" at bounding box center [644, 453] width 19 height 19
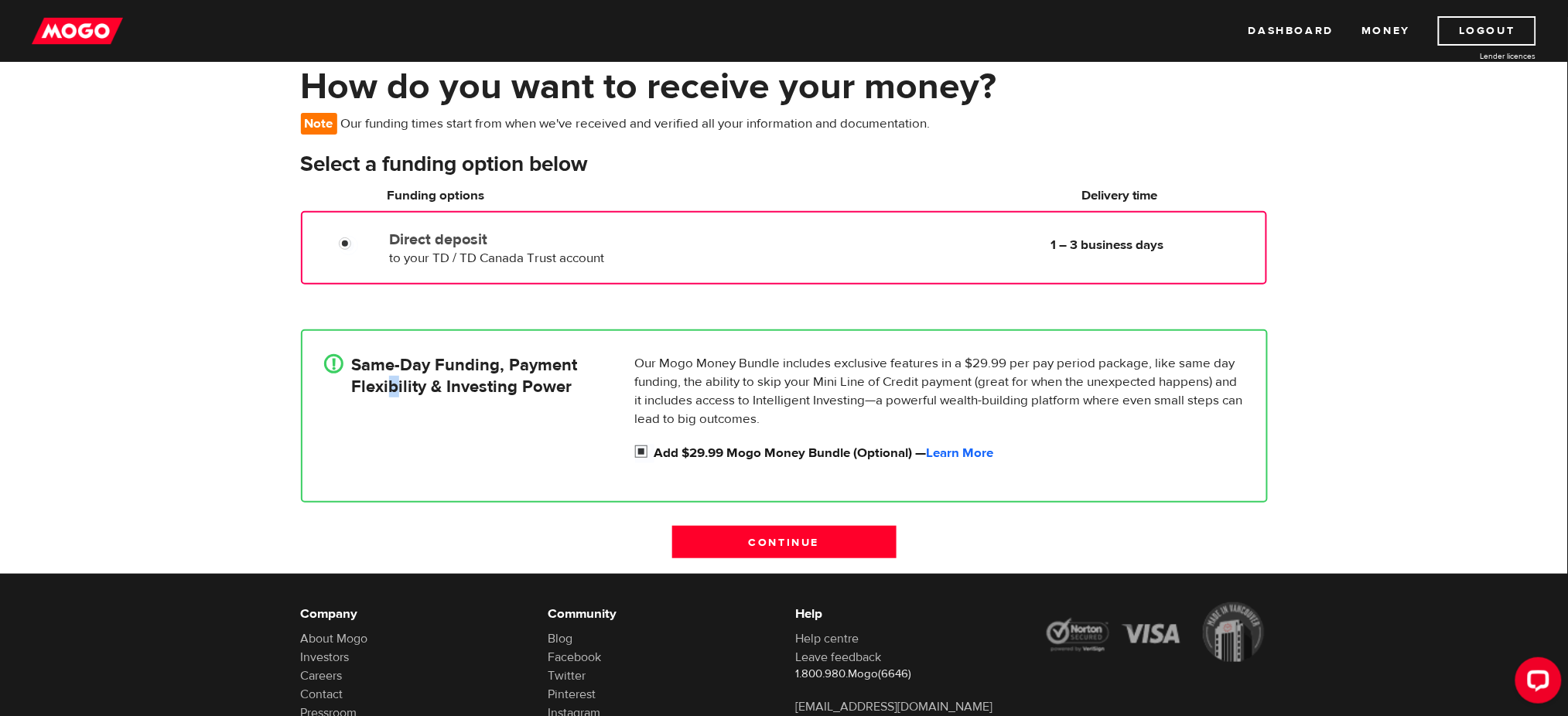
checkbox input "false"
radio input "false"
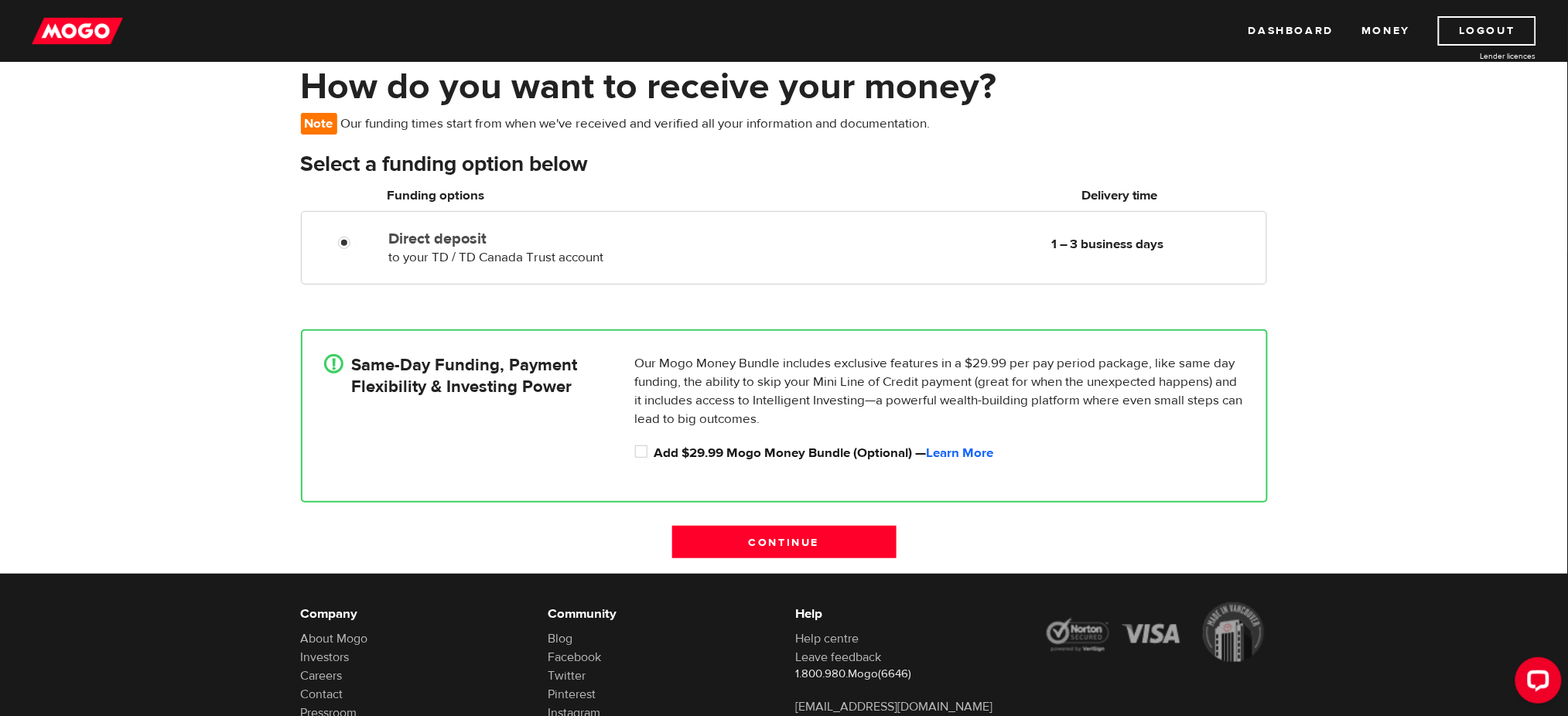
click at [552, 450] on div "! Same-Day Funding, Payment Flexibility & Investing Power" at bounding box center [473, 412] width 311 height 116
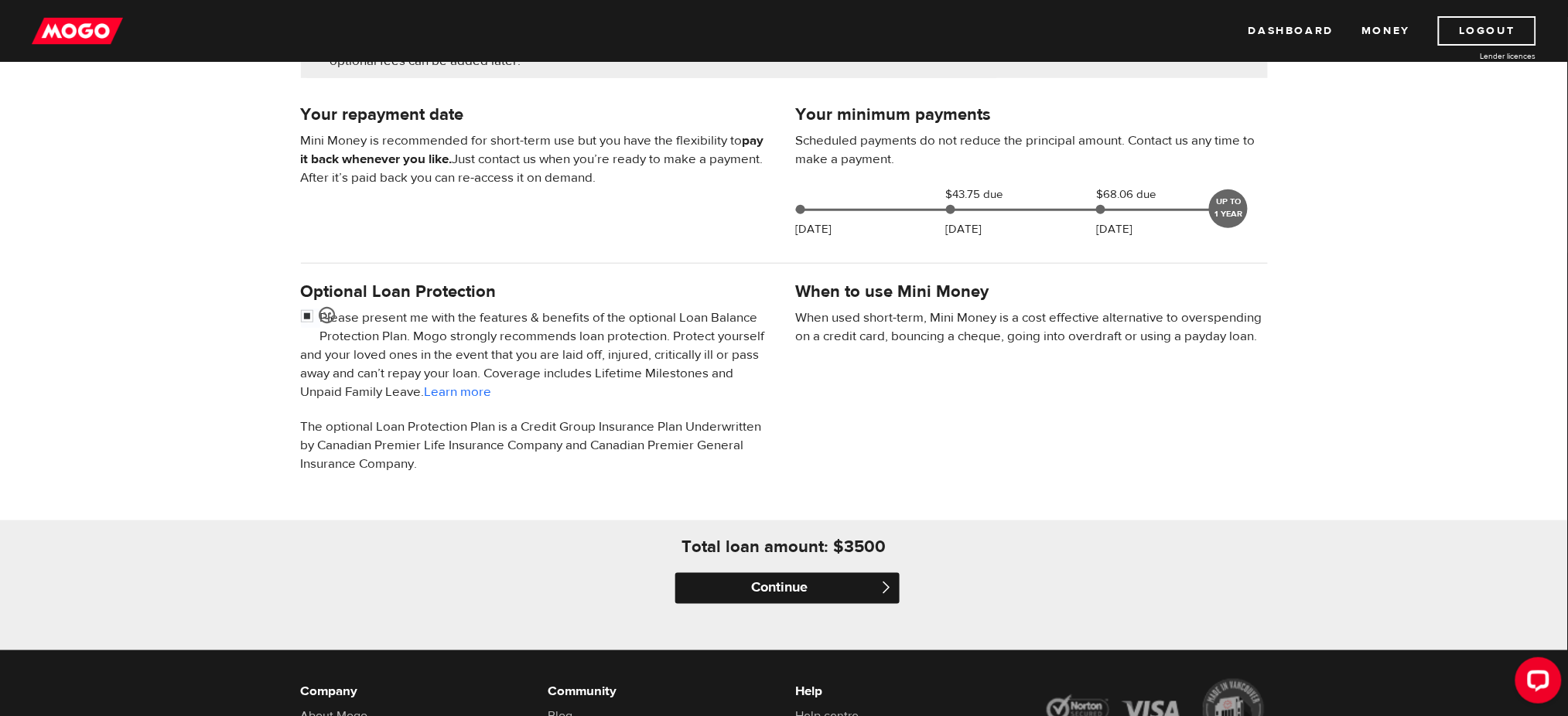
click at [746, 582] on input "Continue" at bounding box center [787, 589] width 224 height 31
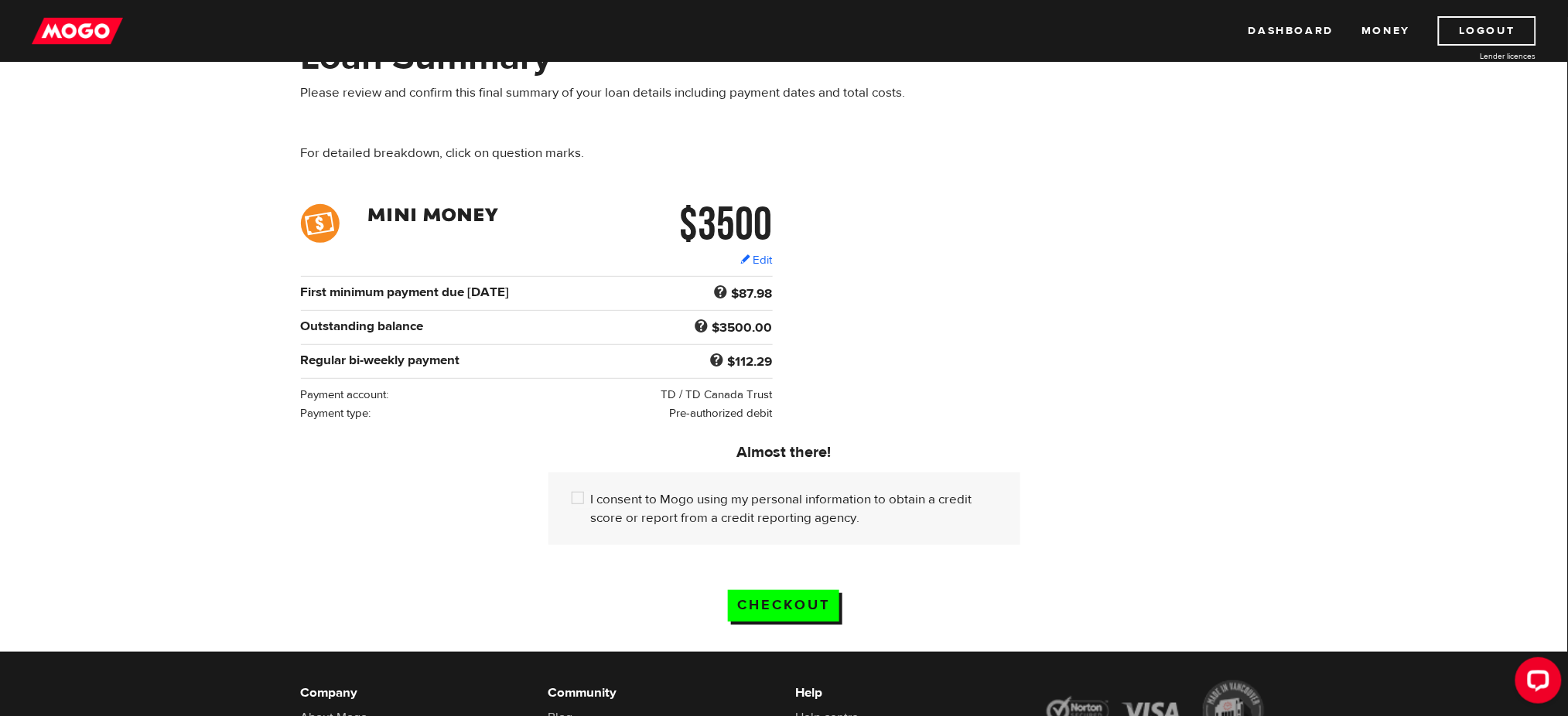
scroll to position [115, 0]
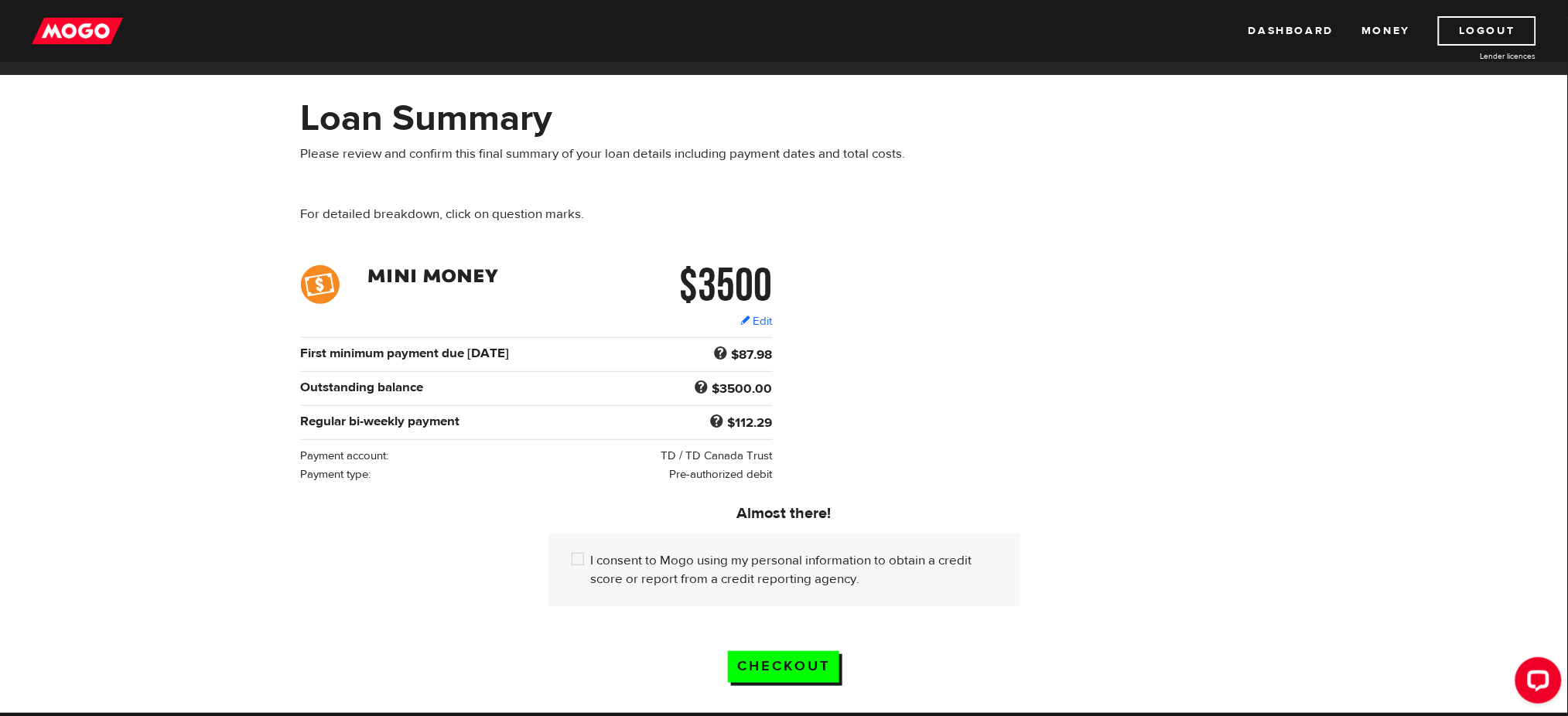
scroll to position [43, 0]
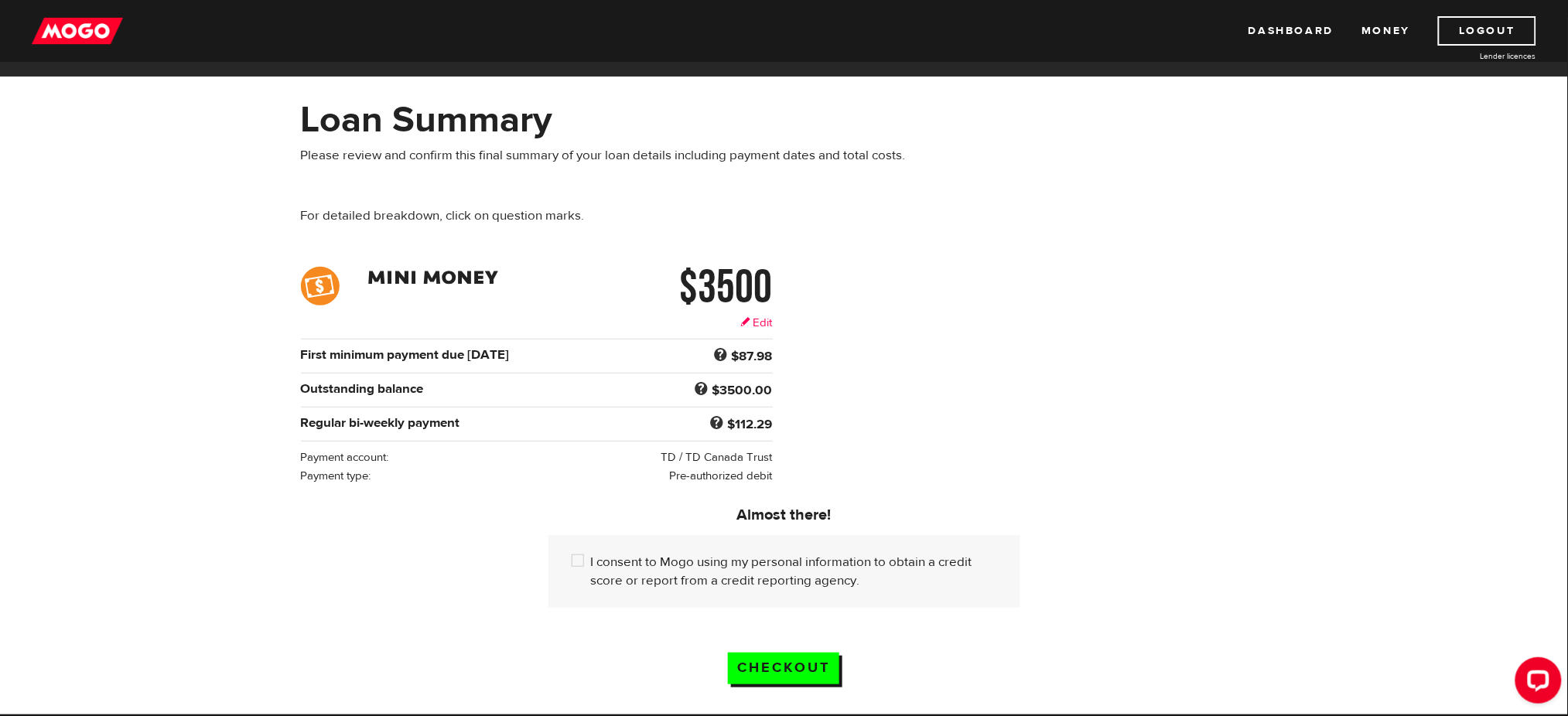
click at [755, 320] on link "Edit" at bounding box center [756, 323] width 31 height 17
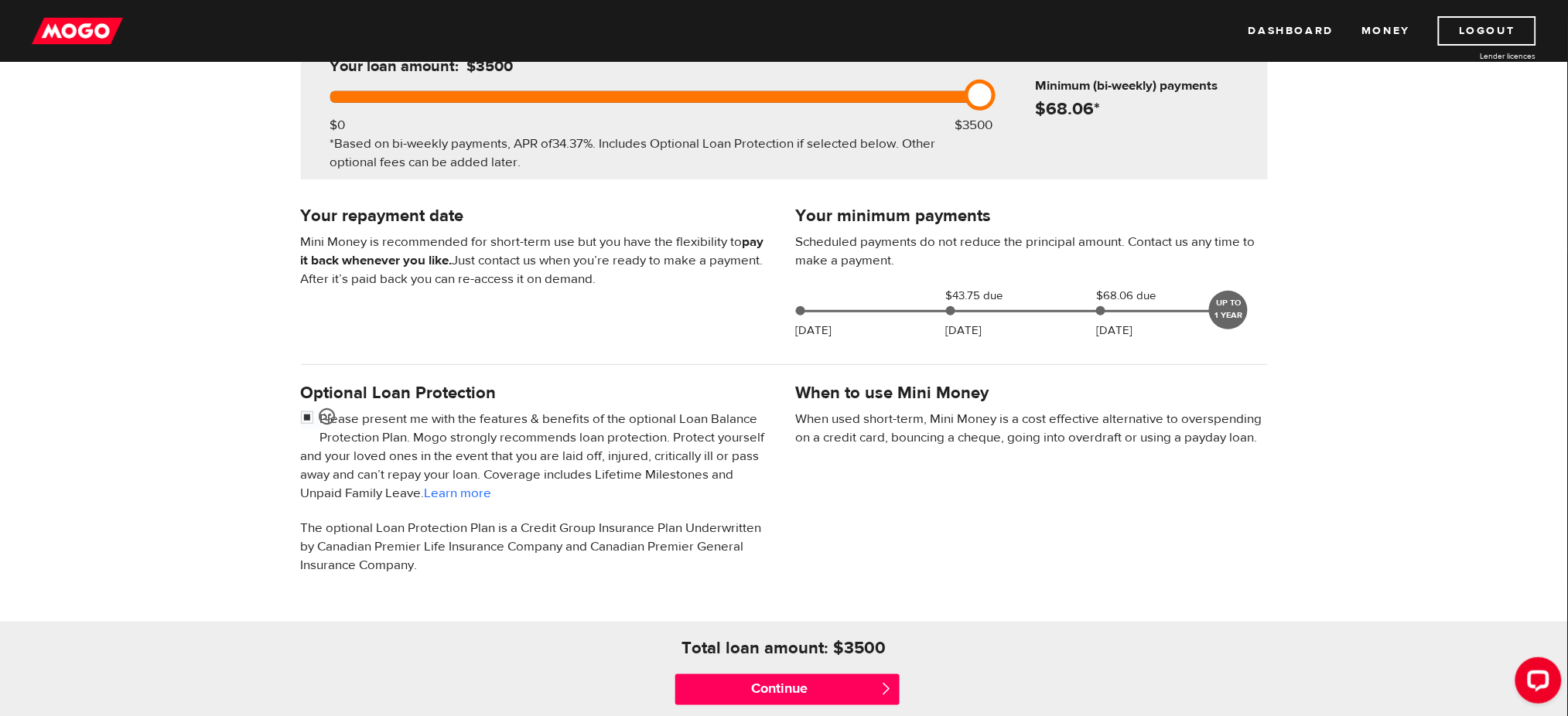
scroll to position [223, 0]
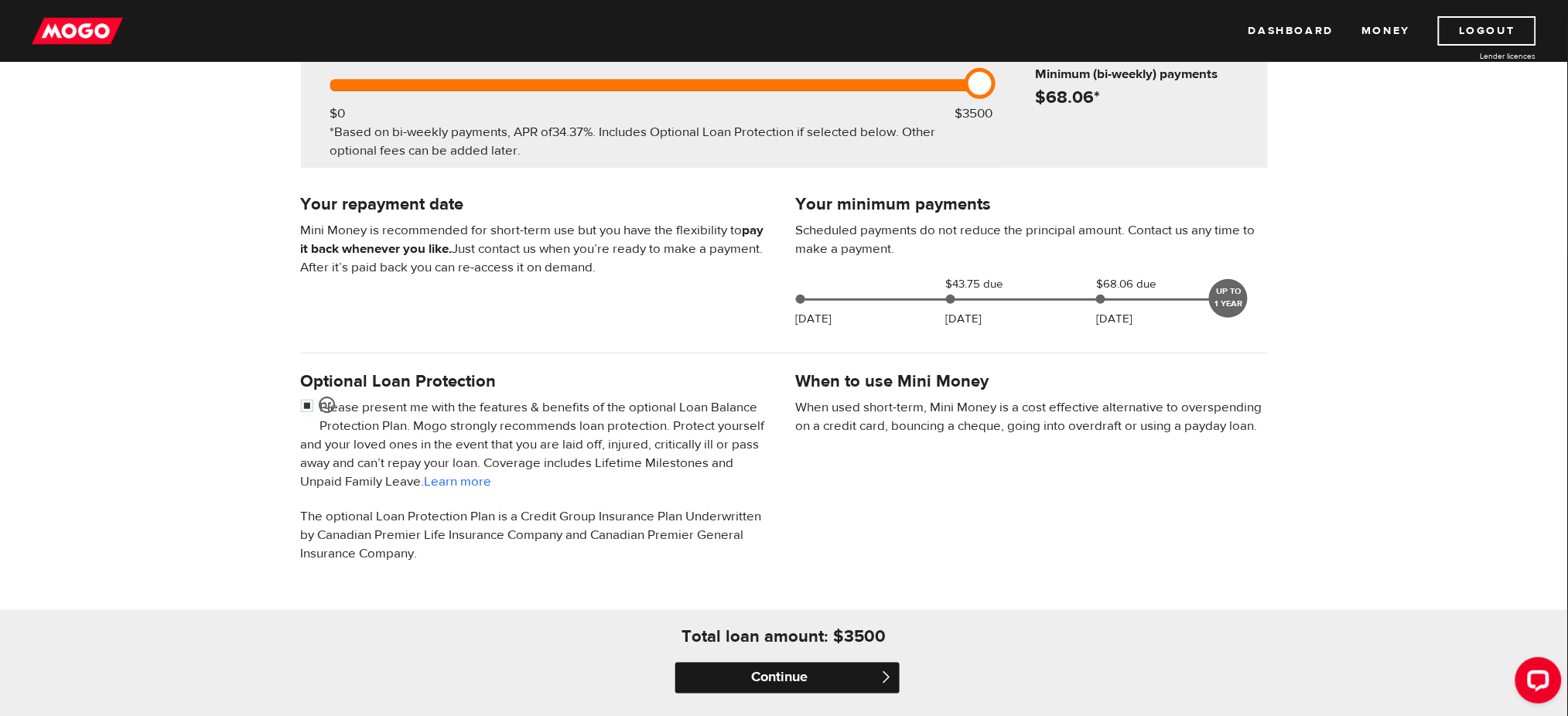
click at [719, 674] on input "Continue" at bounding box center [787, 679] width 224 height 31
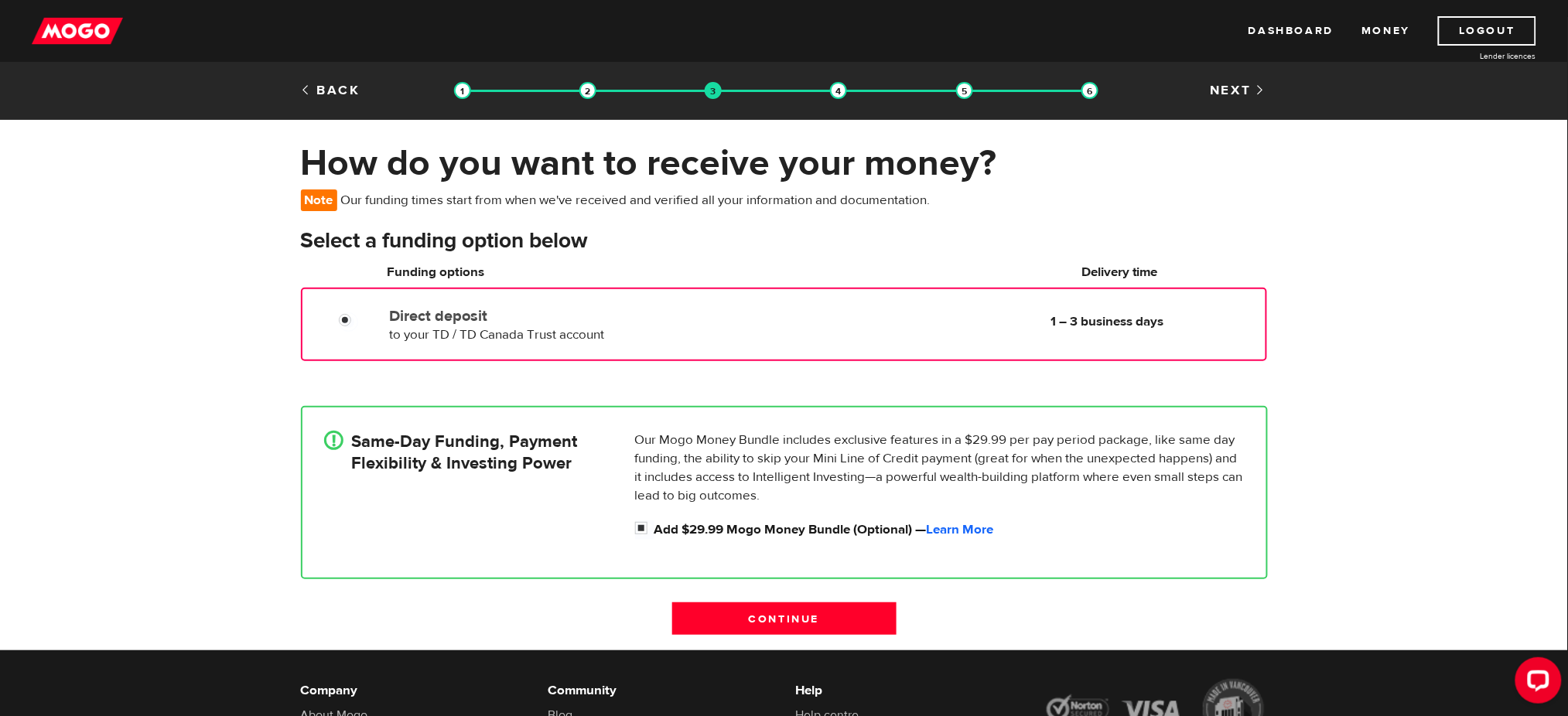
click at [558, 307] on label "Direct deposit" at bounding box center [566, 316] width 355 height 18
click at [358, 313] on input "Direct deposit" at bounding box center [348, 322] width 19 height 19
click at [558, 307] on label "Direct deposit" at bounding box center [566, 316] width 355 height 18
click at [358, 313] on input "Direct deposit" at bounding box center [348, 322] width 19 height 19
click at [558, 307] on label "Direct deposit" at bounding box center [566, 316] width 355 height 18
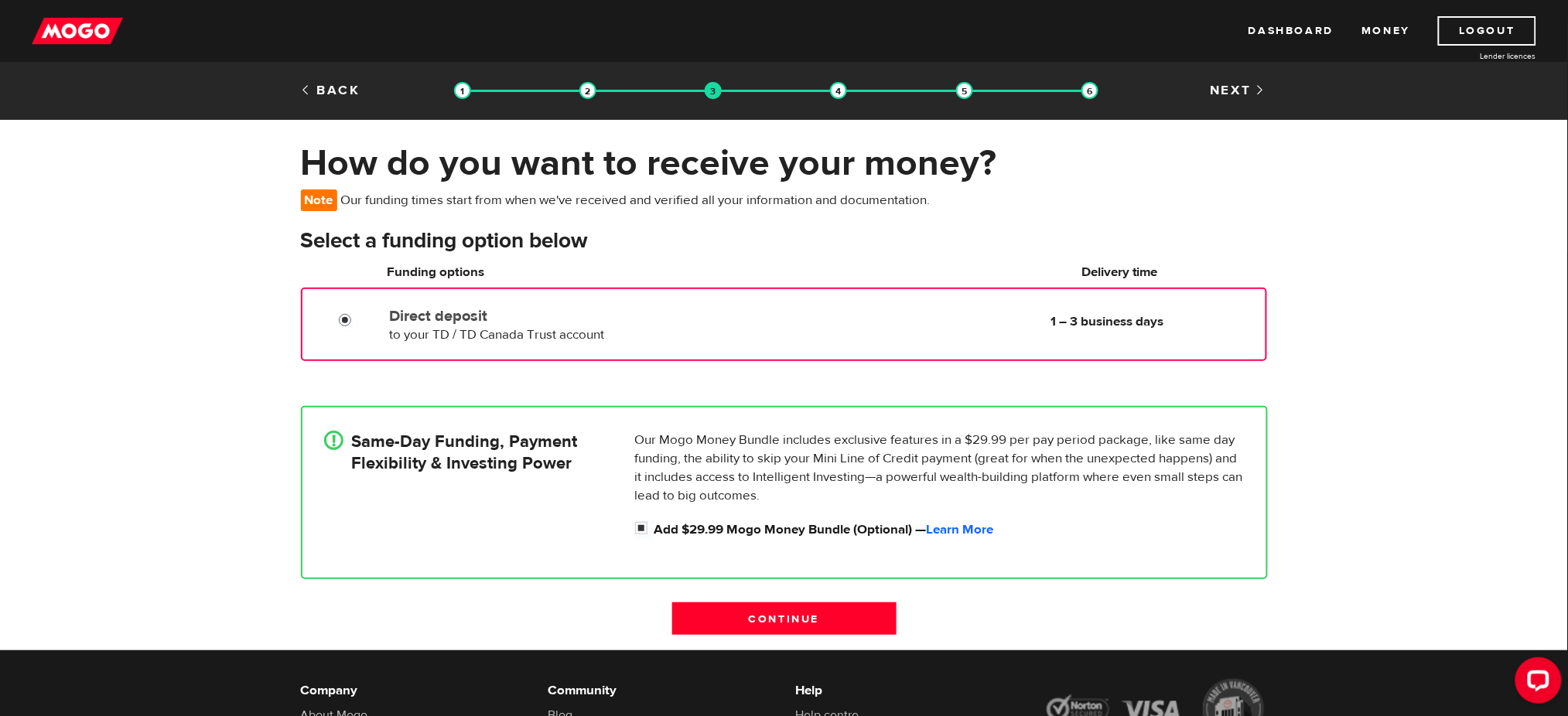
click at [358, 313] on input "Direct deposit" at bounding box center [348, 322] width 19 height 19
click at [558, 307] on label "Direct deposit" at bounding box center [566, 316] width 355 height 18
click at [358, 313] on input "Direct deposit" at bounding box center [348, 322] width 19 height 19
click at [639, 531] on input "Add $29.99 Mogo Money Bundle (Optional) — Learn More" at bounding box center [644, 530] width 19 height 19
checkbox input "false"
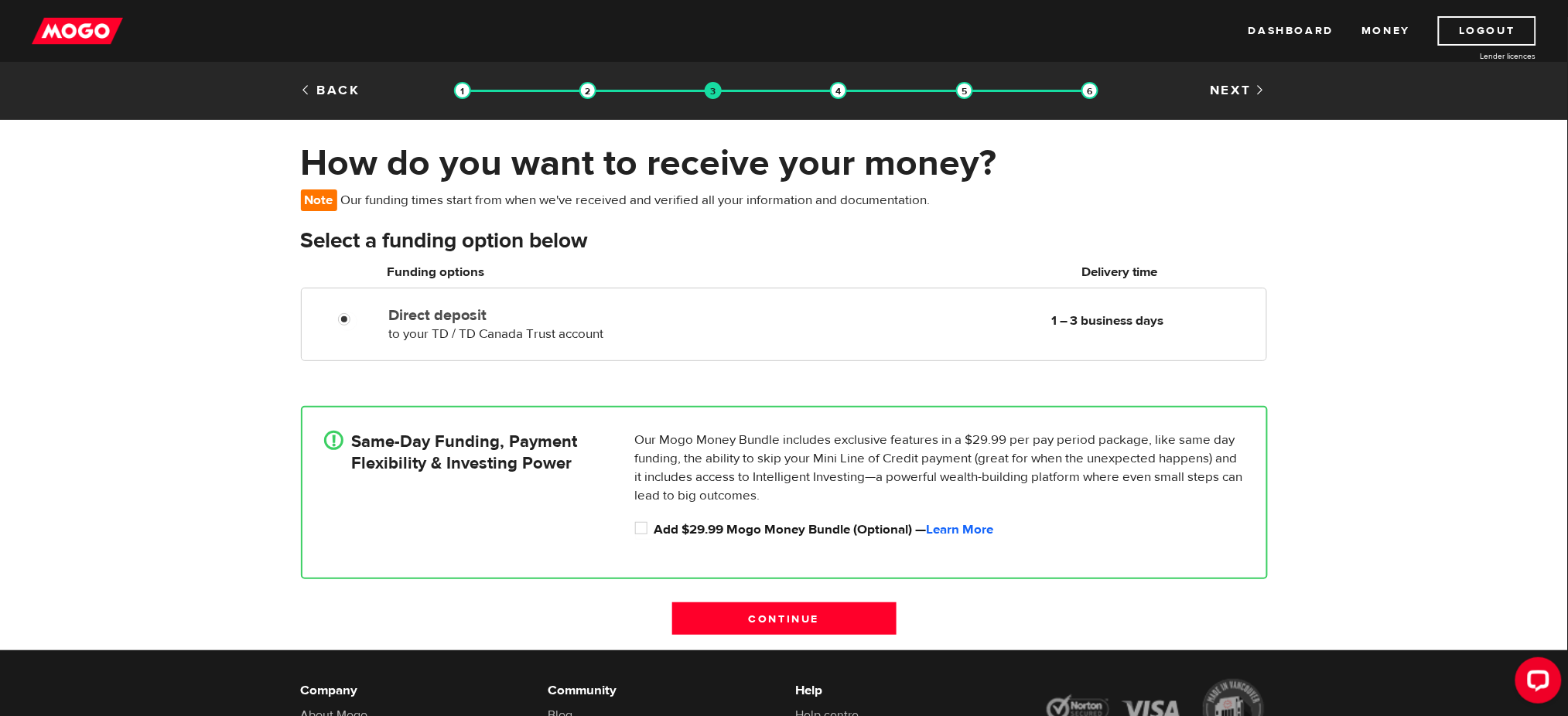
click at [480, 491] on div "! Same-Day Funding, Payment Flexibility & Investing Power" at bounding box center [473, 489] width 311 height 116
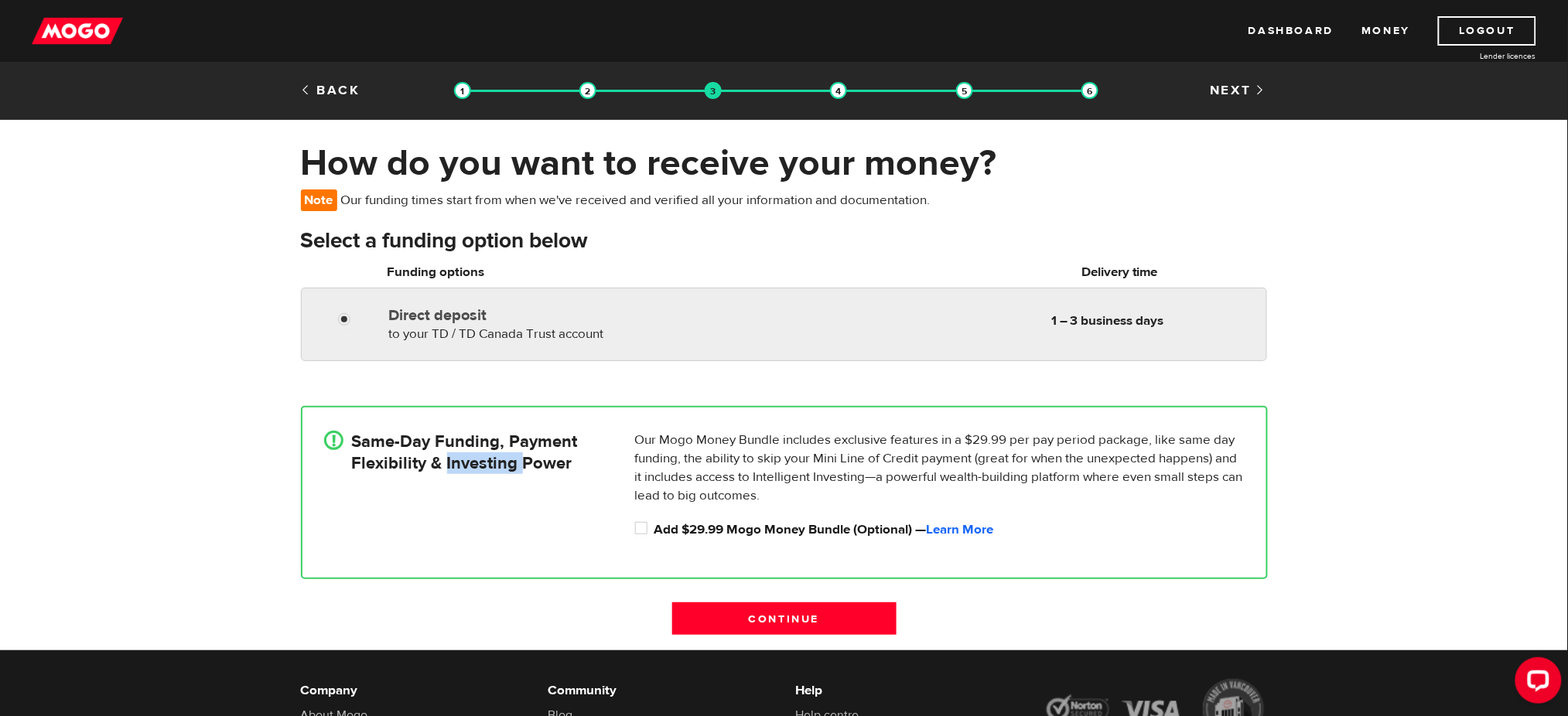
radio input "true"
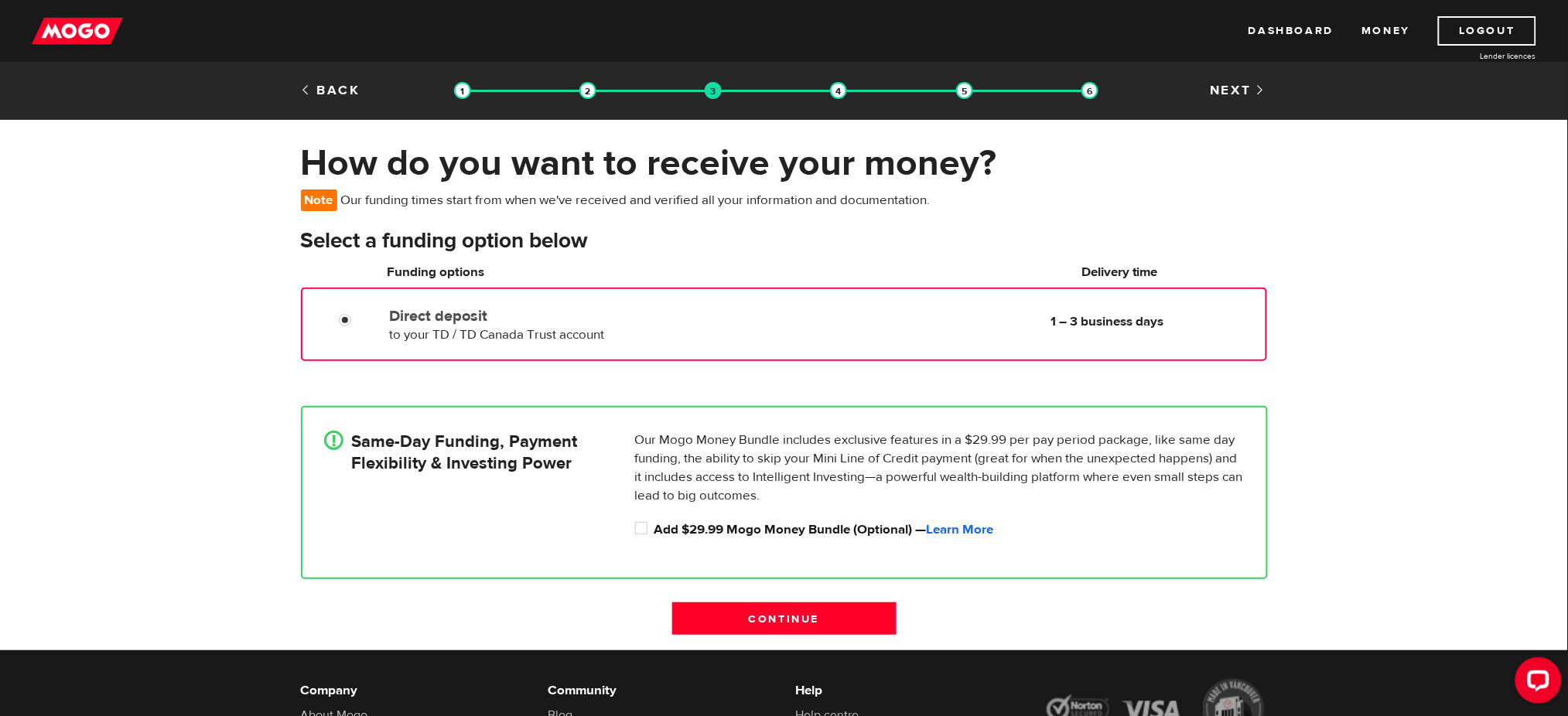
click at [438, 318] on label "Direct deposit" at bounding box center [566, 316] width 355 height 18
click at [358, 318] on input "Direct deposit" at bounding box center [348, 322] width 19 height 19
click at [438, 318] on label "Direct deposit" at bounding box center [566, 316] width 355 height 18
click at [358, 318] on input "Direct deposit" at bounding box center [348, 322] width 19 height 19
click at [438, 318] on label "Direct deposit" at bounding box center [566, 316] width 355 height 18
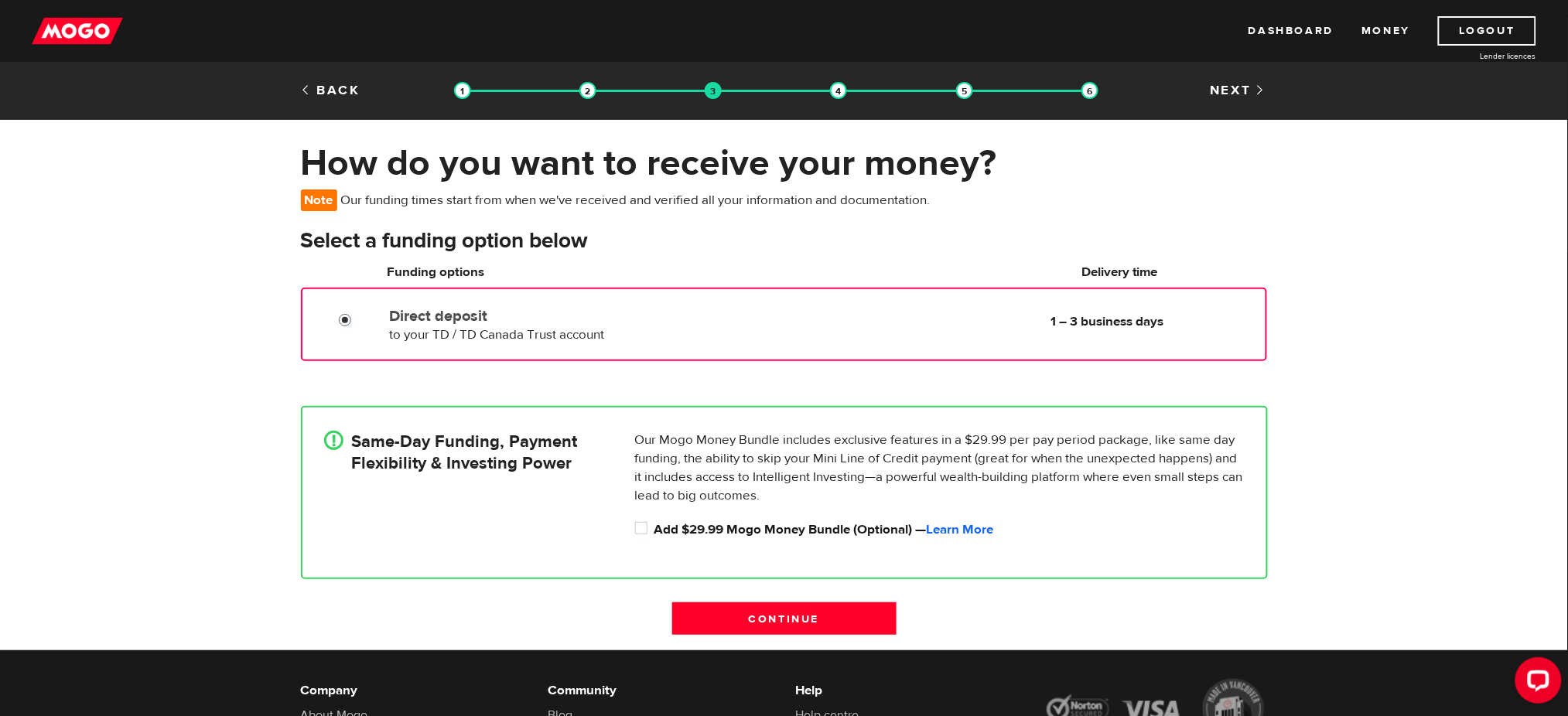
click at [358, 318] on input "Direct deposit" at bounding box center [348, 322] width 19 height 19
click at [438, 318] on label "Direct deposit" at bounding box center [566, 316] width 355 height 18
click at [358, 318] on input "Direct deposit" at bounding box center [348, 322] width 19 height 19
click at [438, 318] on label "Direct deposit" at bounding box center [566, 316] width 355 height 18
click at [358, 318] on input "Direct deposit" at bounding box center [348, 322] width 19 height 19
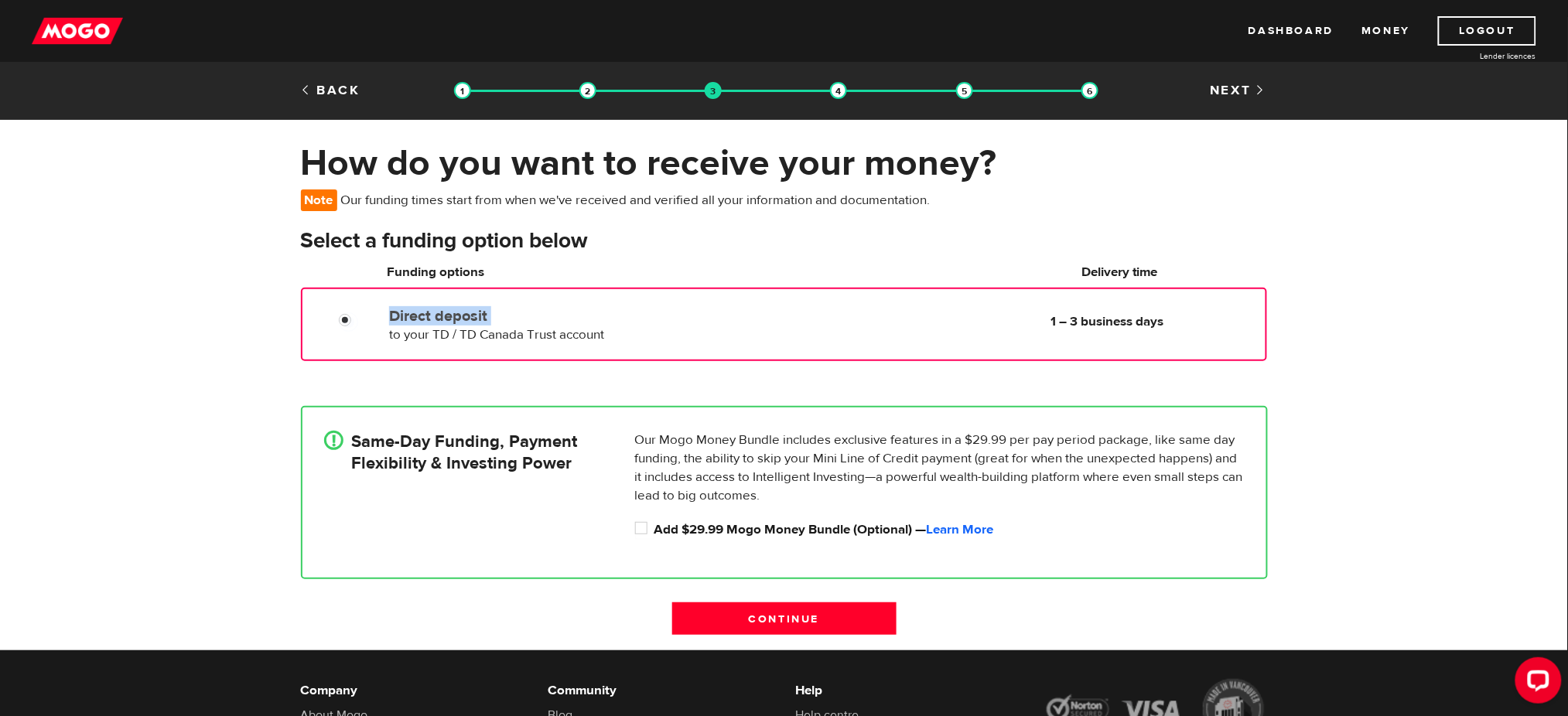
click at [438, 318] on label "Direct deposit" at bounding box center [566, 316] width 355 height 18
click at [358, 318] on input "Direct deposit" at bounding box center [348, 322] width 19 height 19
click at [438, 386] on div "! Same-Day Funding, Payment Flexibility & Investing Power Our Mogo Money Bundle…" at bounding box center [784, 493] width 990 height 220
click at [441, 504] on div "! Same-Day Funding, Payment Flexibility & Investing Power" at bounding box center [473, 489] width 311 height 116
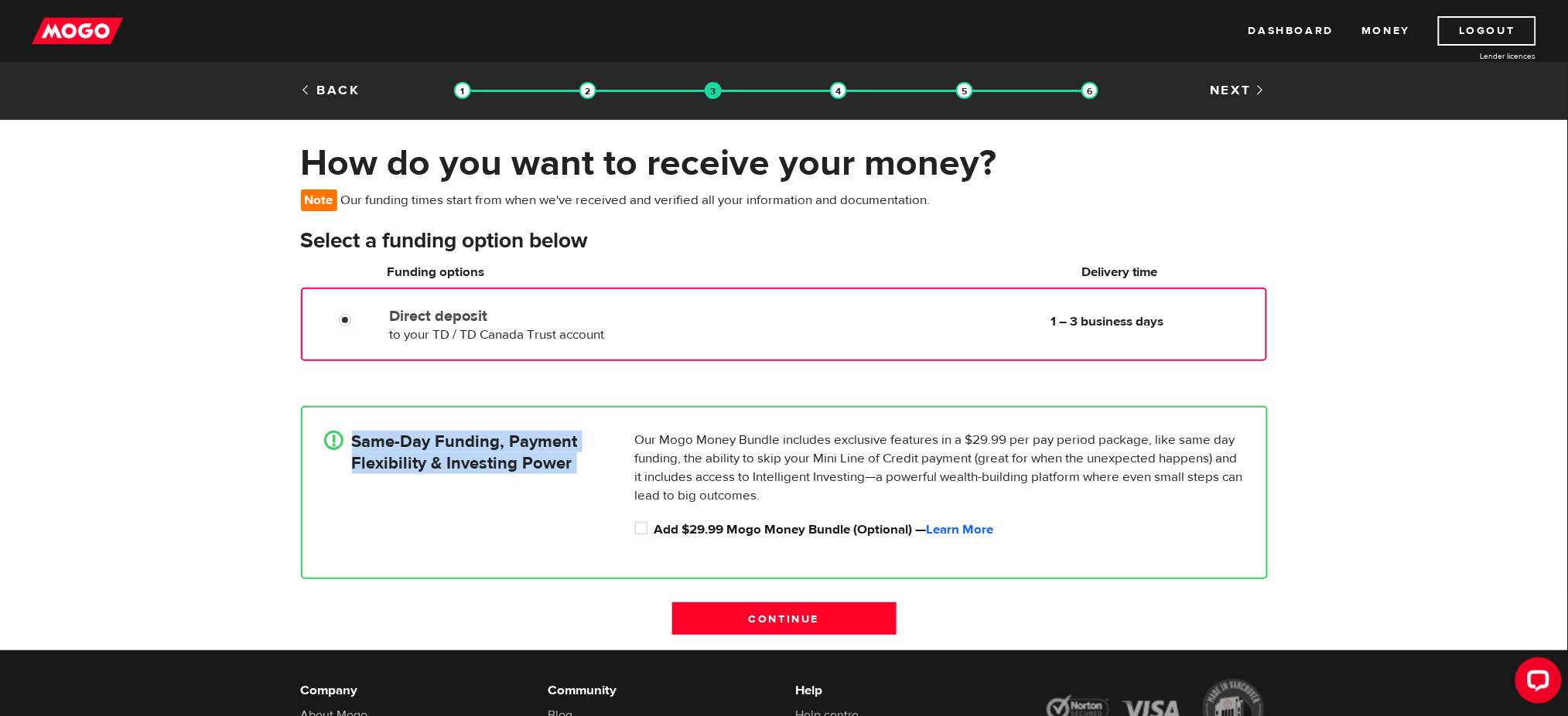
click at [441, 504] on div "! Same-Day Funding, Payment Flexibility & Investing Power" at bounding box center [473, 489] width 311 height 116
click at [452, 532] on div "! Same-Day Funding, Payment Flexibility & Investing Power" at bounding box center [473, 489] width 311 height 116
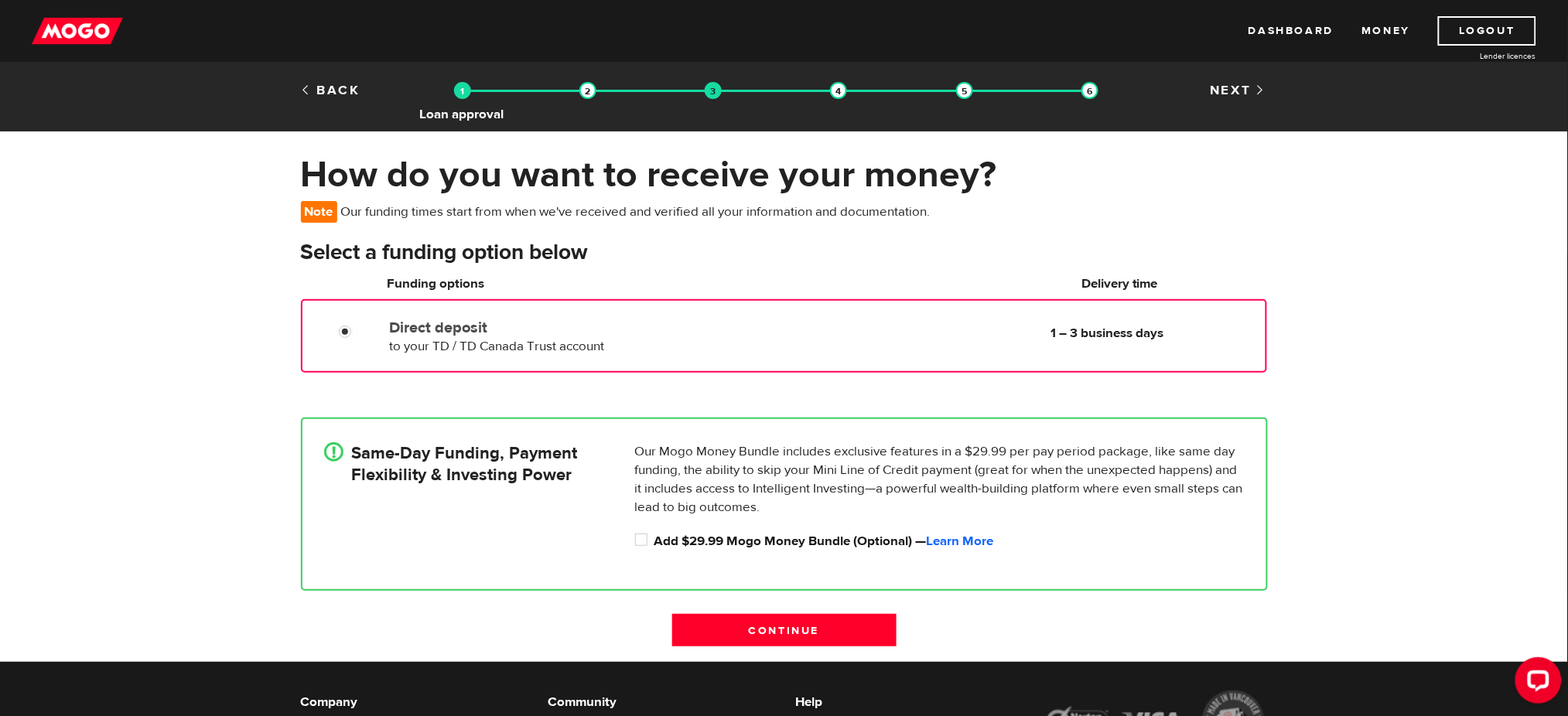
click at [463, 93] on img at bounding box center [462, 90] width 17 height 17
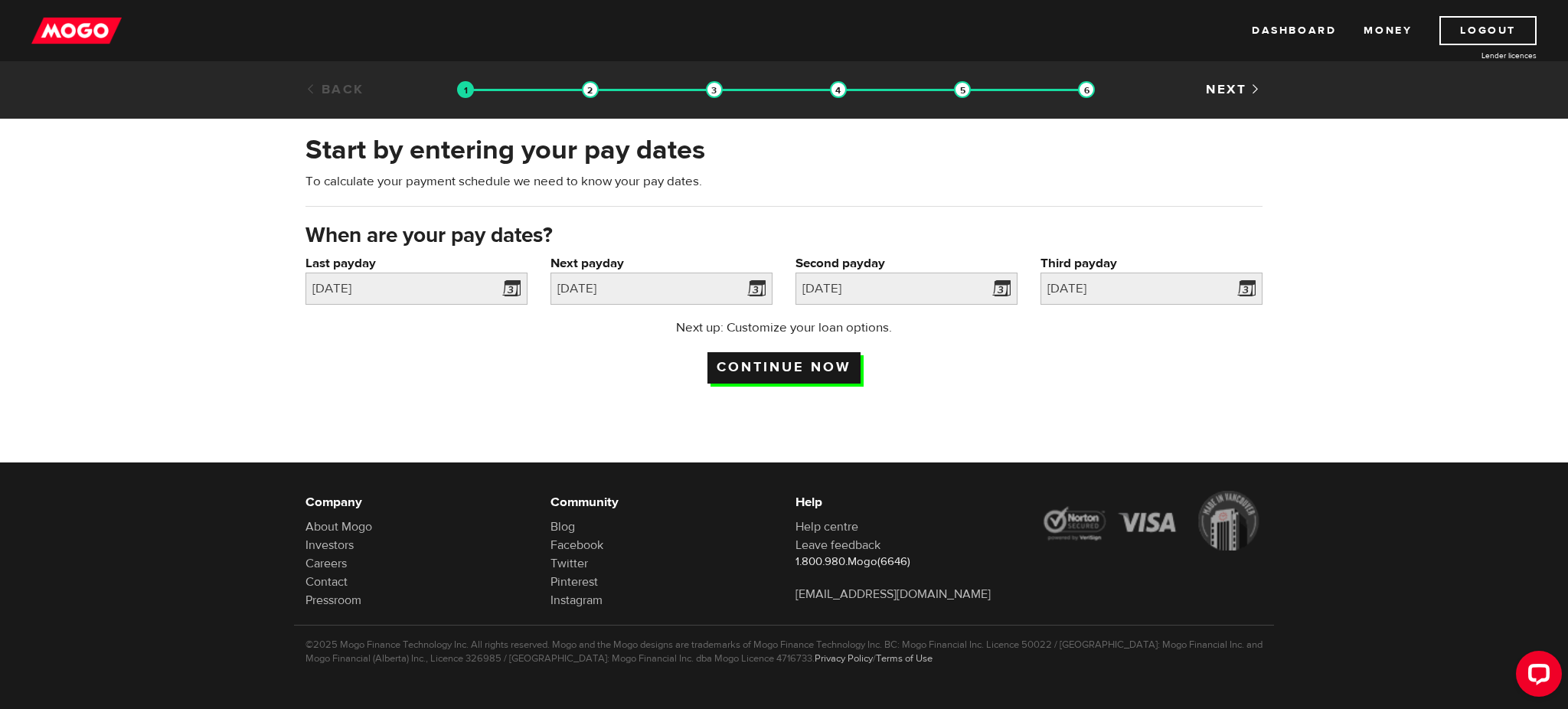
click at [736, 361] on input "Continue now" at bounding box center [784, 368] width 153 height 31
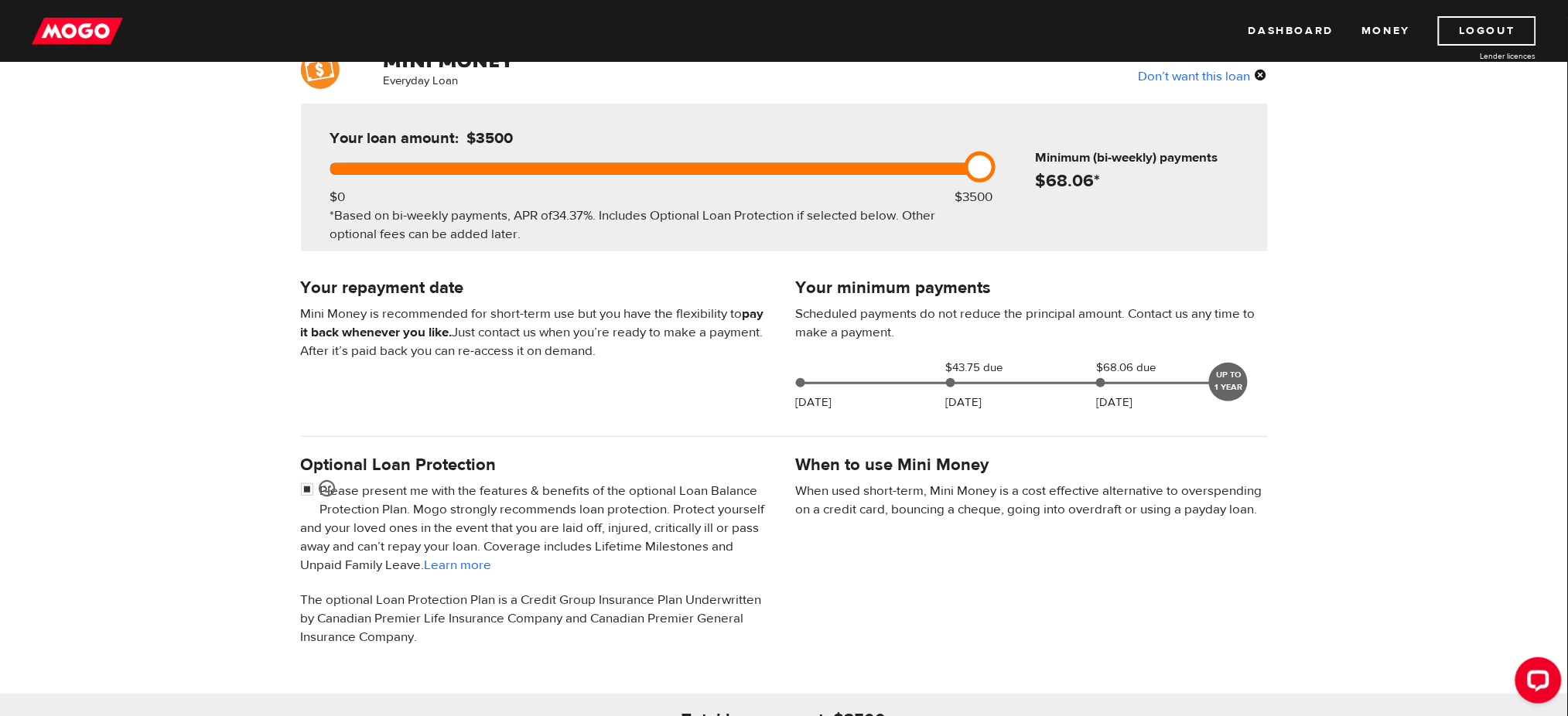
scroll to position [142, 0]
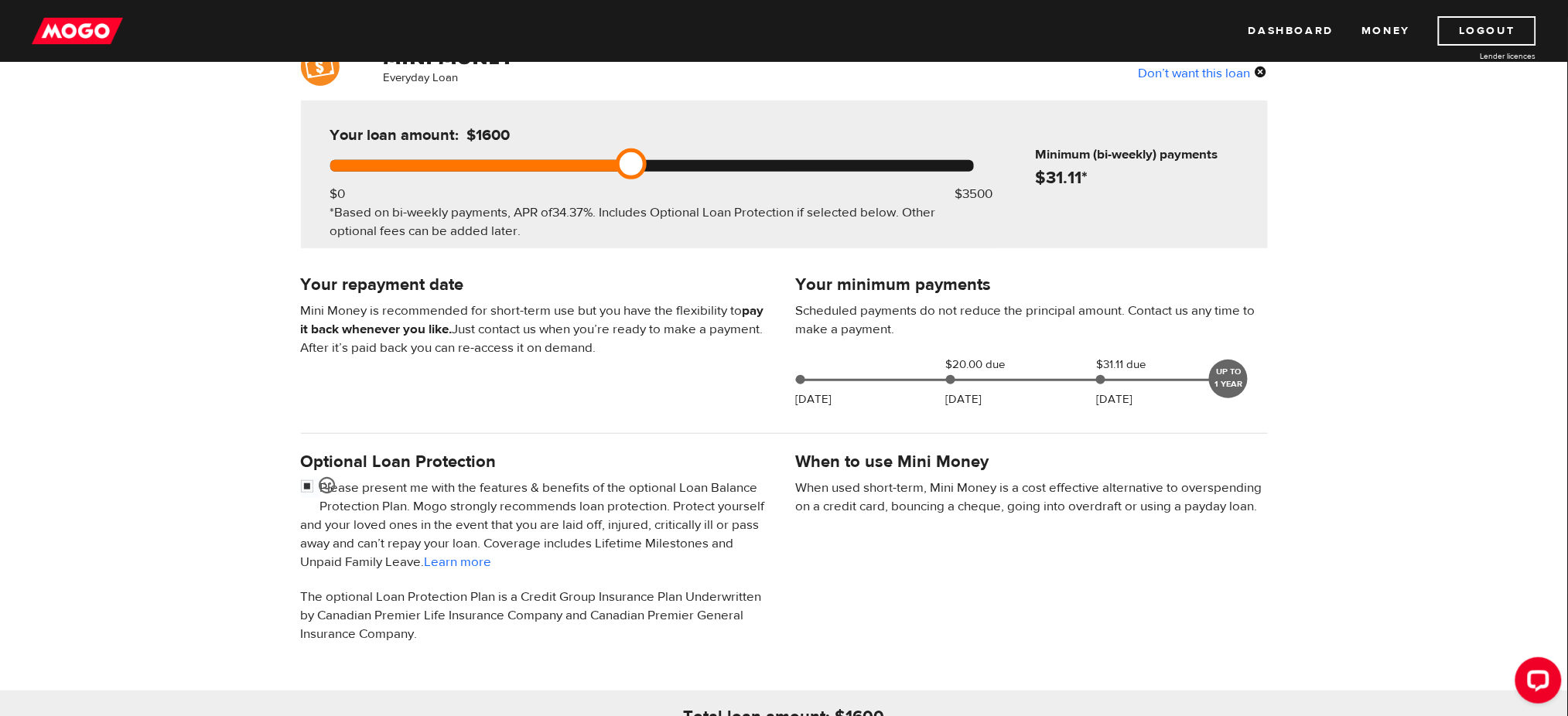
click at [624, 161] on div at bounding box center [652, 166] width 644 height 12
click at [971, 161] on div at bounding box center [652, 166] width 644 height 12
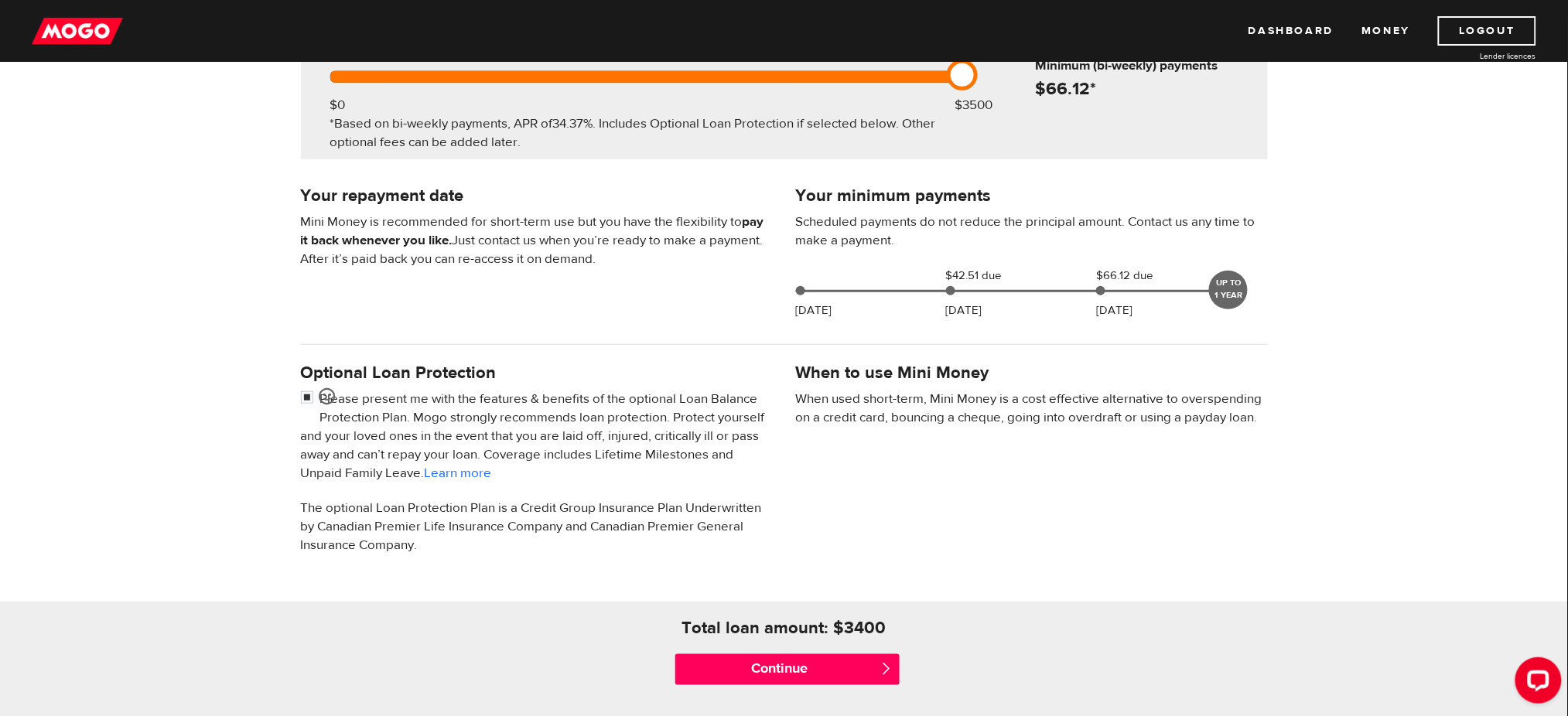
scroll to position [233, 0]
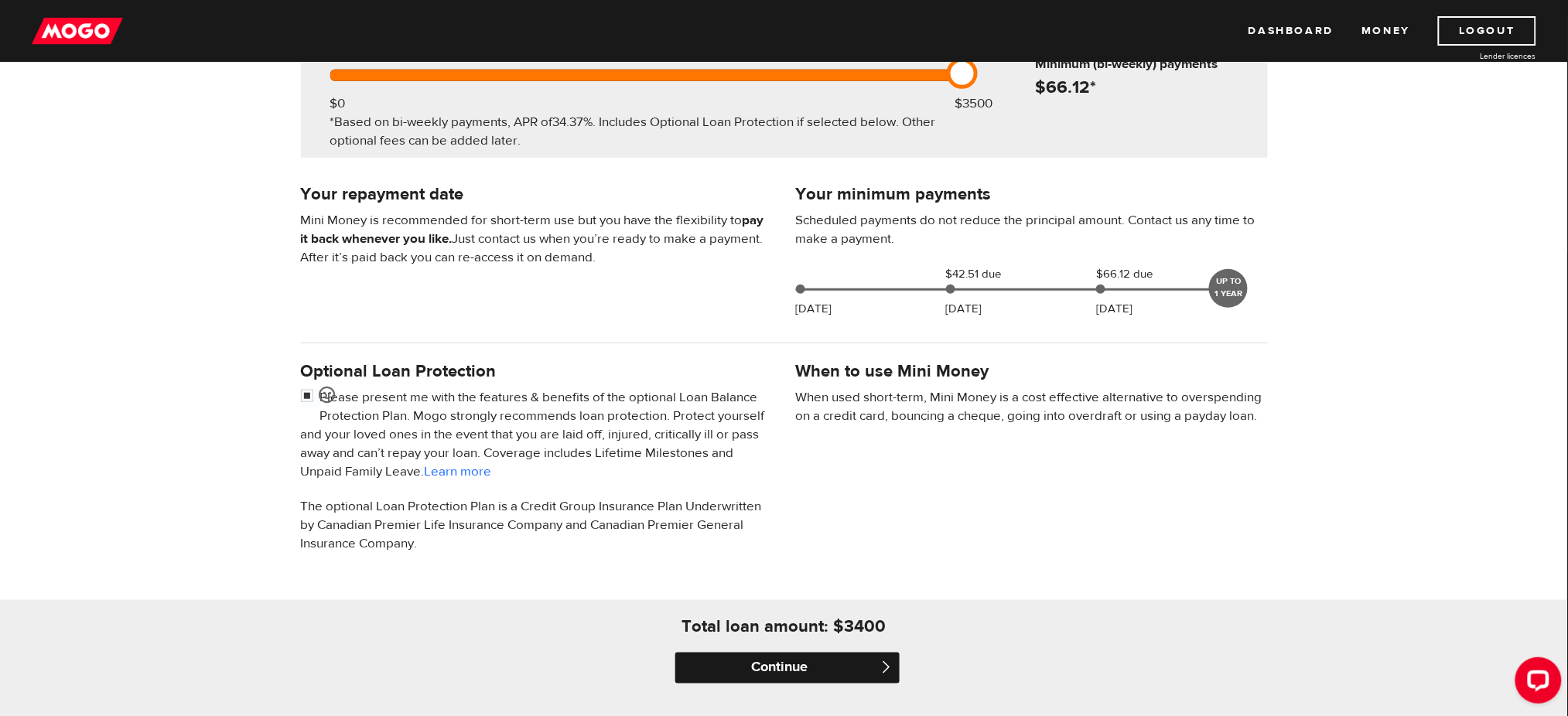
click at [827, 664] on input "Continue" at bounding box center [787, 669] width 224 height 31
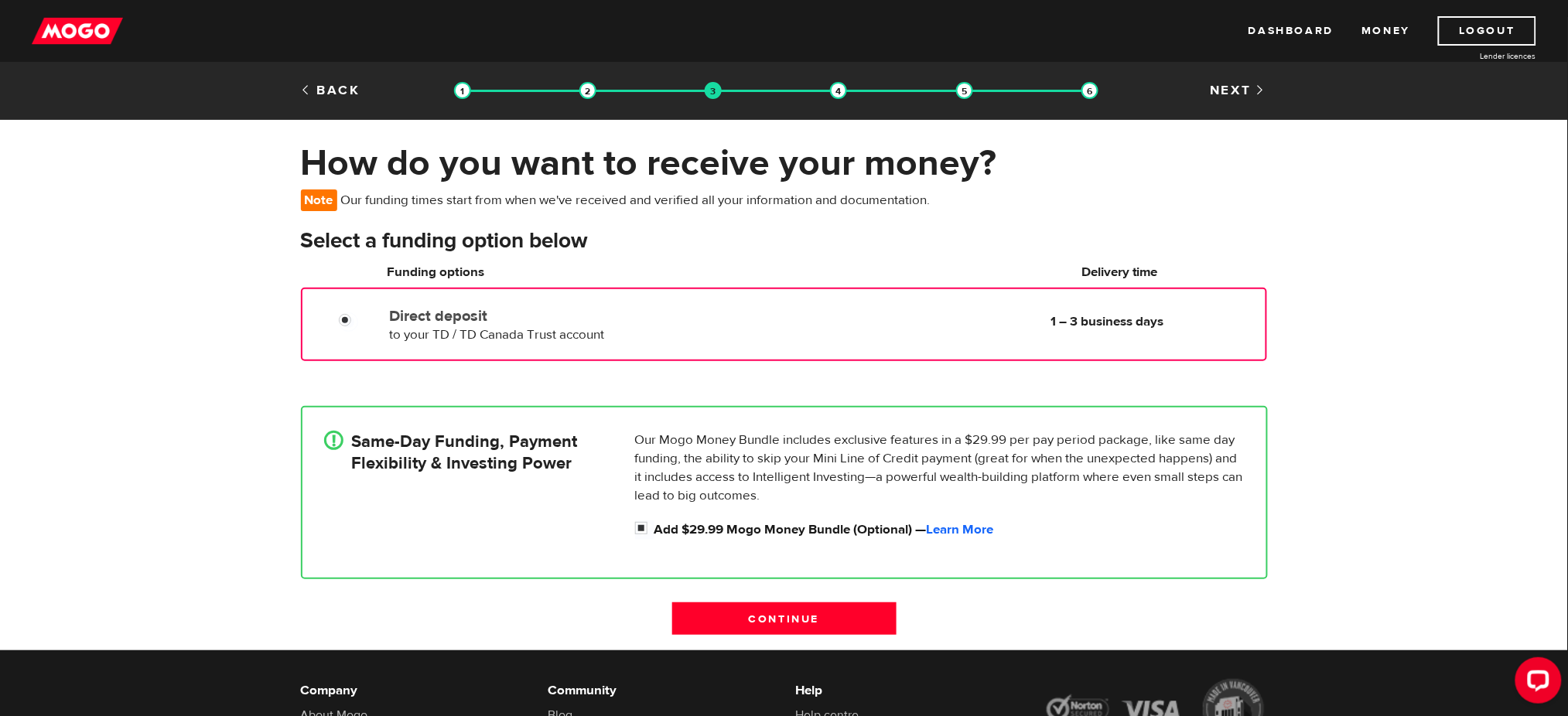
click at [852, 350] on div "Direct deposit to your TD / TD Canada Trust account Delivery in 1 – 3 business …" at bounding box center [783, 325] width 965 height 74
click at [840, 434] on p "Our Mogo Money Bundle includes exclusive features in a $29.99 per pay period pa…" at bounding box center [939, 468] width 610 height 74
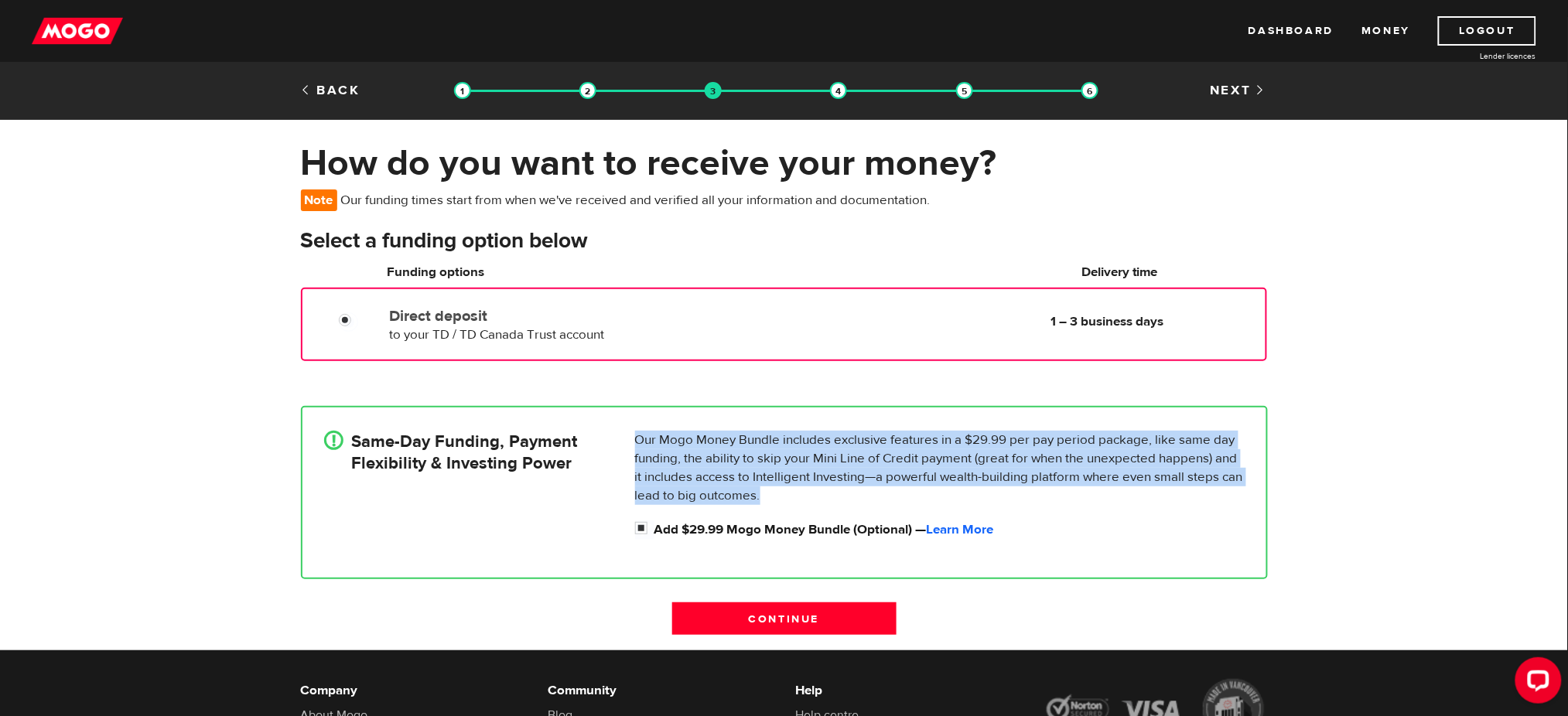
click at [840, 434] on p "Our Mogo Money Bundle includes exclusive features in a $29.99 per pay period pa…" at bounding box center [939, 468] width 610 height 74
click at [842, 499] on p "Our Mogo Money Bundle includes exclusive features in a $29.99 per pay period pa…" at bounding box center [939, 468] width 610 height 74
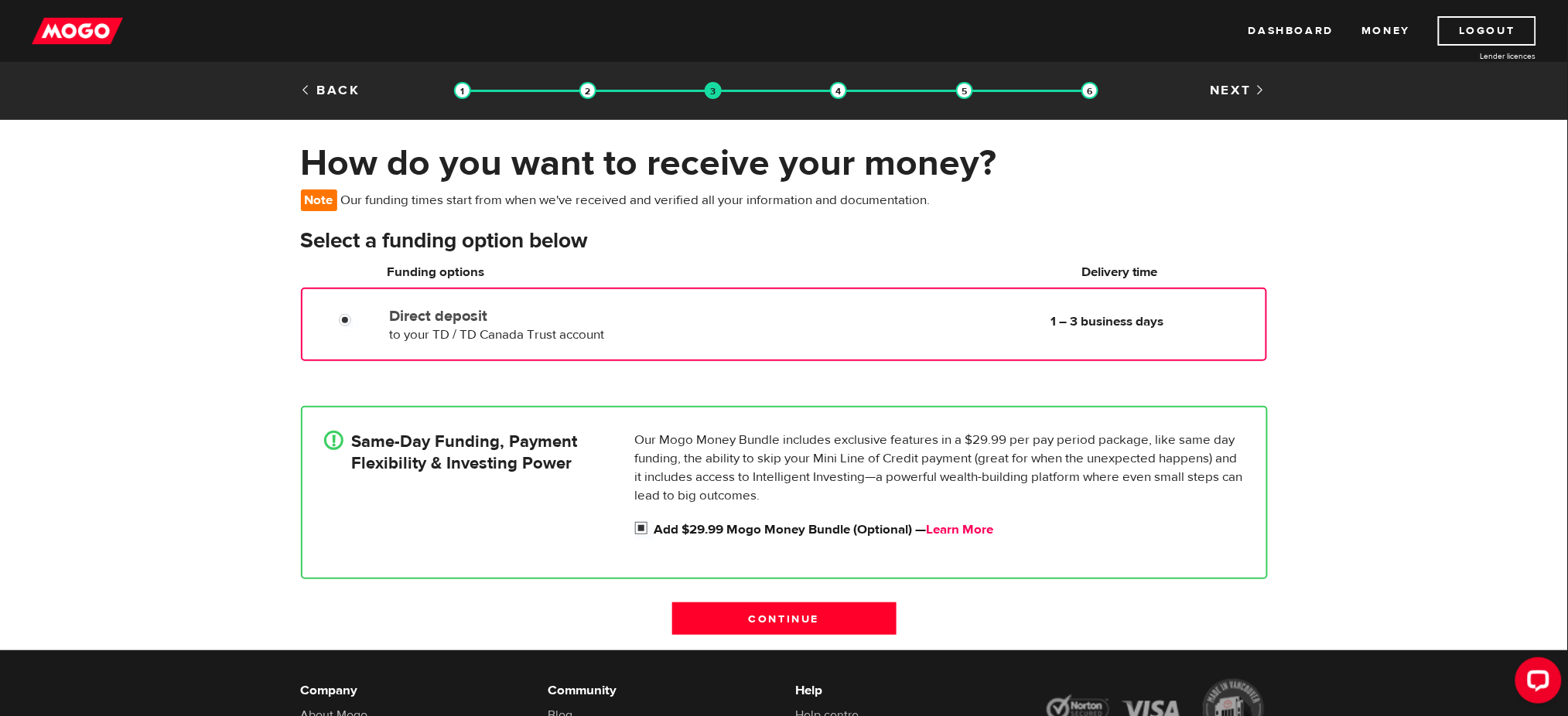
click at [969, 526] on link "Learn More" at bounding box center [960, 530] width 67 height 17
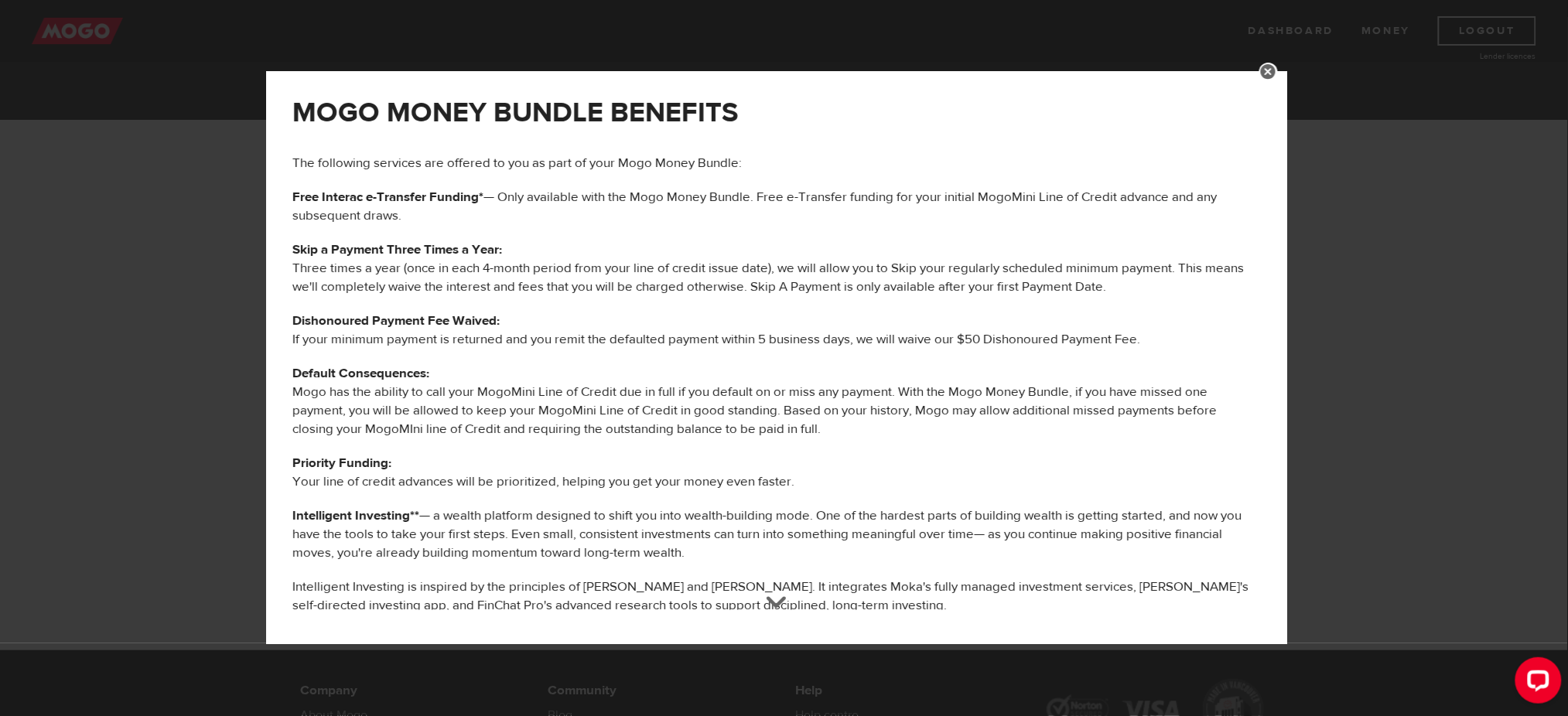
click at [1277, 71] on link at bounding box center [1268, 72] width 18 height 18
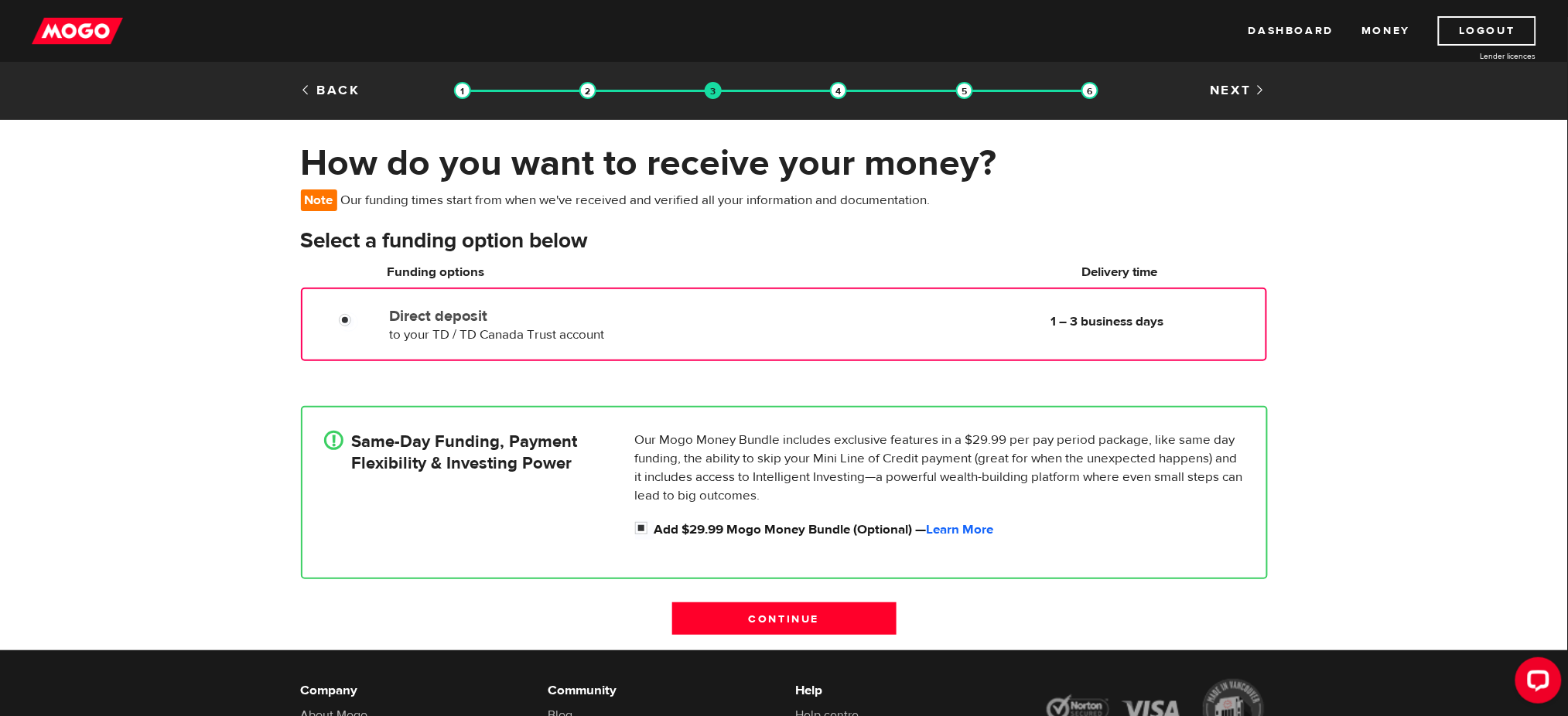
click at [1124, 276] on h6 "Delivery time" at bounding box center [1120, 272] width 283 height 18
click at [1111, 327] on b "1 – 3 business days" at bounding box center [1107, 322] width 113 height 17
click at [640, 529] on input "Add $29.99 Mogo Money Bundle (Optional) — Learn More" at bounding box center [644, 530] width 19 height 19
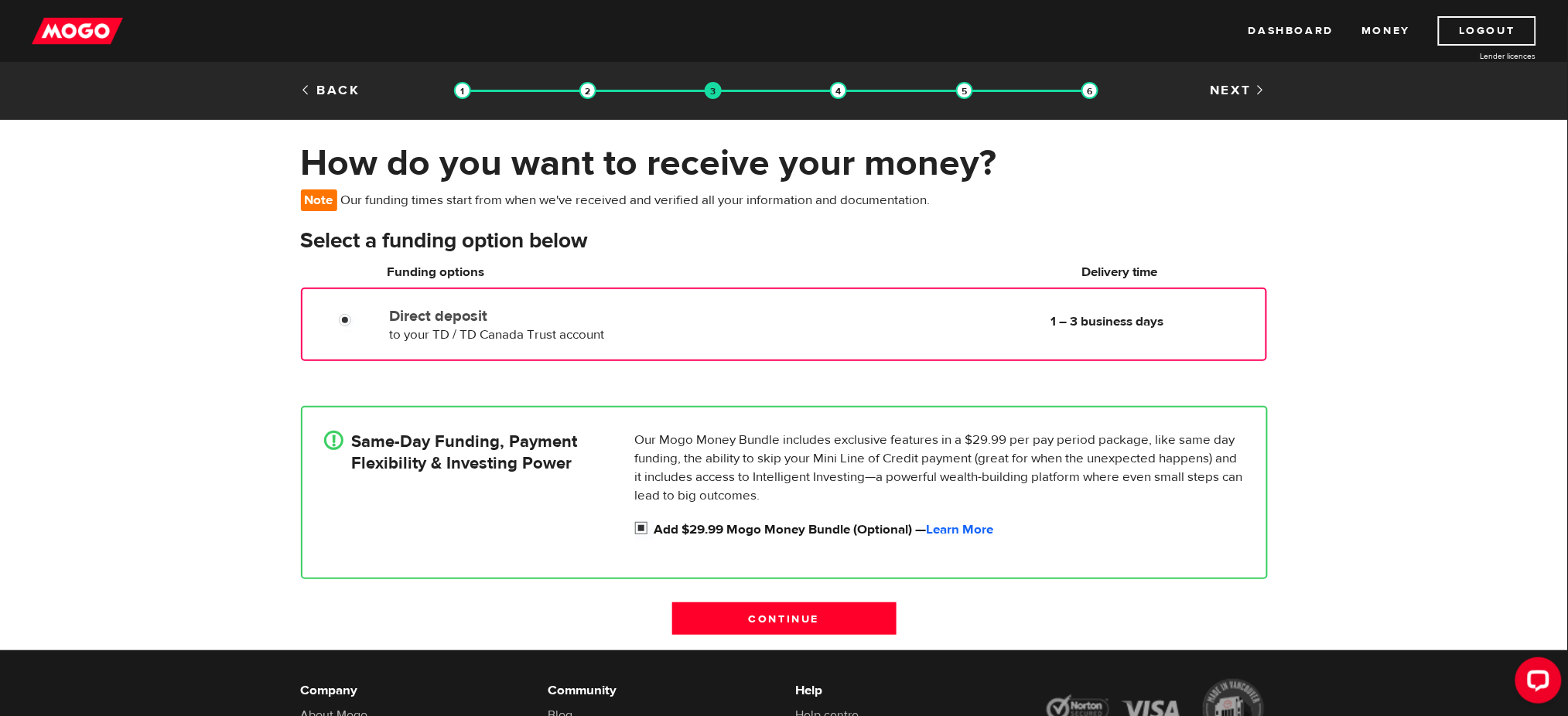
checkbox input "false"
radio input "false"
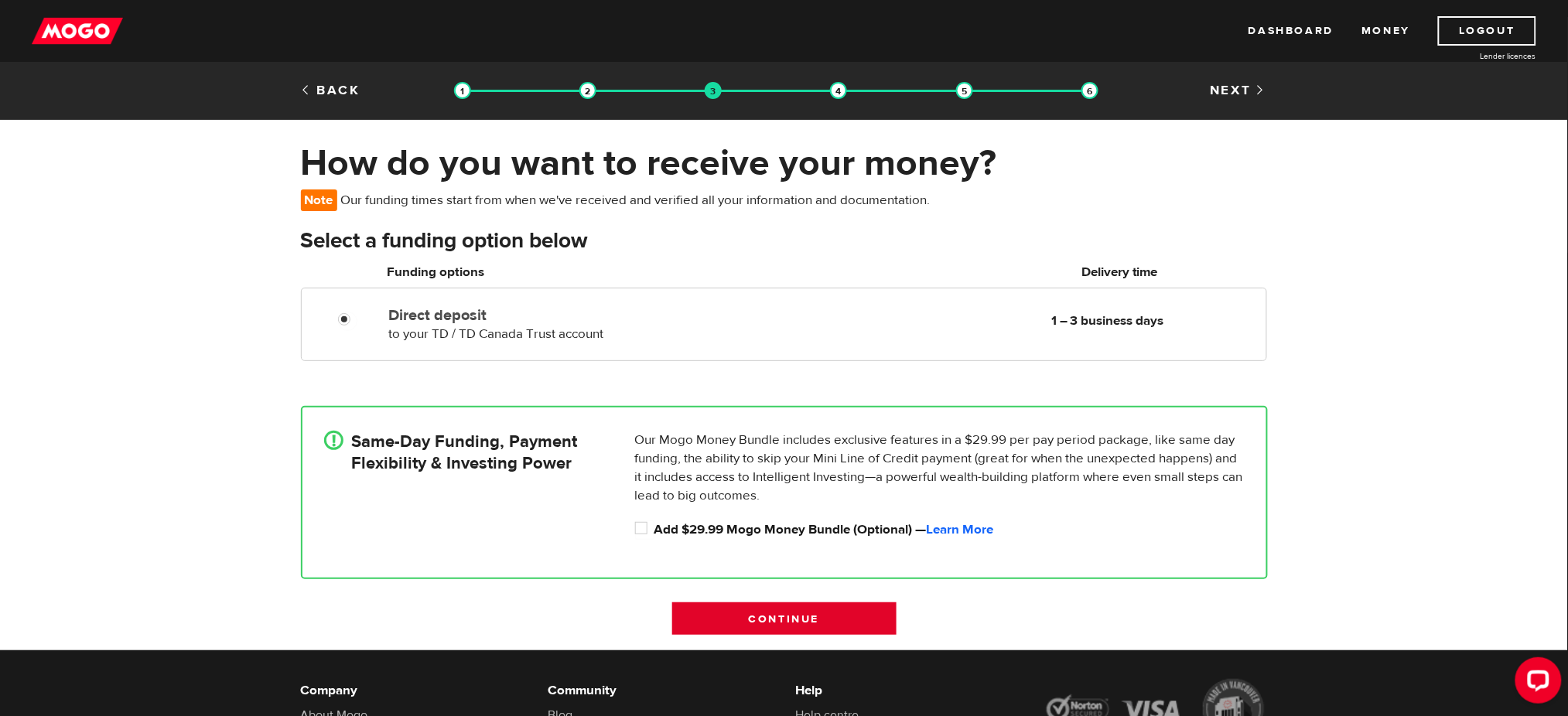
click at [768, 606] on input "Continue" at bounding box center [784, 618] width 224 height 32
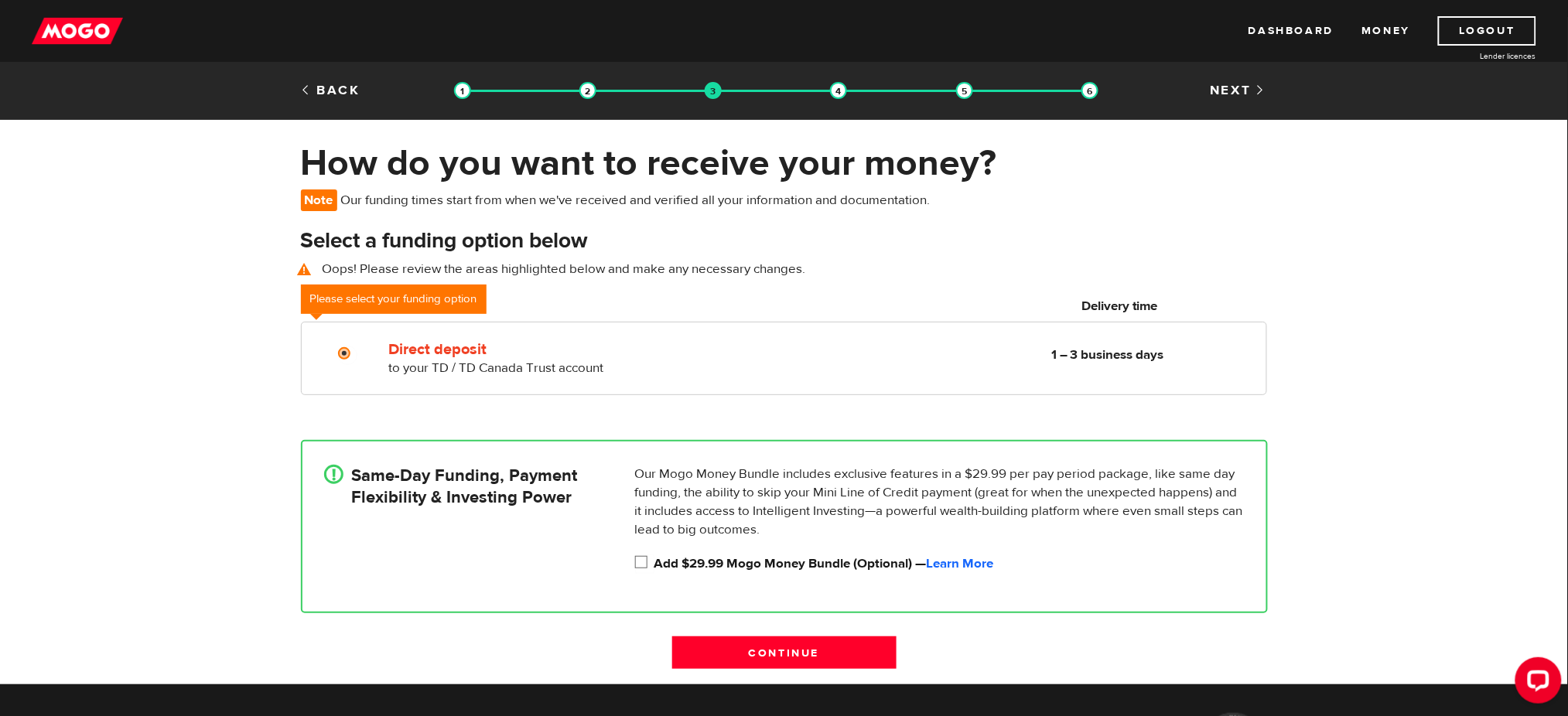
click at [641, 556] on input "Add $29.99 Mogo Money Bundle (Optional) — Learn More" at bounding box center [644, 564] width 19 height 19
checkbox input "true"
click at [548, 632] on div "! Same-Day Funding, Payment Flexibility & Investing Power Our Mogo Money Bundle…" at bounding box center [784, 527] width 990 height 220
click at [794, 655] on input "Continue" at bounding box center [784, 652] width 224 height 32
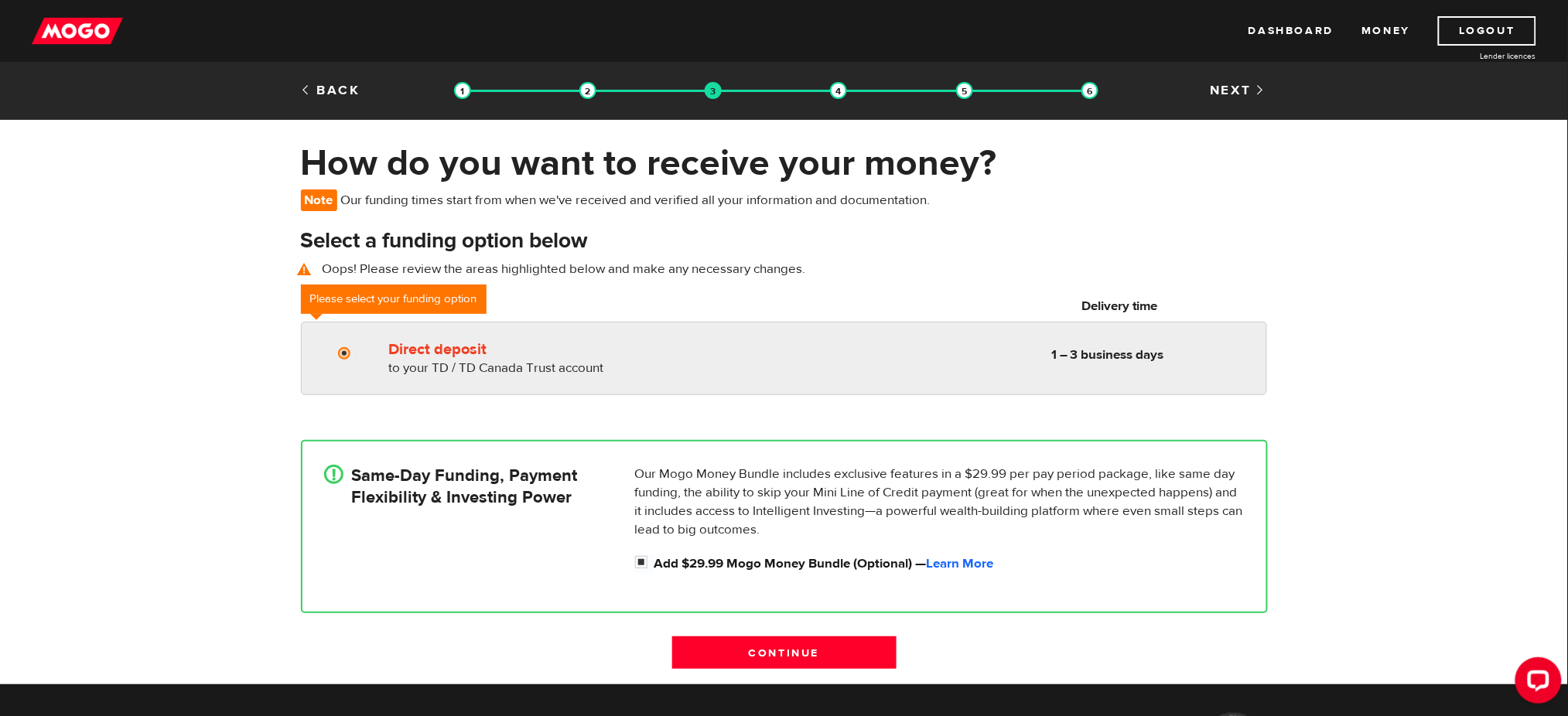
radio input "true"
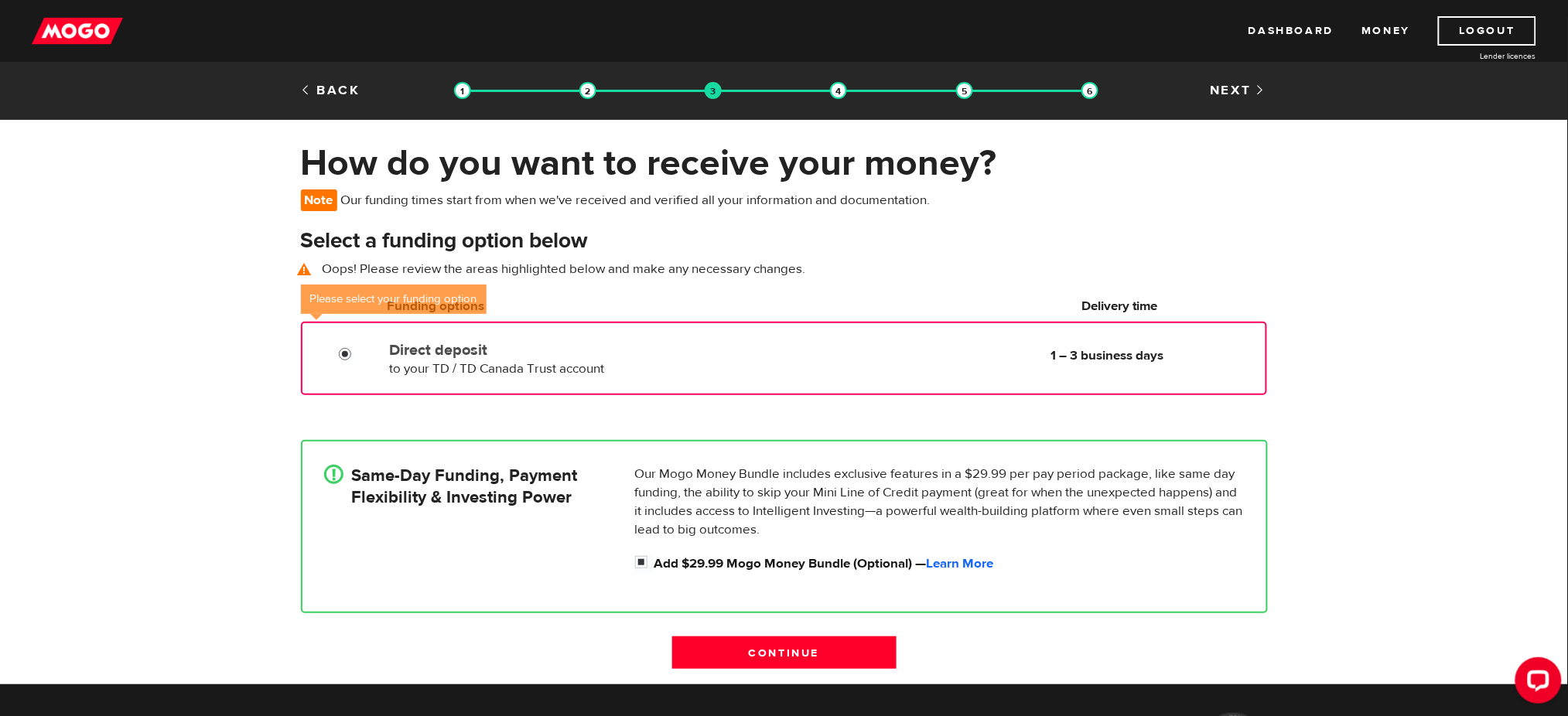
click at [348, 352] on input "Direct deposit" at bounding box center [348, 356] width 19 height 19
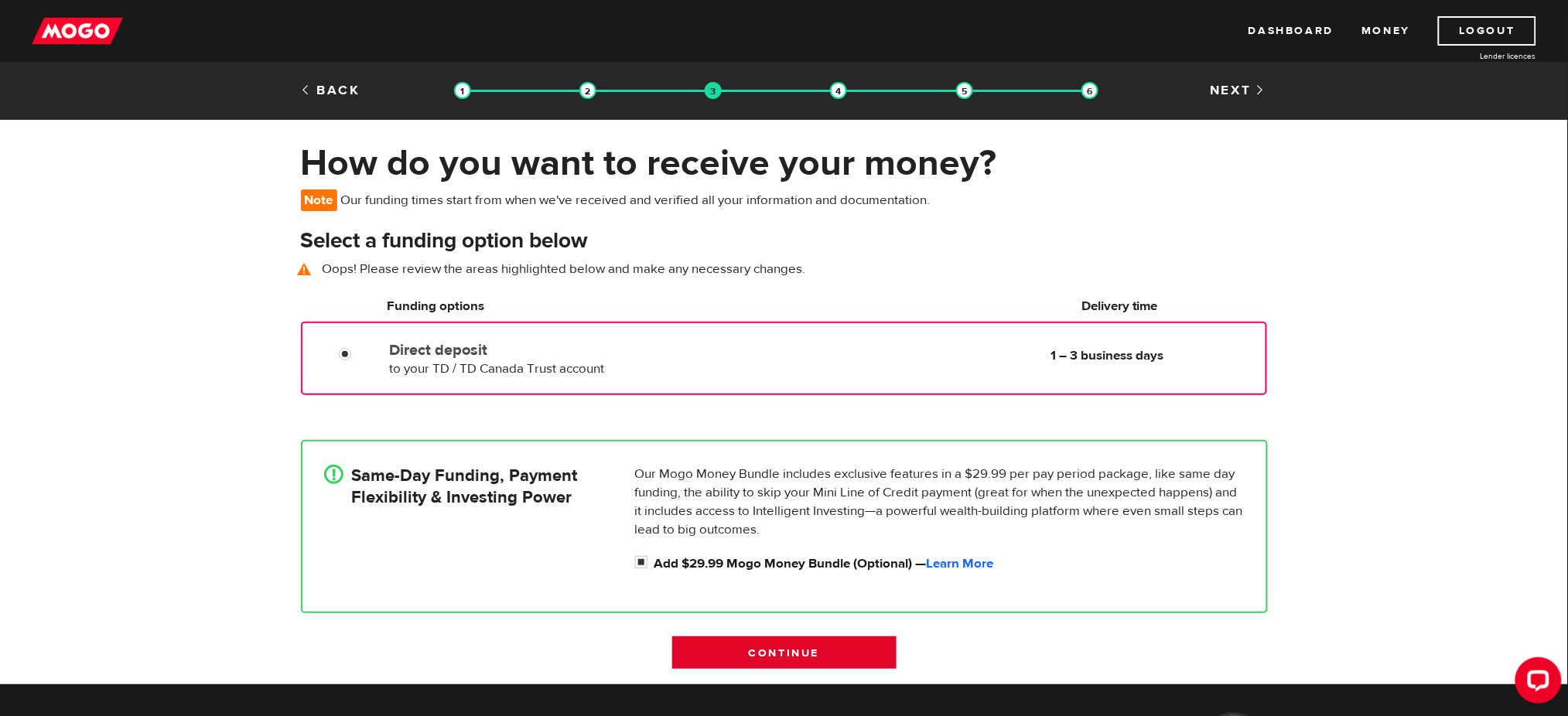
click at [731, 650] on input "Continue" at bounding box center [784, 652] width 224 height 32
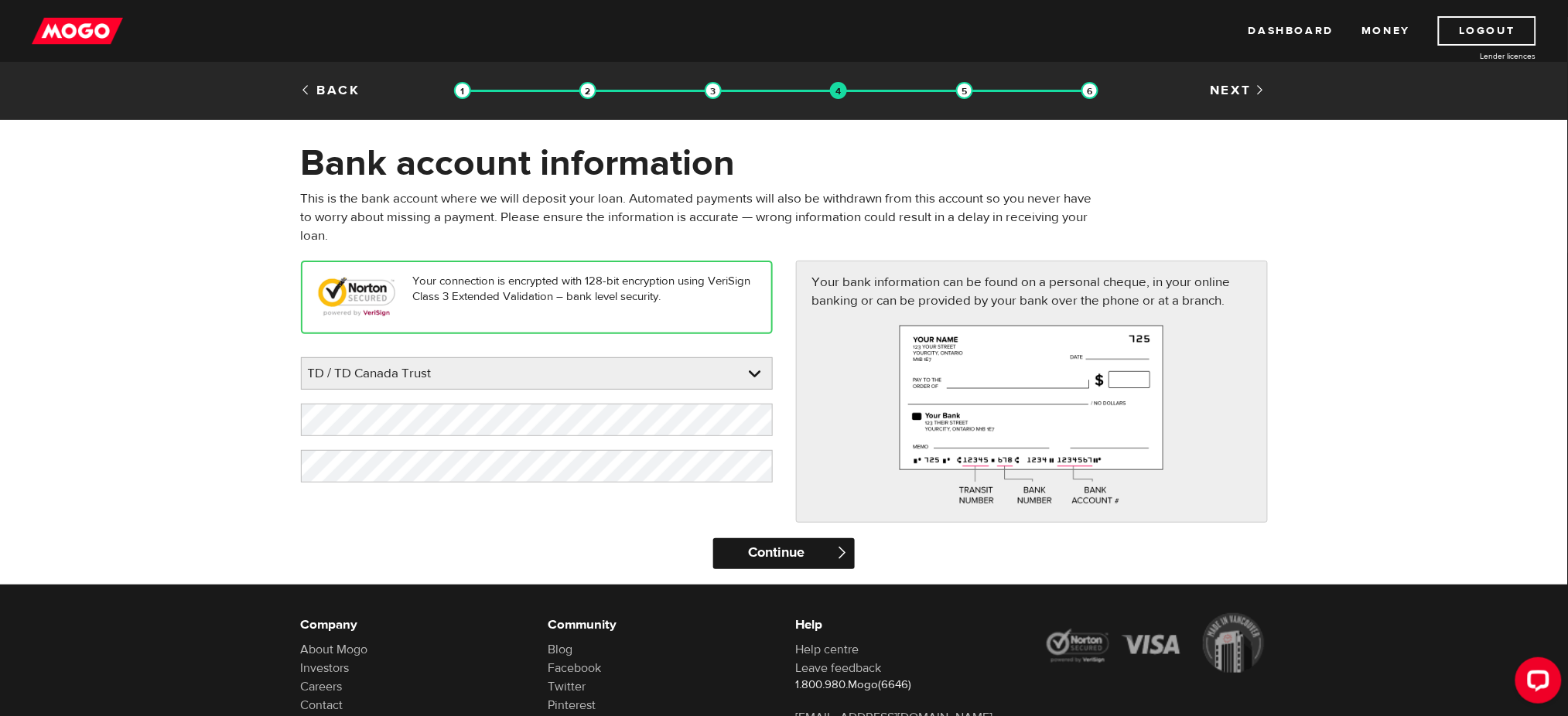
click at [748, 554] on input "Continue" at bounding box center [783, 555] width 141 height 31
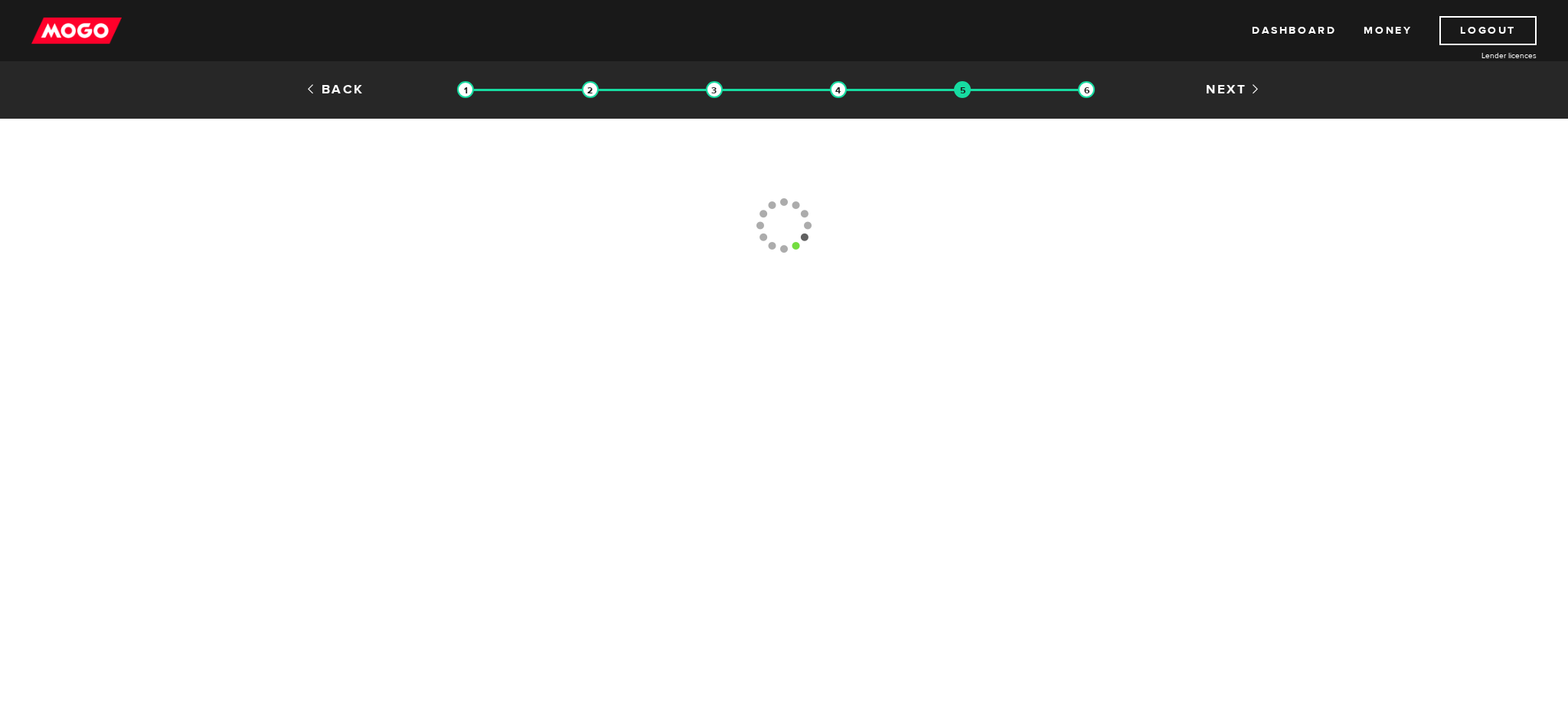
type input "[PHONE_NUMBER]"
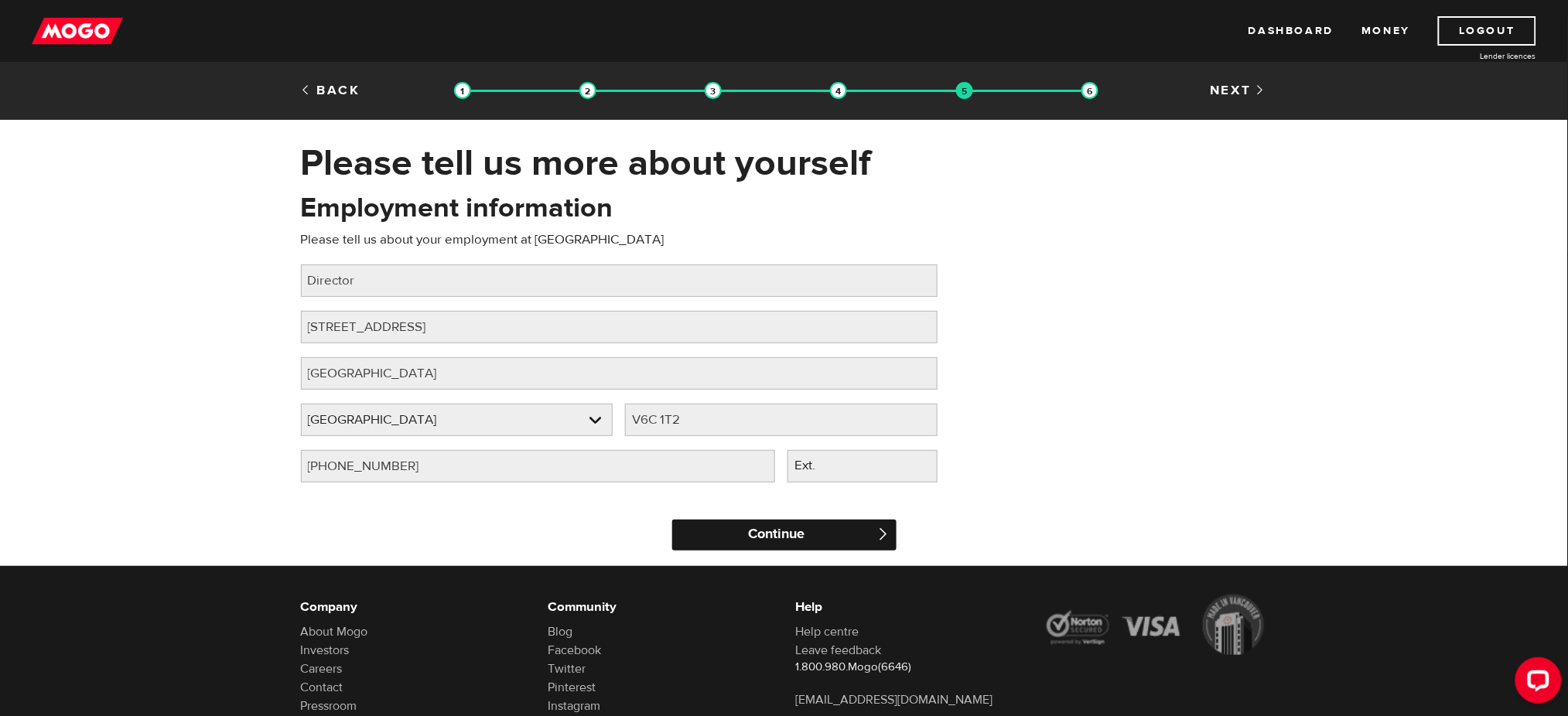
click at [807, 530] on input "Continue" at bounding box center [784, 536] width 224 height 31
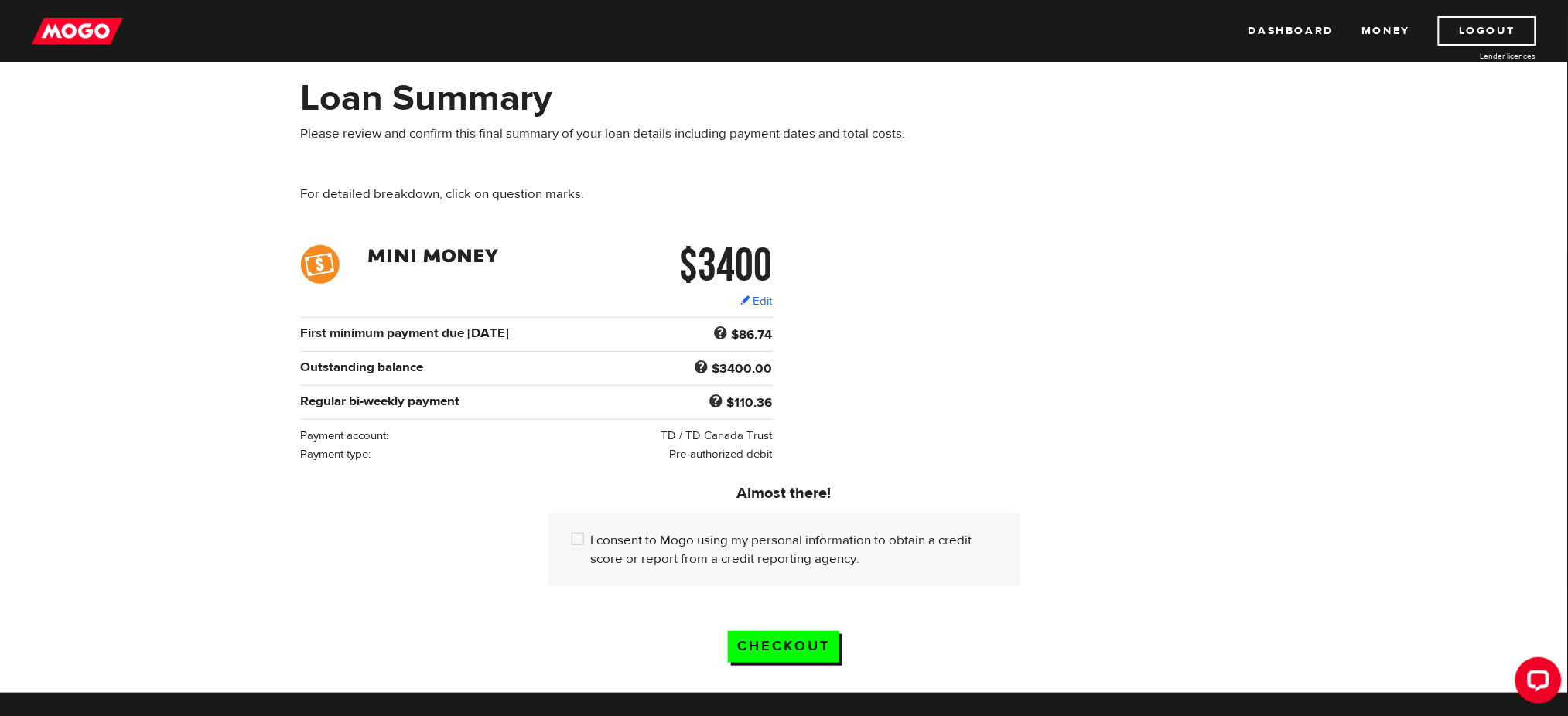
scroll to position [65, 0]
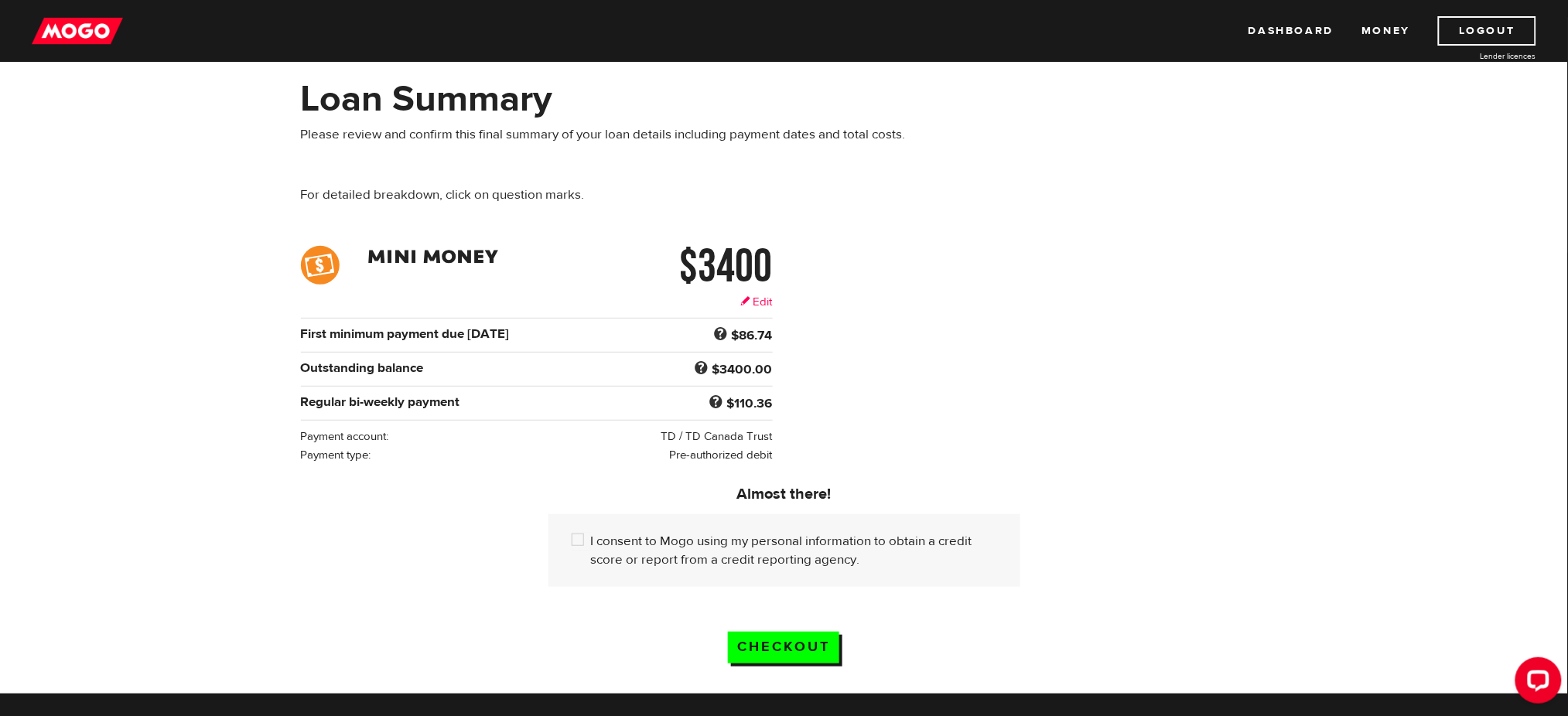
click at [759, 302] on link "Edit" at bounding box center [756, 303] width 31 height 17
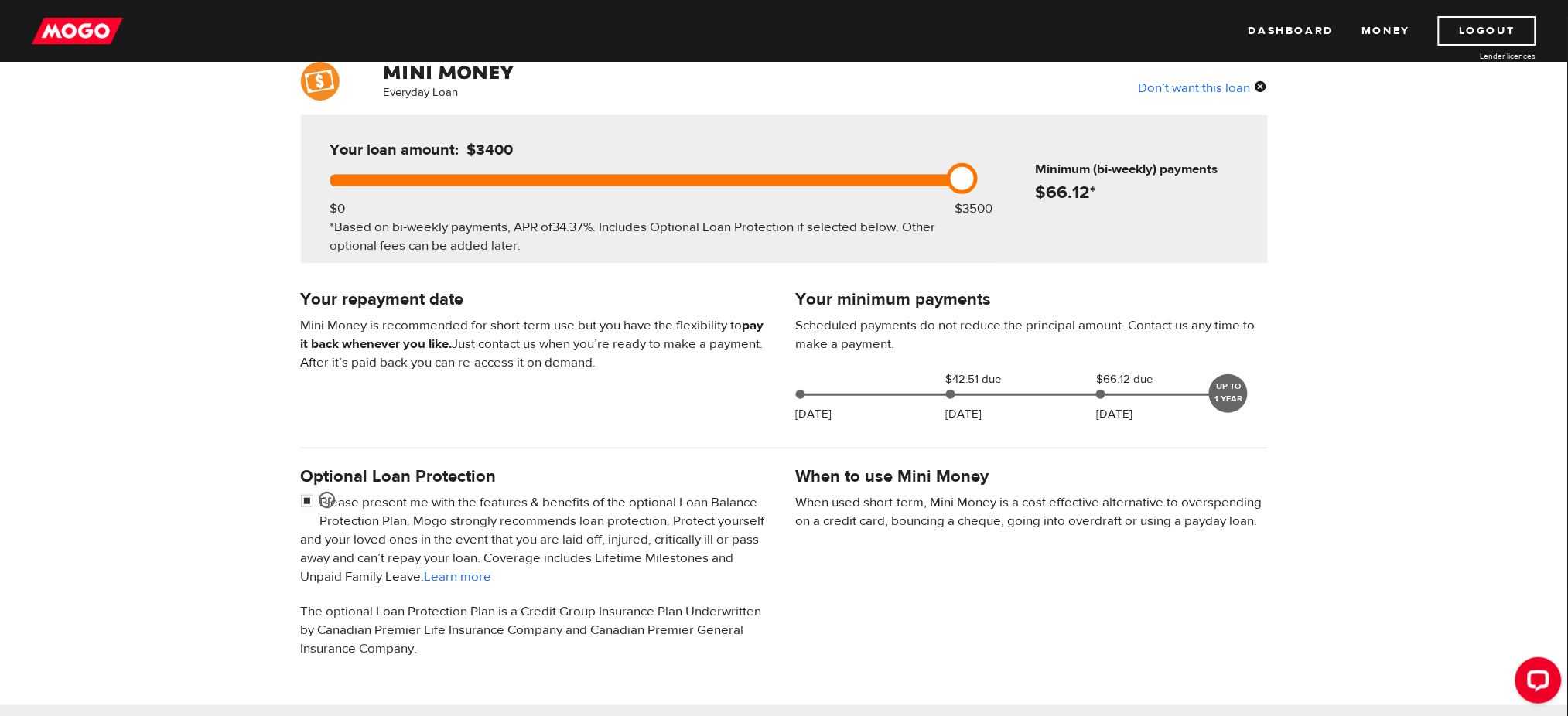
scroll to position [122, 0]
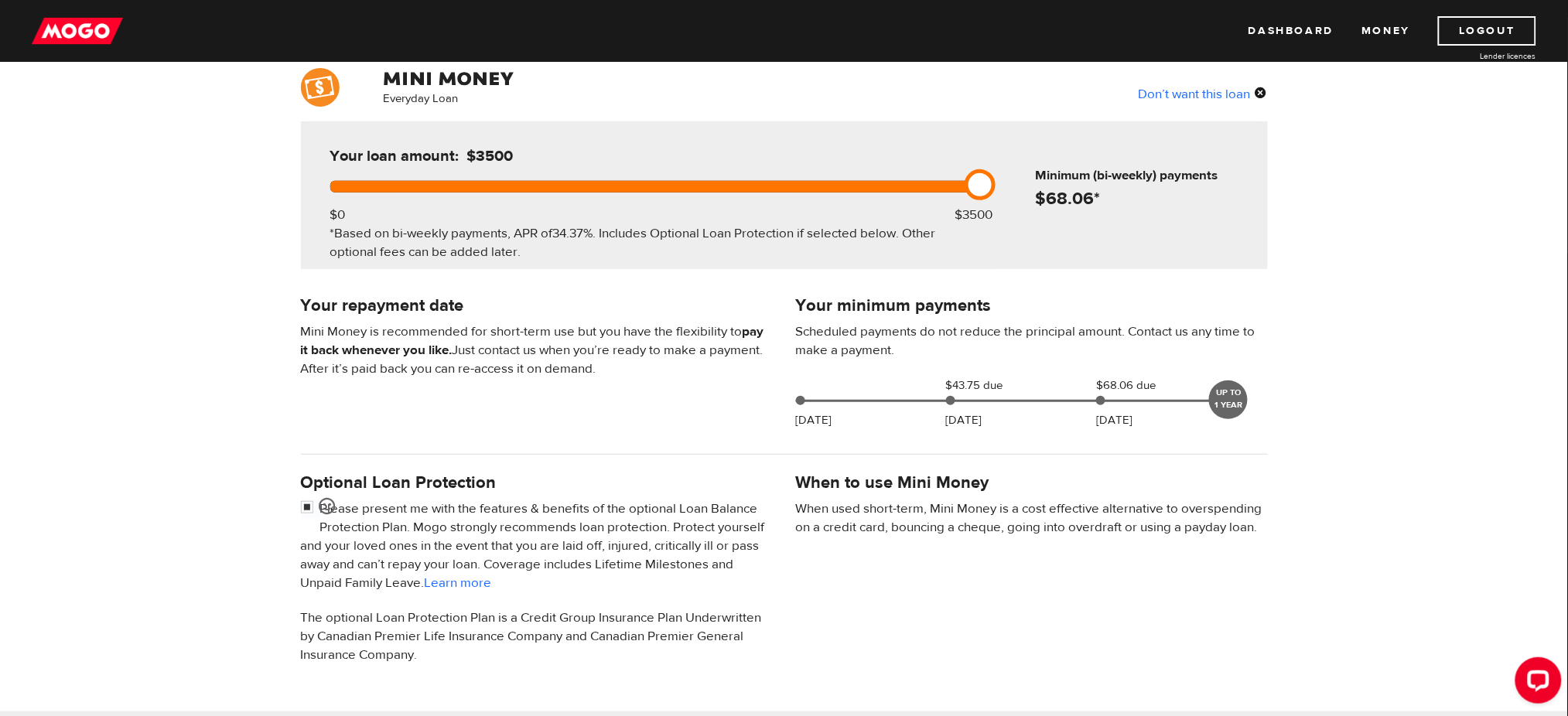
drag, startPoint x: 960, startPoint y: 179, endPoint x: 998, endPoint y: 178, distance: 38.0
click at [998, 178] on div "Your loan amount: $3500 $0 $3500 *Based on bi-weekly payments, APR of 34.37% . …" at bounding box center [784, 196] width 967 height 148
drag, startPoint x: 982, startPoint y: 185, endPoint x: 1010, endPoint y: 193, distance: 29.1
click at [1010, 193] on div "Your loan amount: $3500 $0 $3500 *Based on bi-weekly payments, APR of 34.37% . …" at bounding box center [784, 196] width 967 height 148
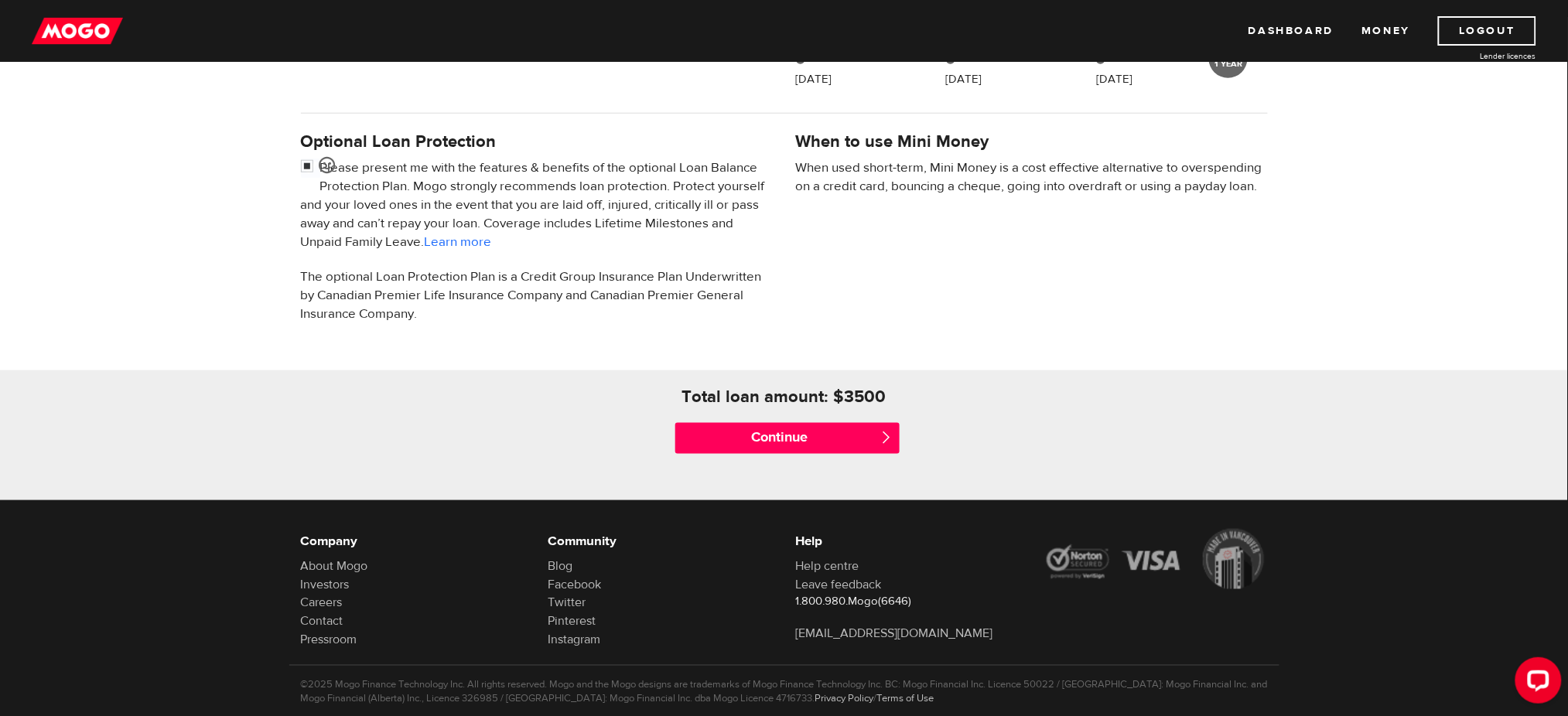
scroll to position [464, 0]
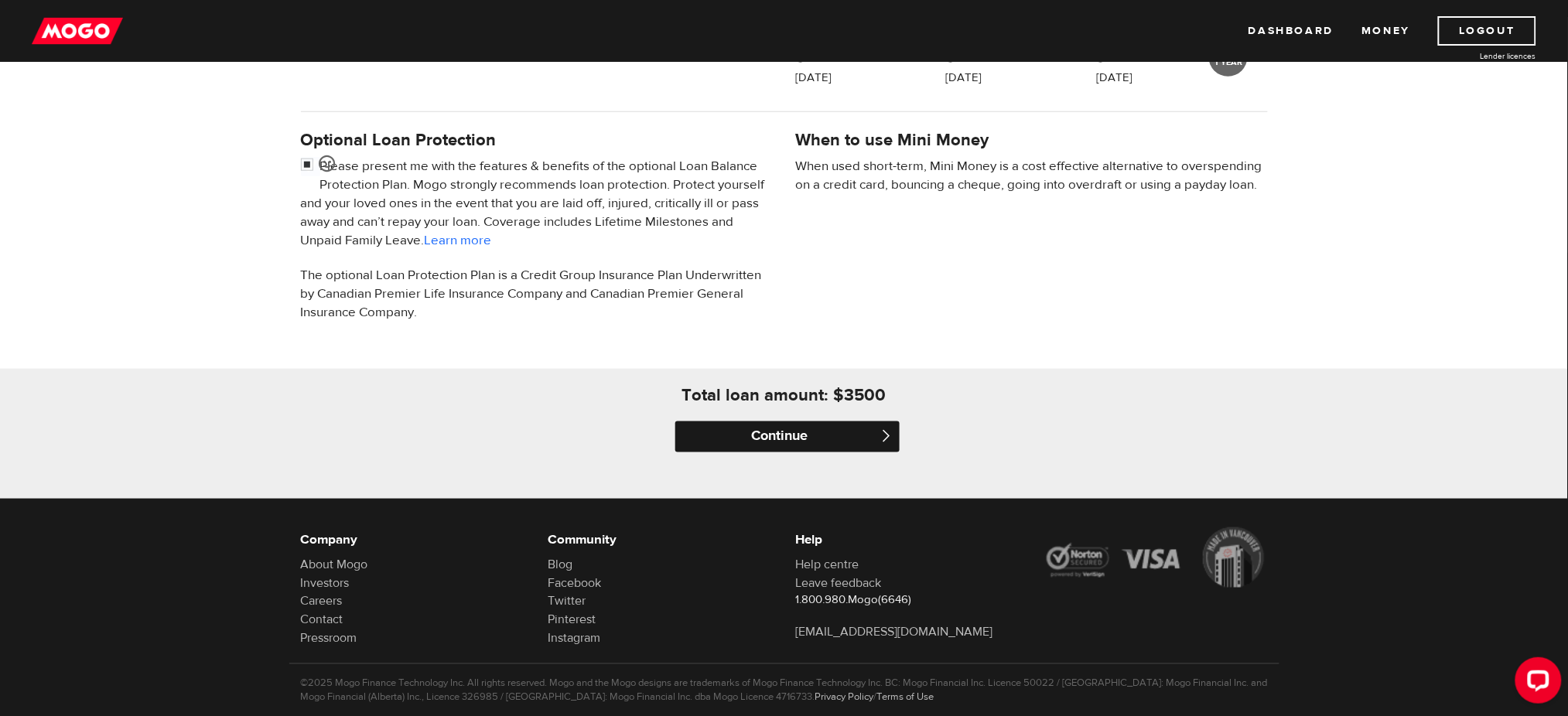
click at [829, 432] on input "Continue" at bounding box center [787, 437] width 224 height 31
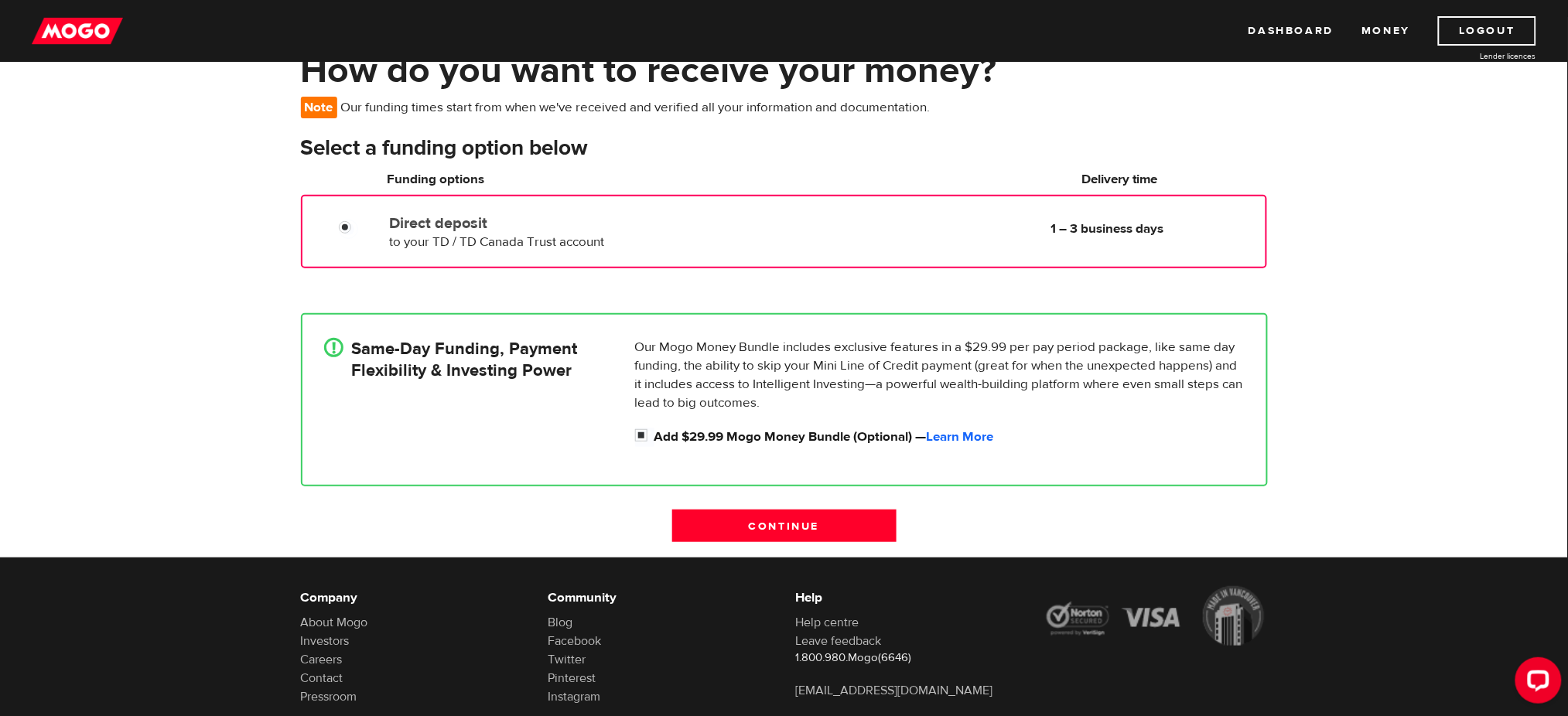
scroll to position [94, 0]
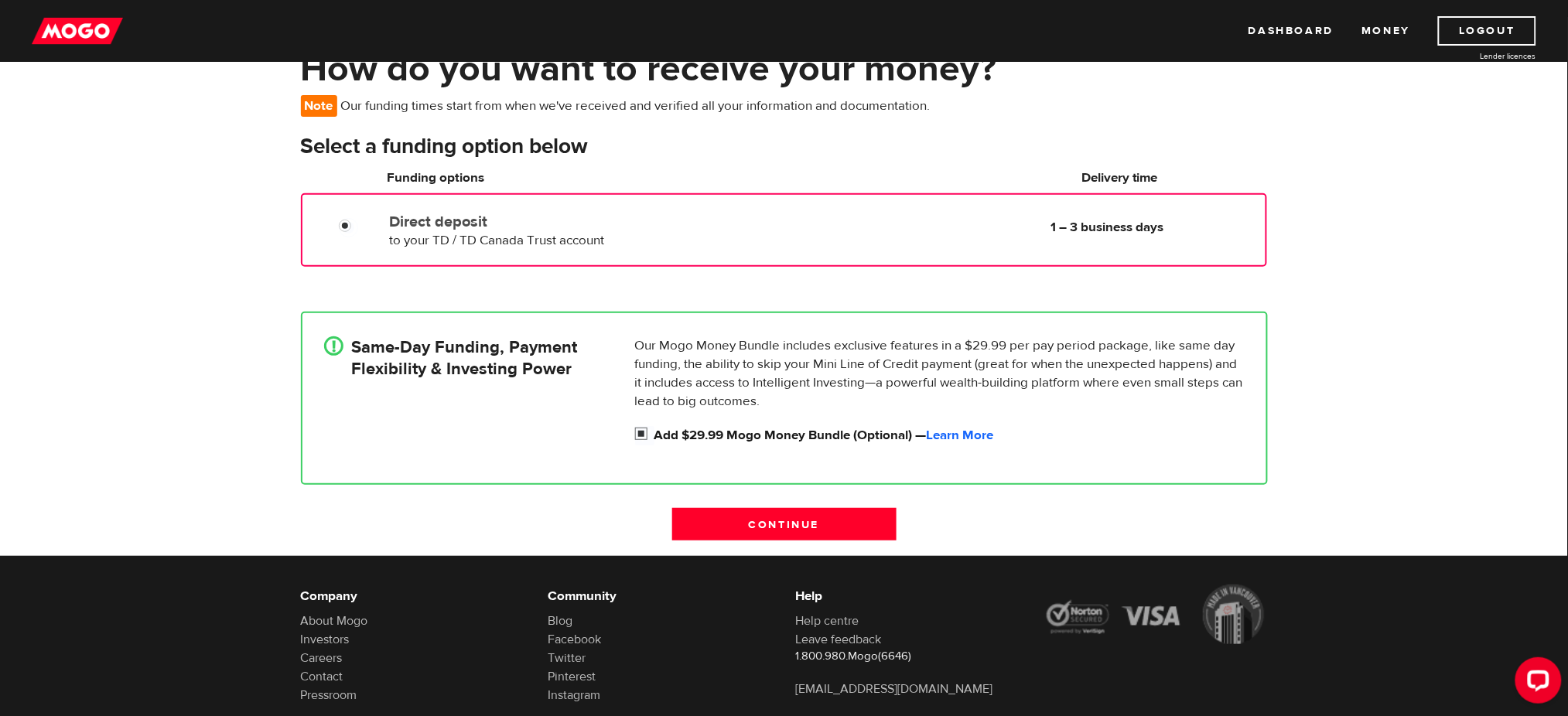
click at [644, 427] on input "Add $29.99 Mogo Money Bundle (Optional) — Learn More" at bounding box center [644, 436] width 19 height 19
checkbox input "false"
radio input "false"
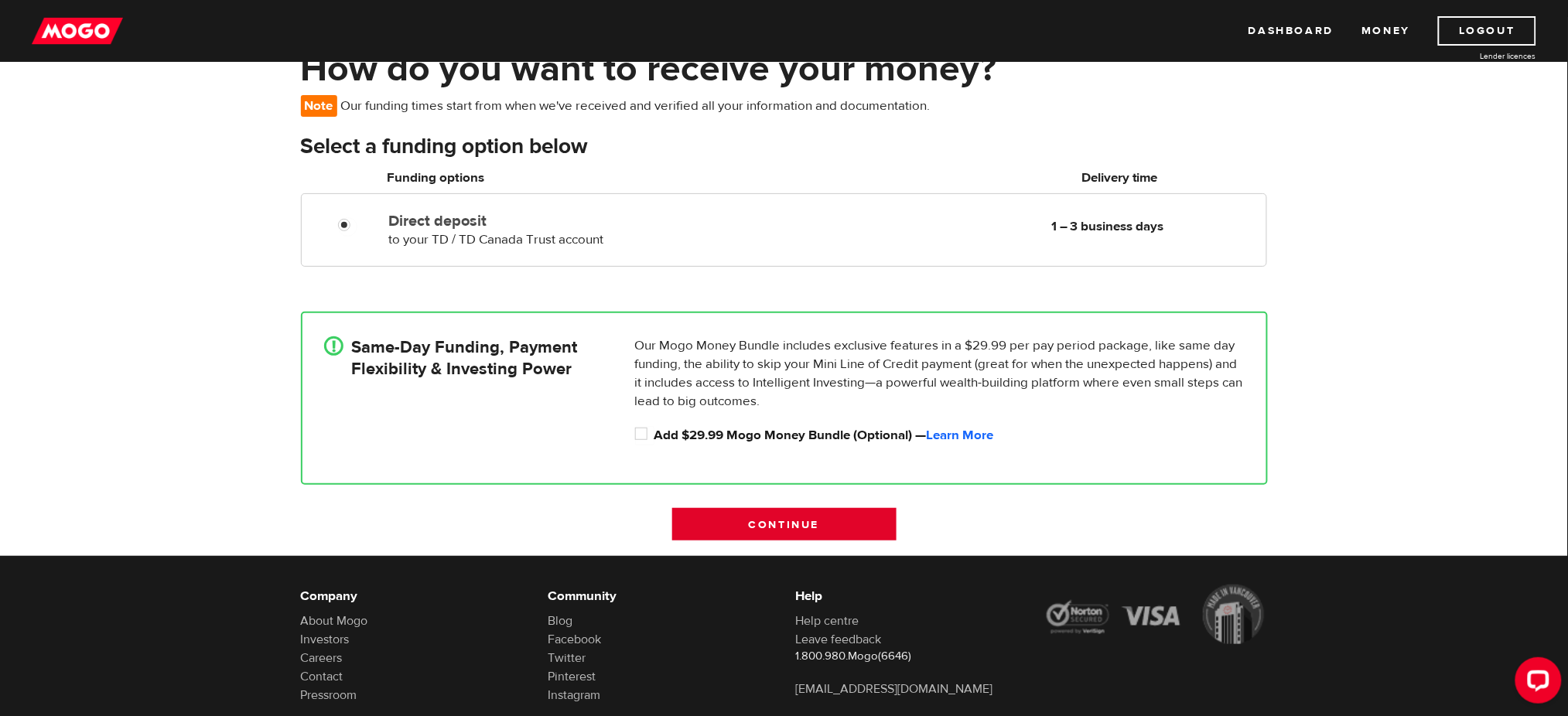
click at [745, 524] on input "Continue" at bounding box center [784, 524] width 224 height 32
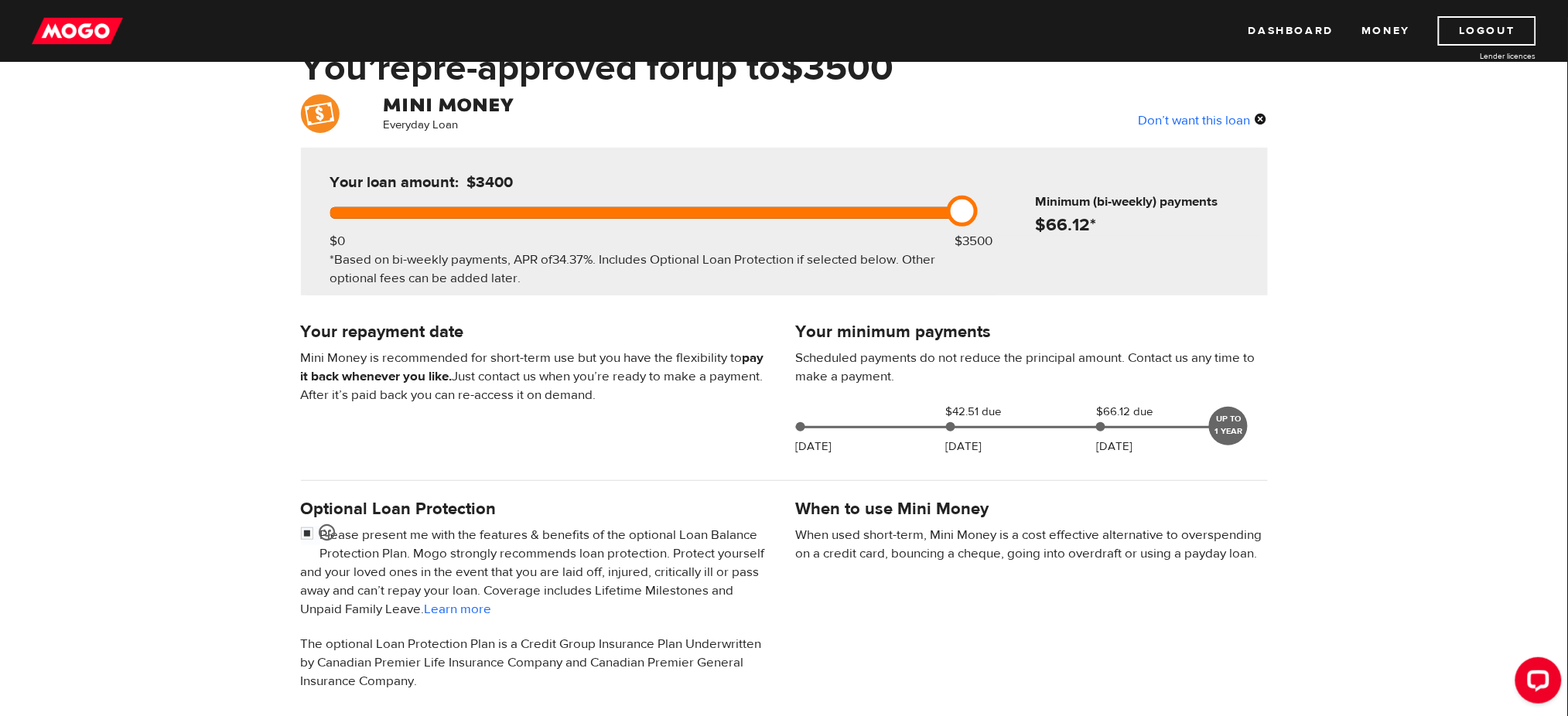
scroll to position [94, 0]
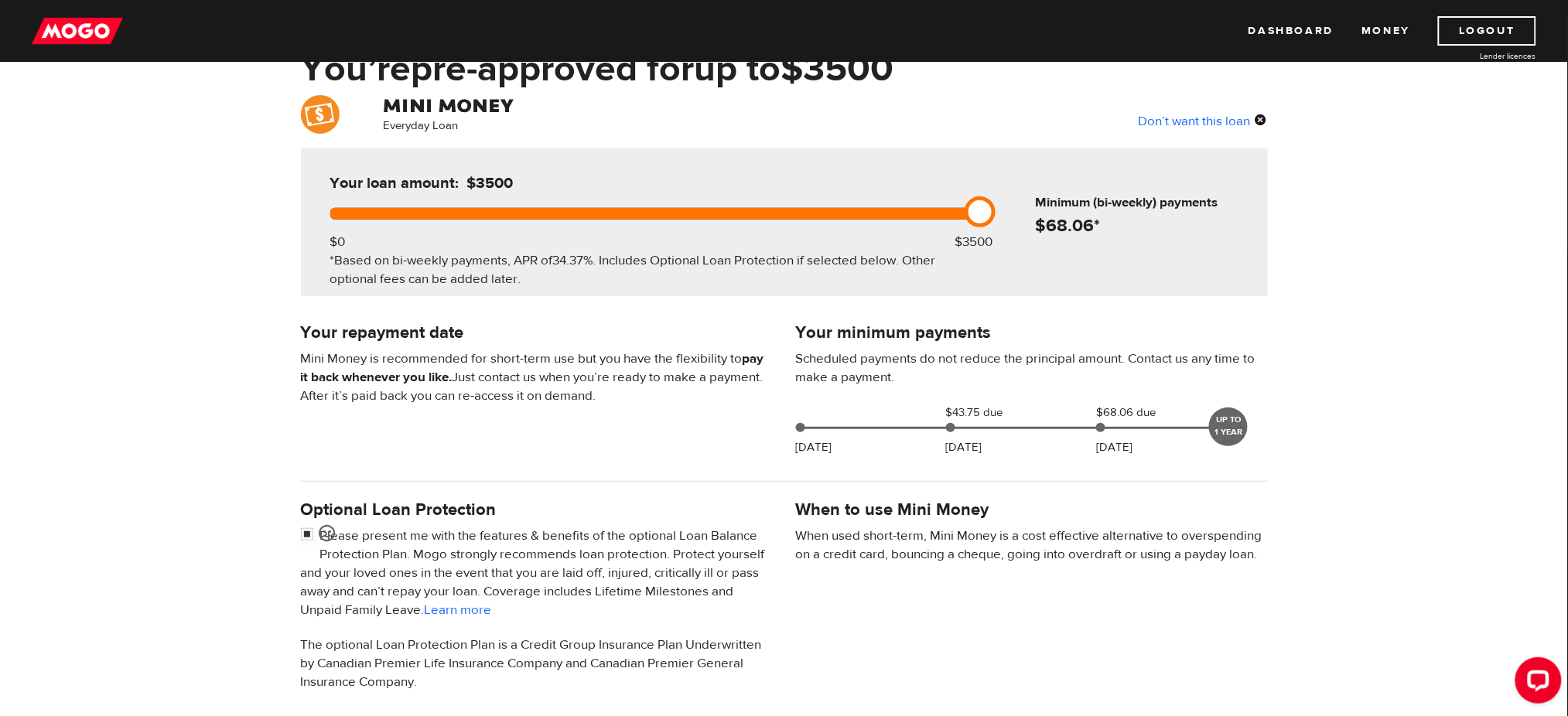
drag, startPoint x: 960, startPoint y: 208, endPoint x: 998, endPoint y: 206, distance: 38.1
click at [998, 206] on div "Your loan amount: $3500 $0 $3500 *Based on bi-weekly payments, APR of 34.37% . …" at bounding box center [784, 222] width 967 height 148
drag, startPoint x: 983, startPoint y: 209, endPoint x: 710, endPoint y: 224, distance: 273.4
click at [710, 224] on div "Your loan amount: $2400 $0 $3500 *Based on bi-weekly payments, APR of 34.37% . …" at bounding box center [652, 222] width 690 height 148
click at [687, 218] on div at bounding box center [514, 214] width 367 height 12
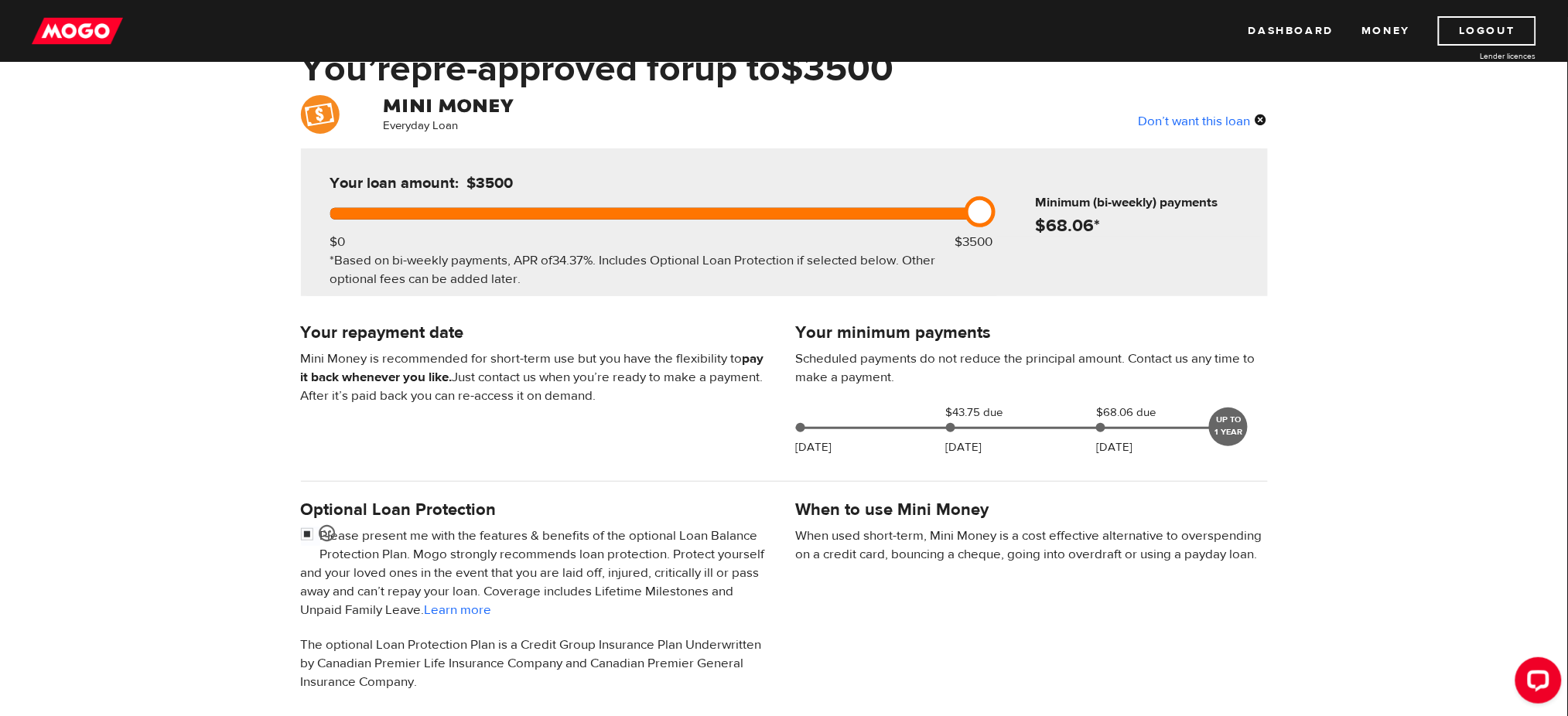
drag, startPoint x: 704, startPoint y: 214, endPoint x: 987, endPoint y: 211, distance: 283.0
click at [987, 211] on link at bounding box center [980, 212] width 31 height 31
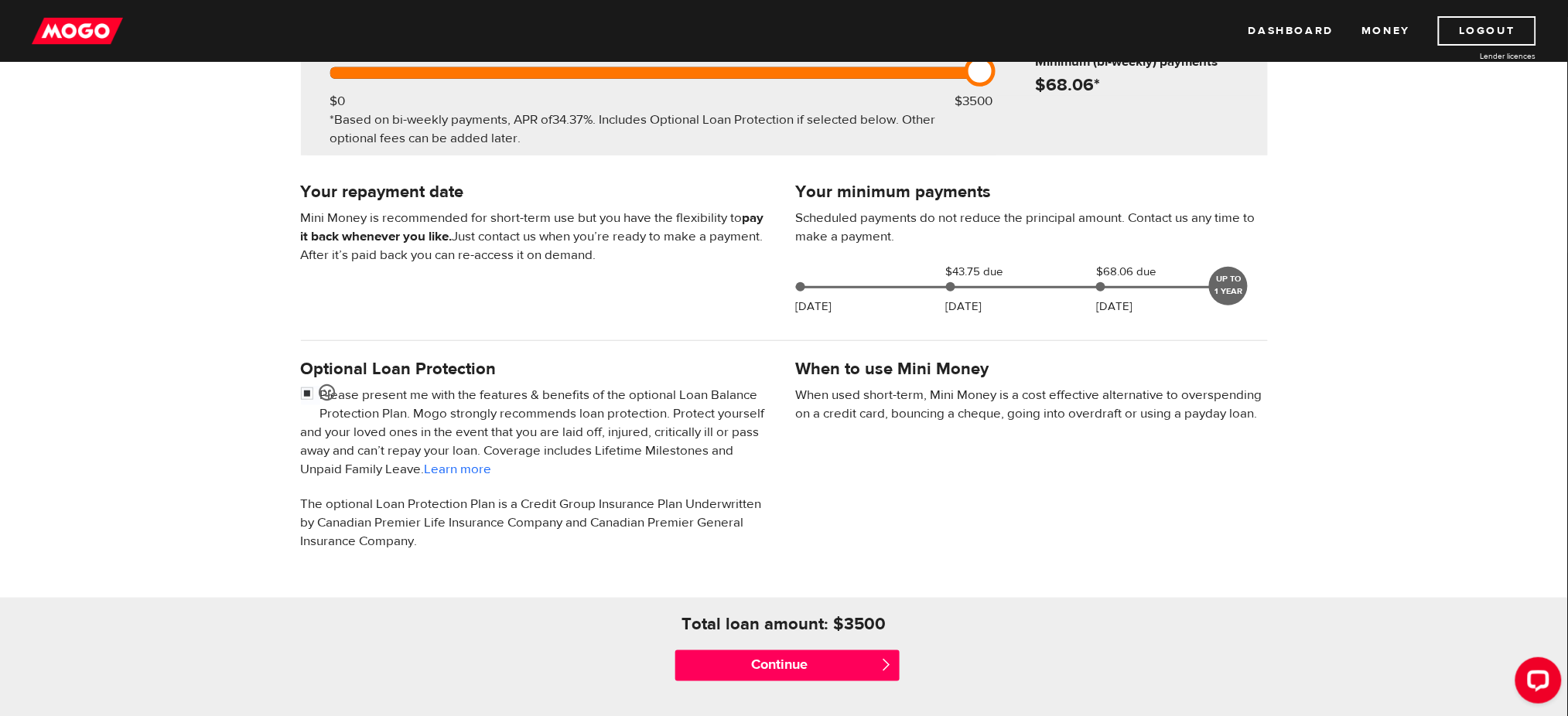
scroll to position [243, 0]
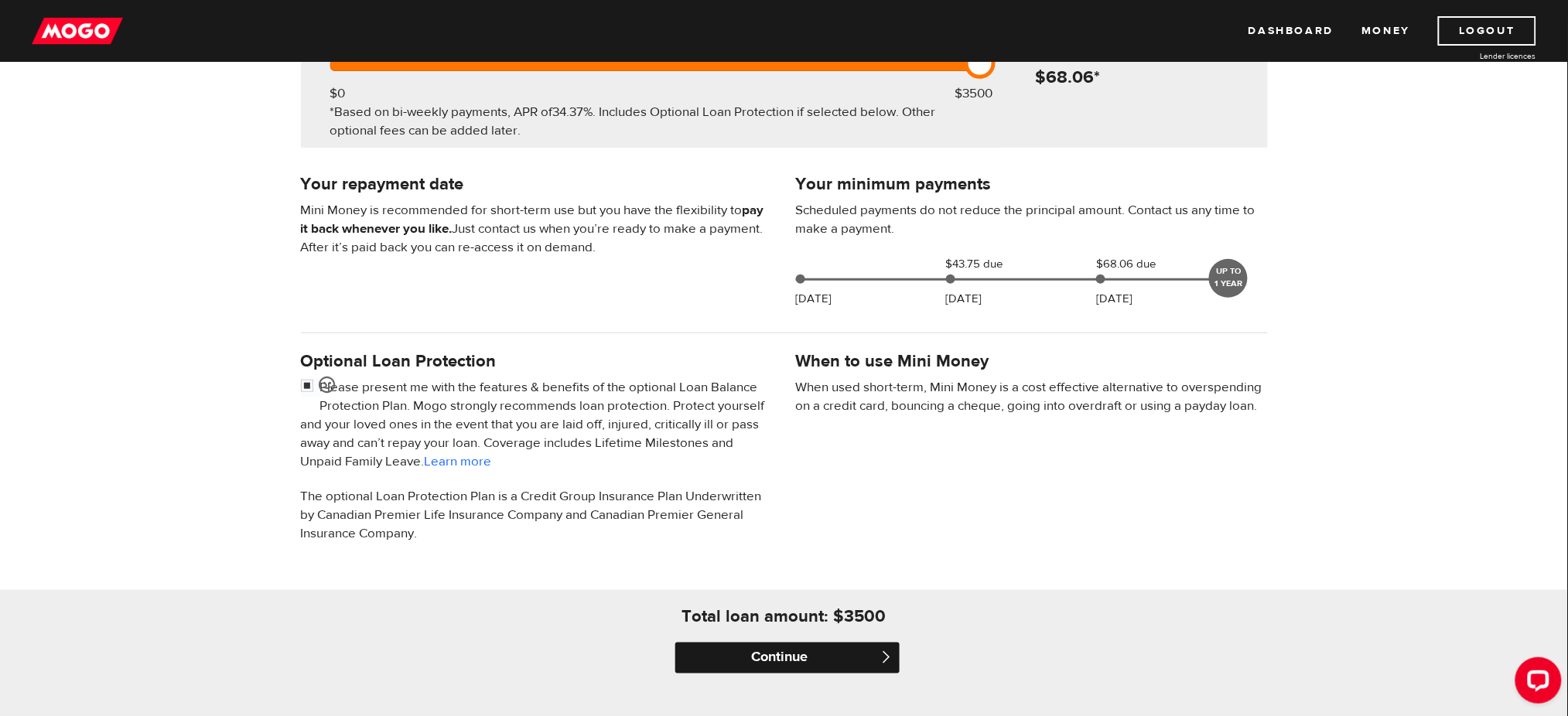
click at [844, 658] on input "Continue" at bounding box center [787, 659] width 224 height 31
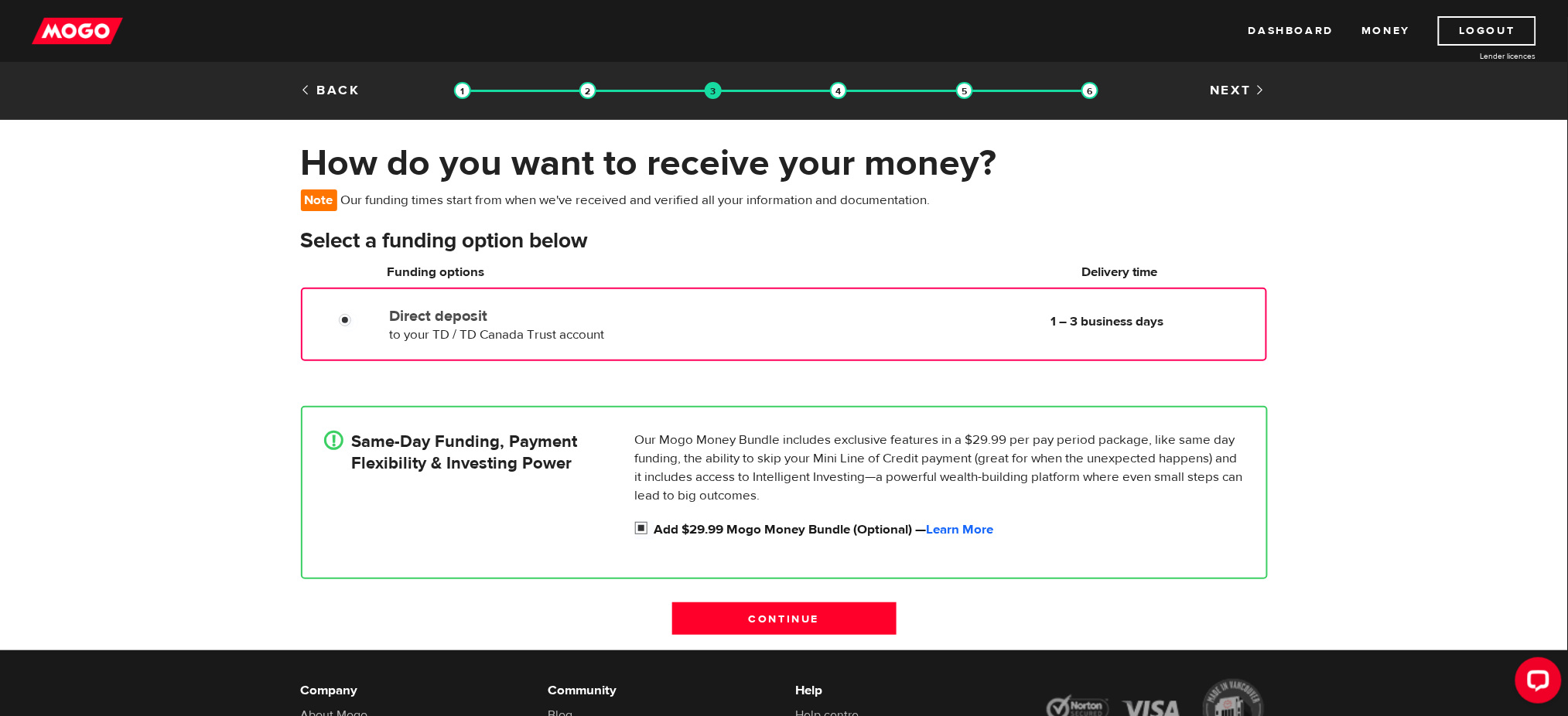
click at [639, 523] on input "Add $29.99 Mogo Money Bundle (Optional) — Learn More" at bounding box center [644, 530] width 19 height 19
checkbox input "false"
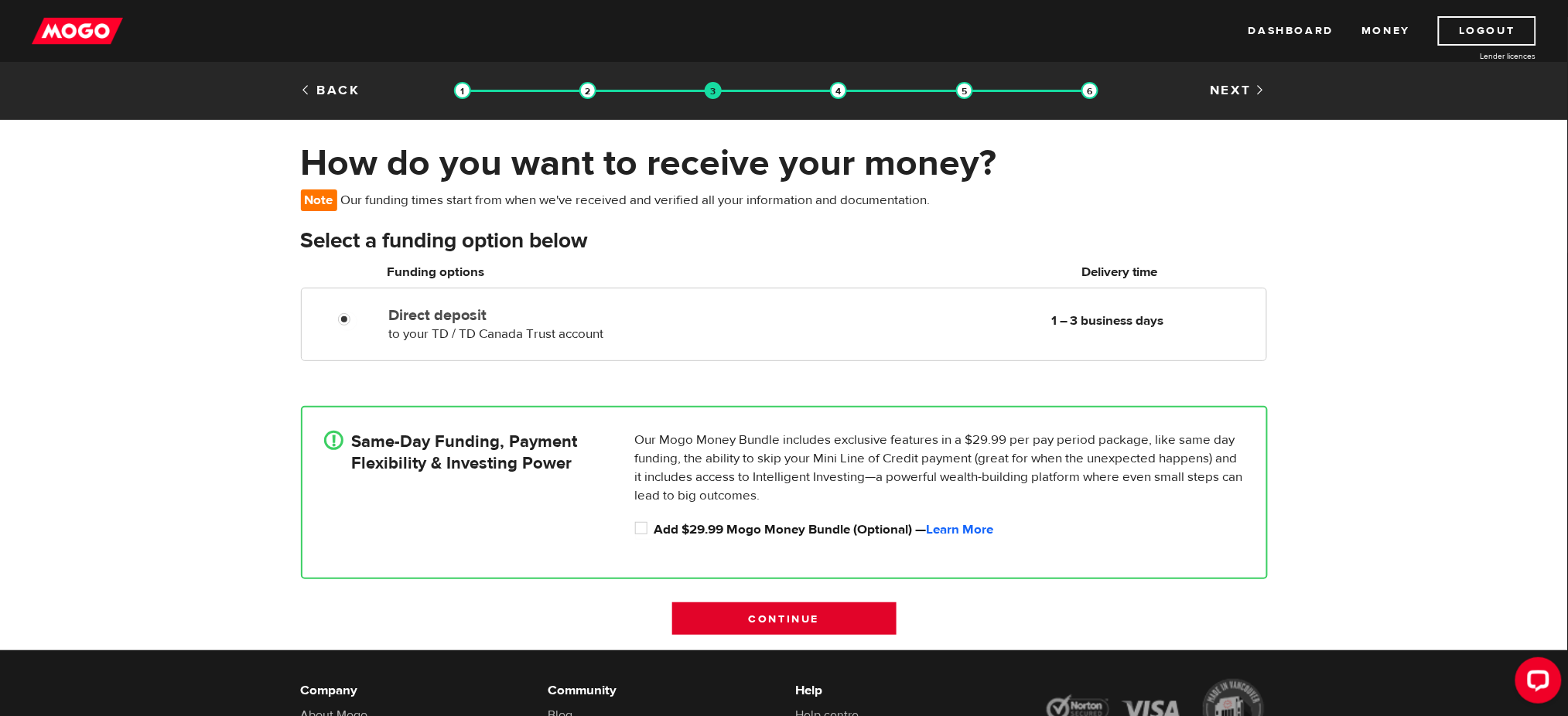
click at [746, 618] on input "Continue" at bounding box center [784, 618] width 224 height 32
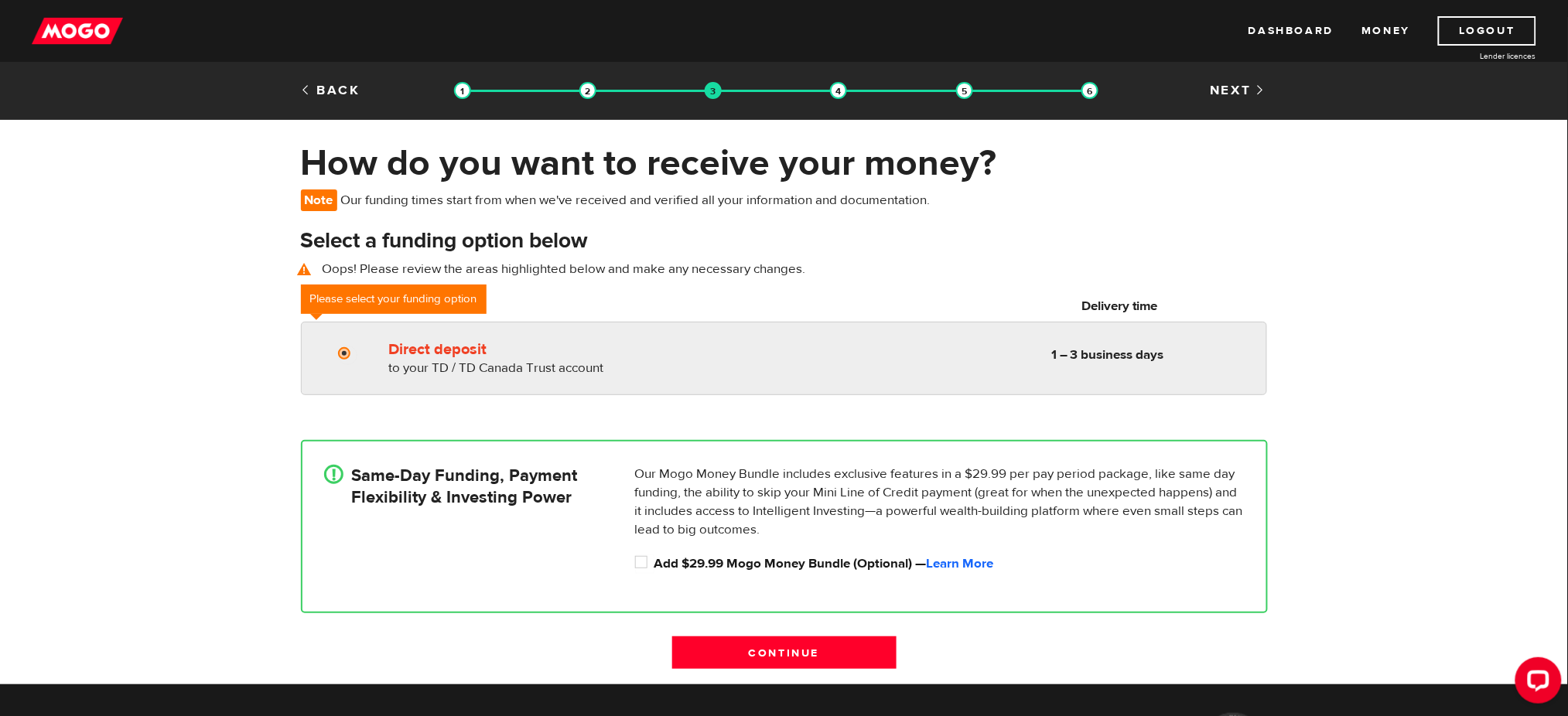
radio input "true"
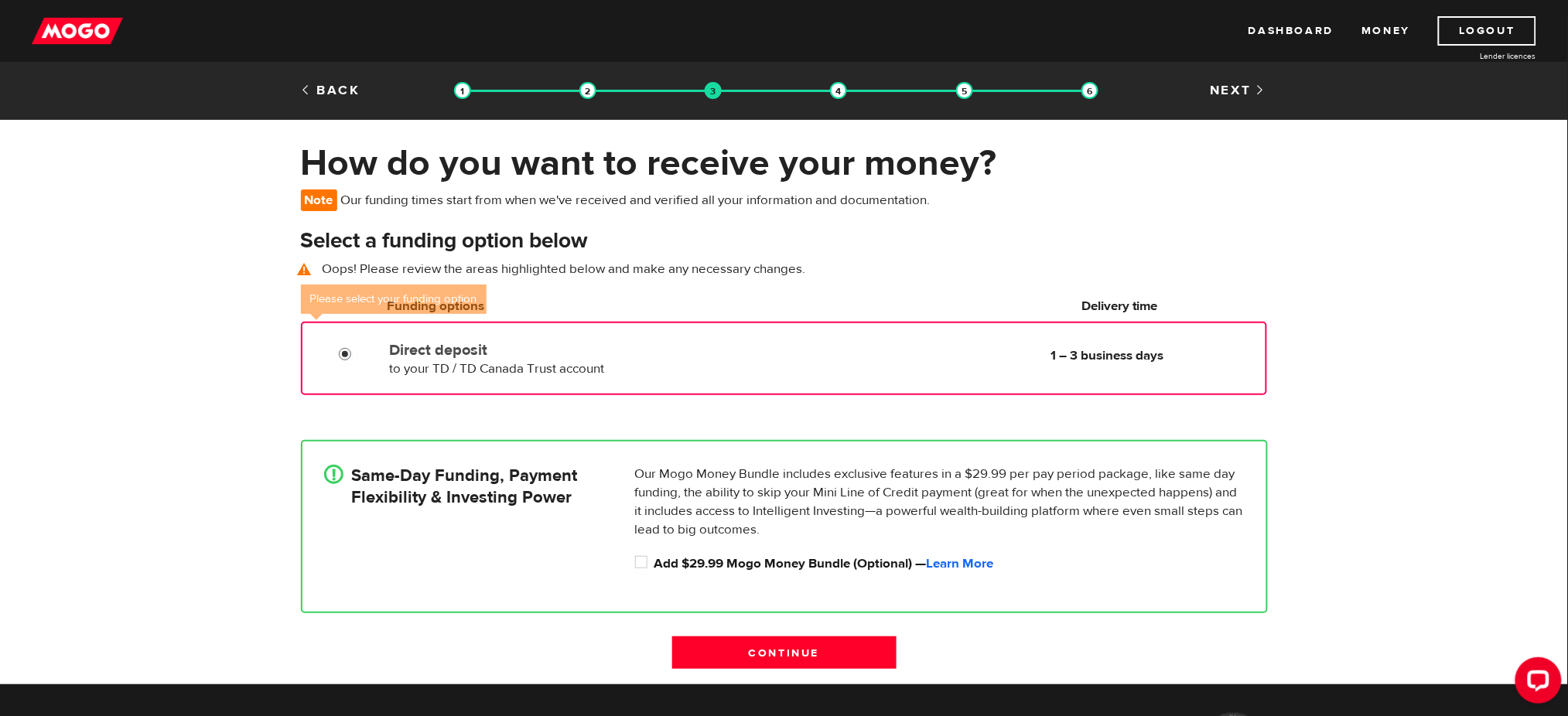
click at [342, 353] on input "Direct deposit" at bounding box center [348, 356] width 19 height 19
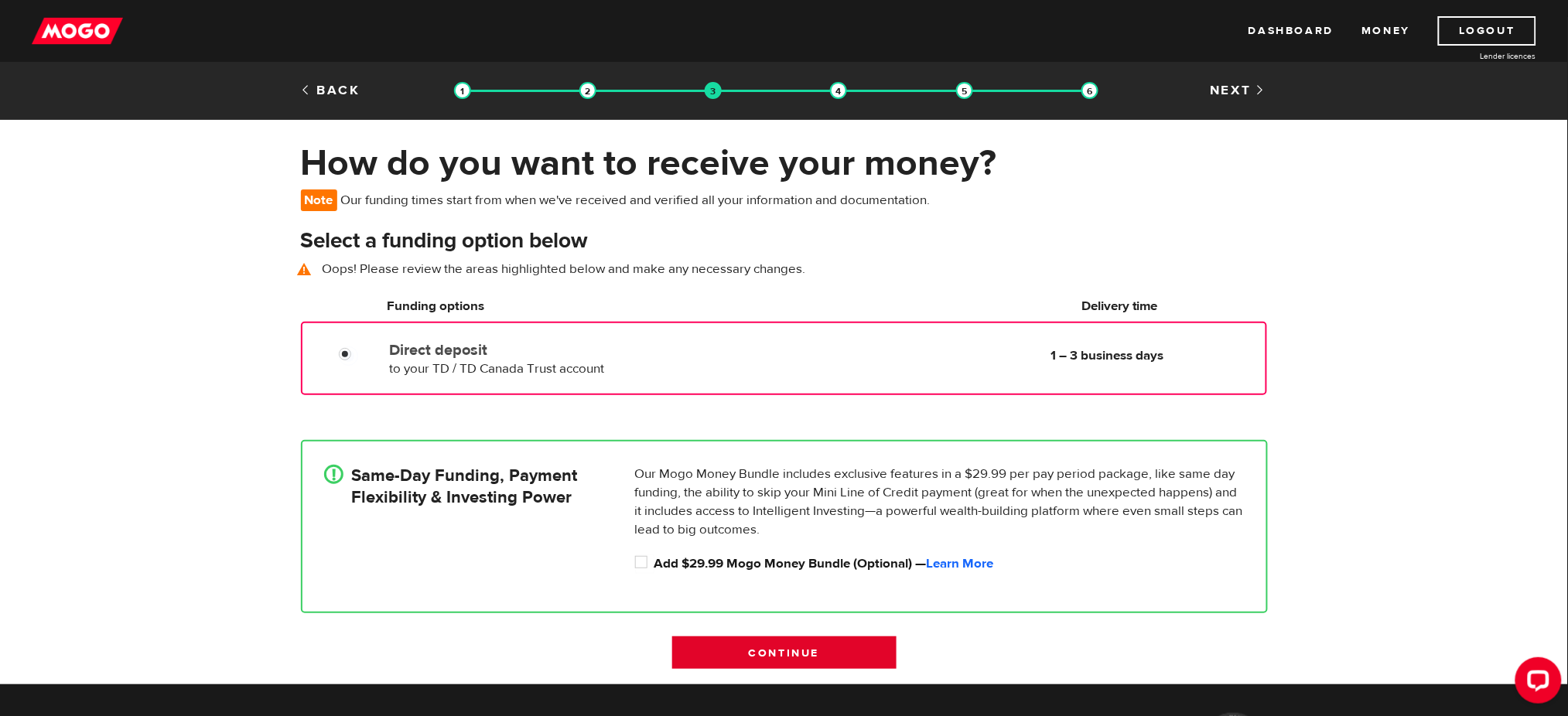
click at [766, 650] on input "Continue" at bounding box center [784, 652] width 224 height 32
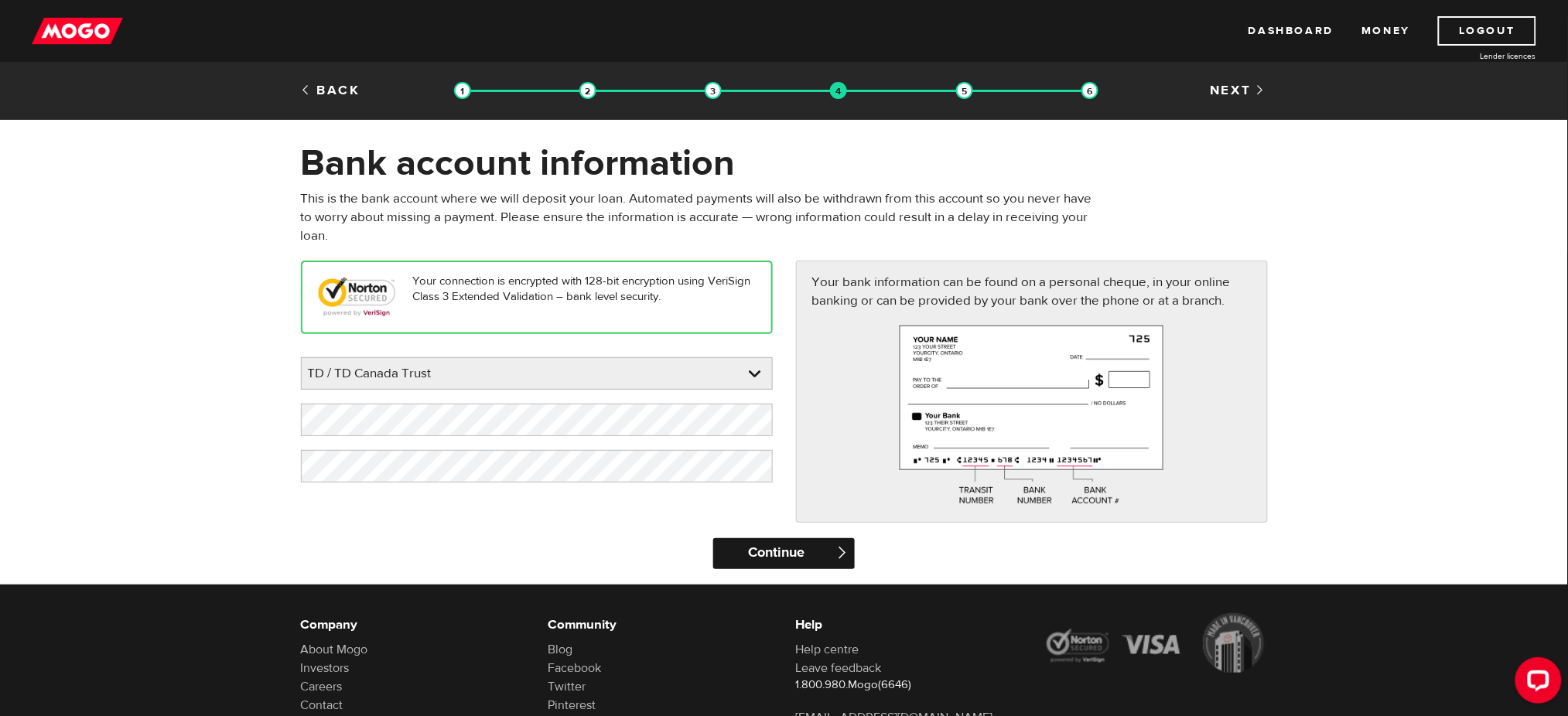
click at [771, 556] on input "Continue" at bounding box center [783, 555] width 141 height 31
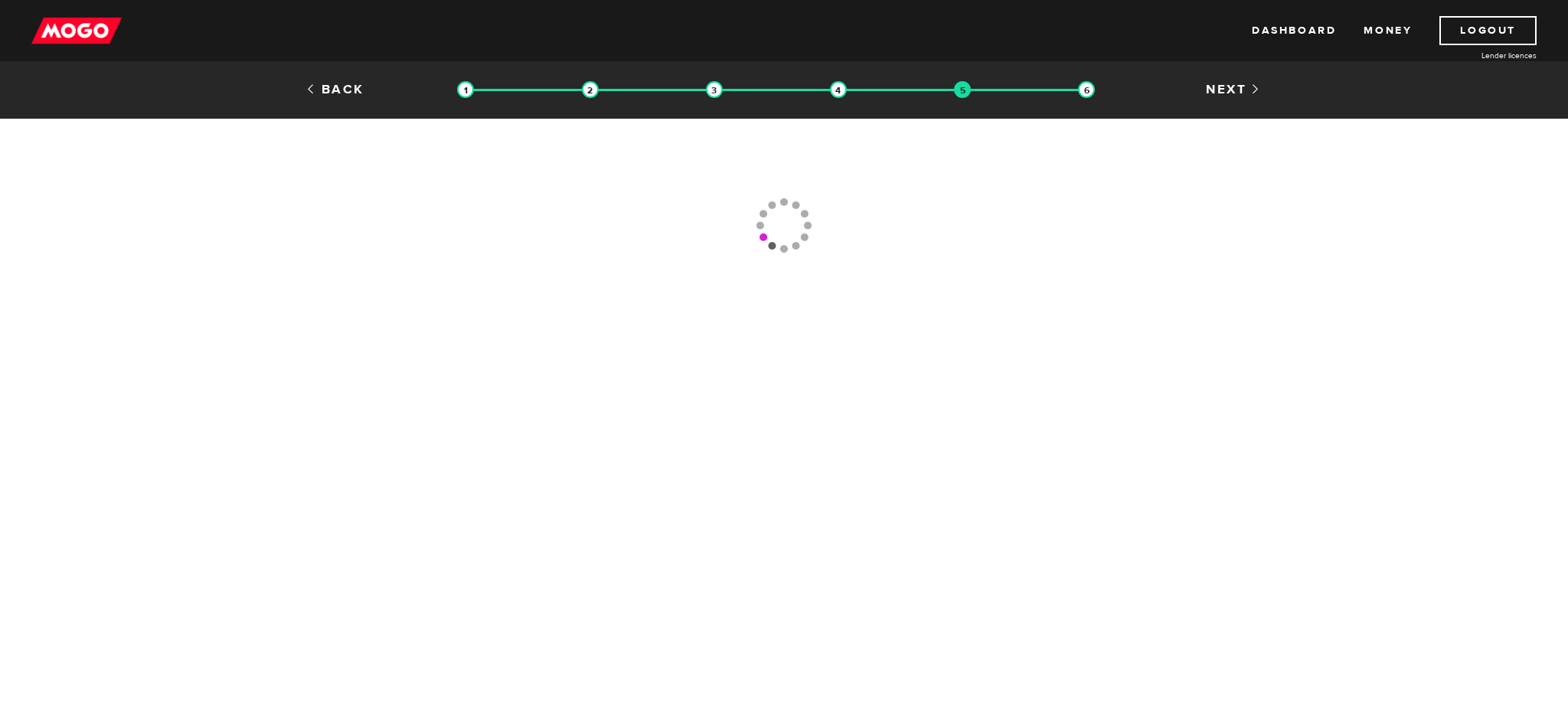
type input "[PHONE_NUMBER]"
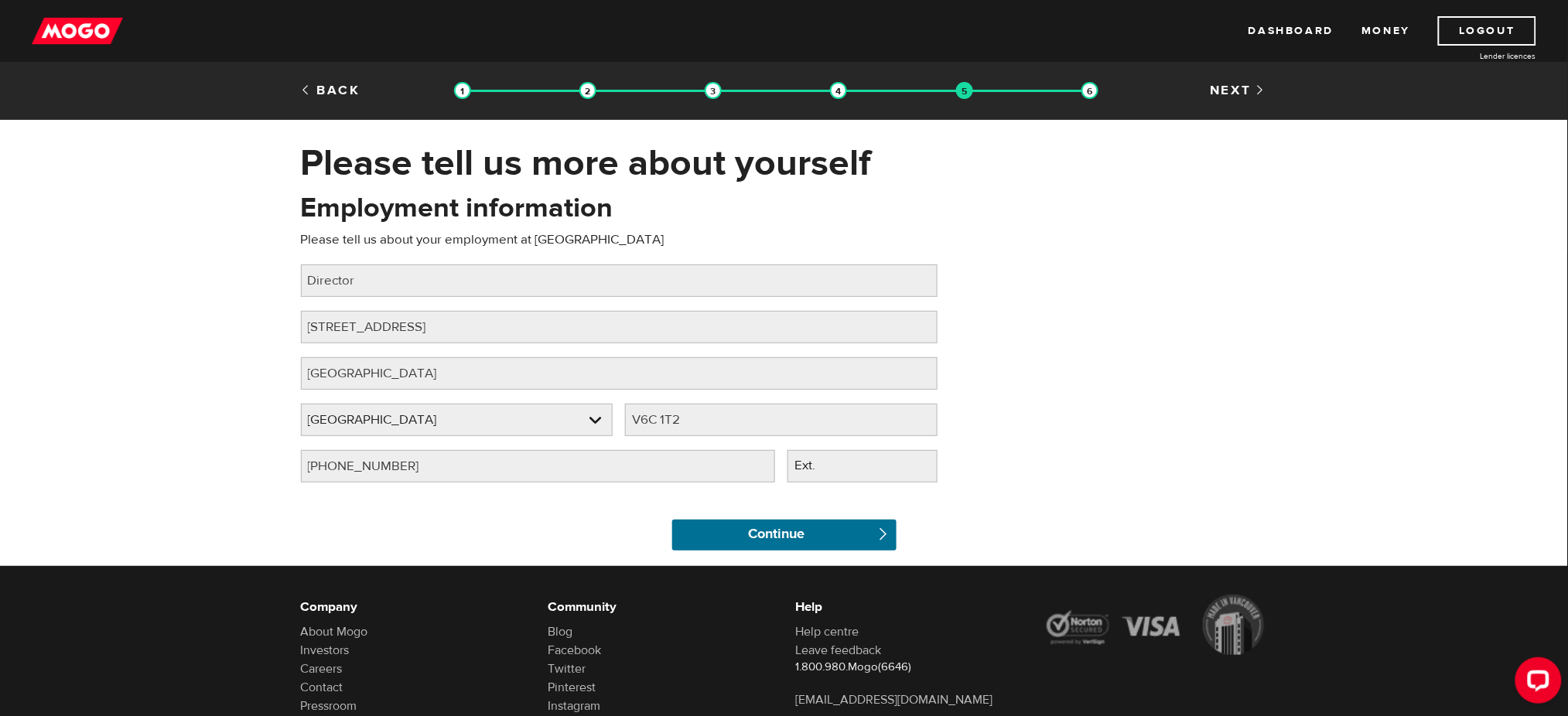
click at [775, 548] on input "Continue" at bounding box center [784, 536] width 224 height 31
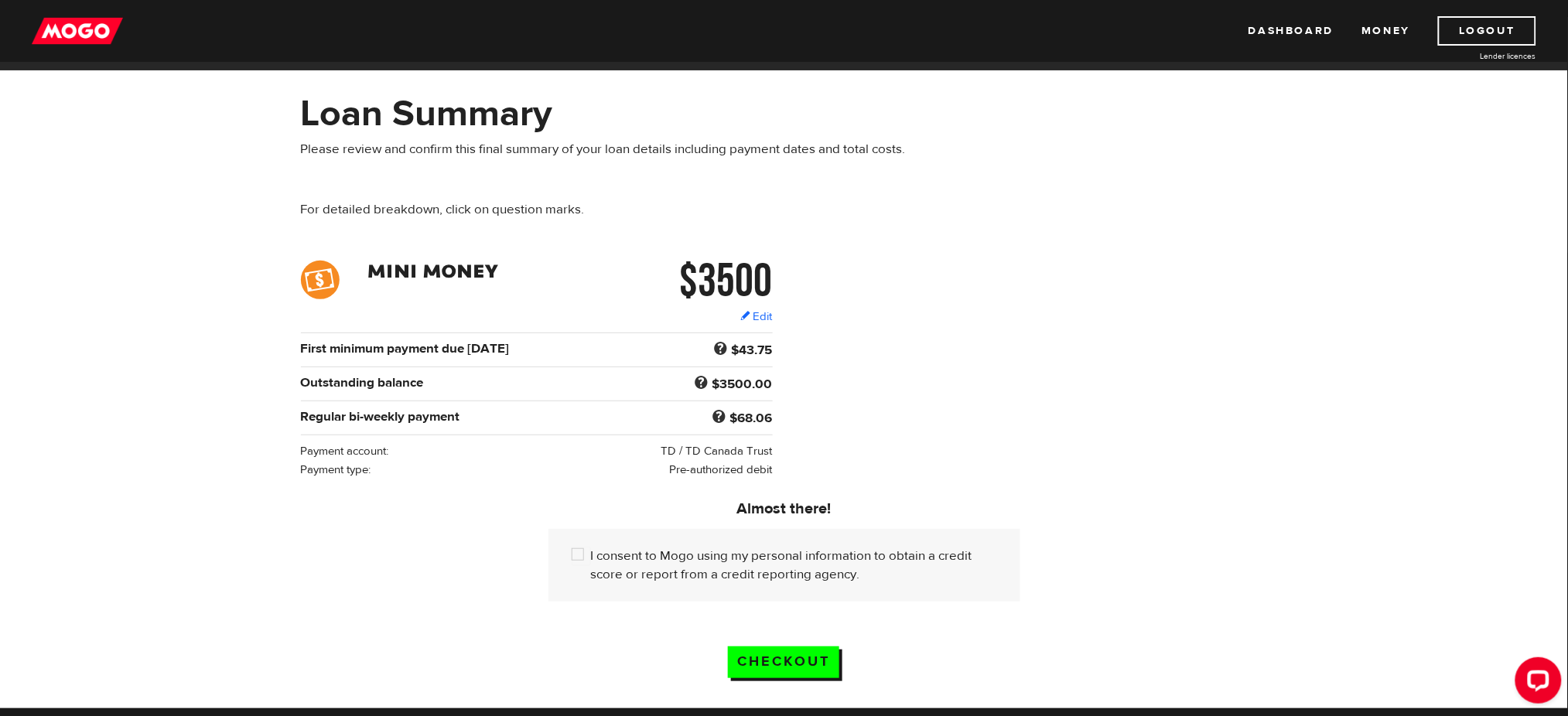
scroll to position [45, 0]
